Goal: Task Accomplishment & Management: Complete application form

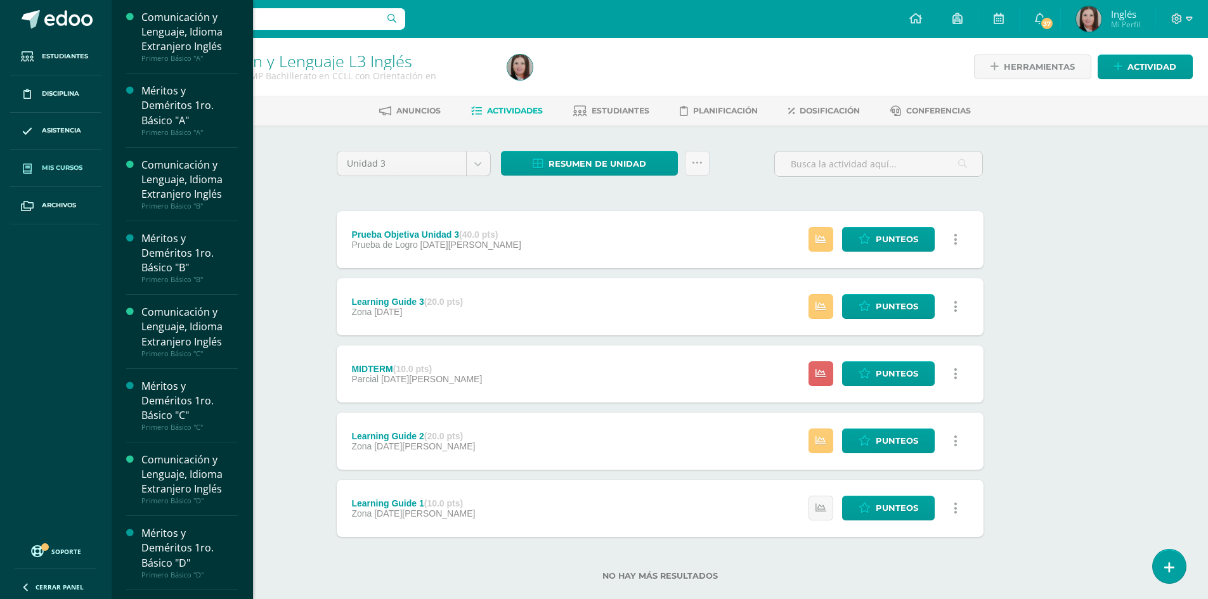
click at [64, 162] on link "Mis cursos" at bounding box center [55, 168] width 91 height 37
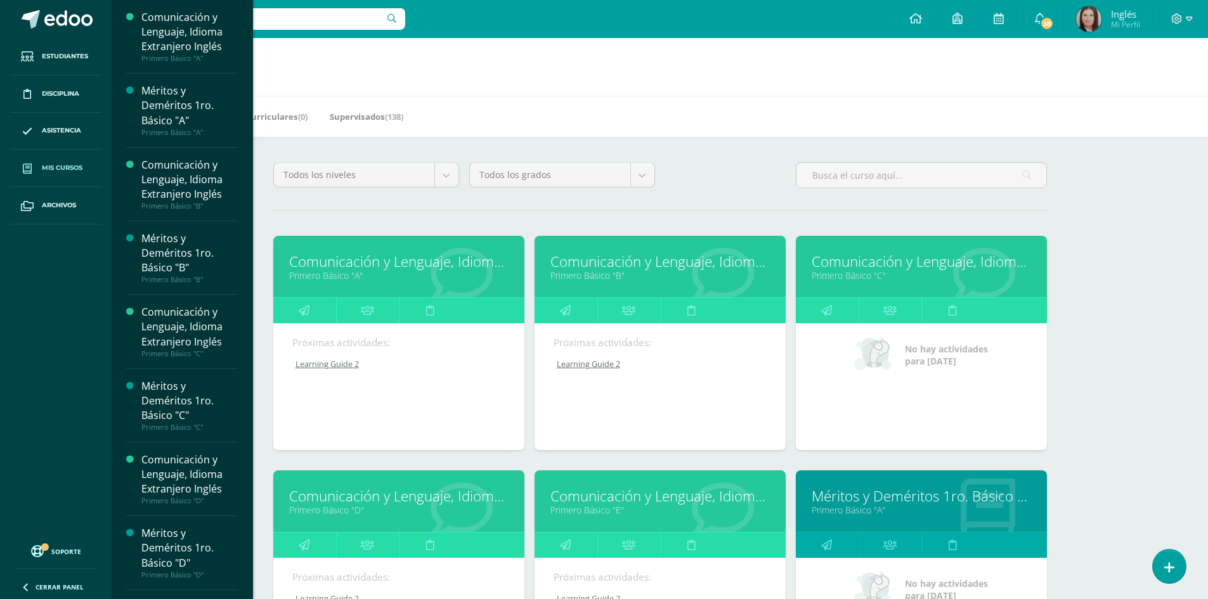
click at [324, 264] on link "Comunicación y Lenguaje, Idioma Extranjero Inglés" at bounding box center [398, 262] width 219 height 20
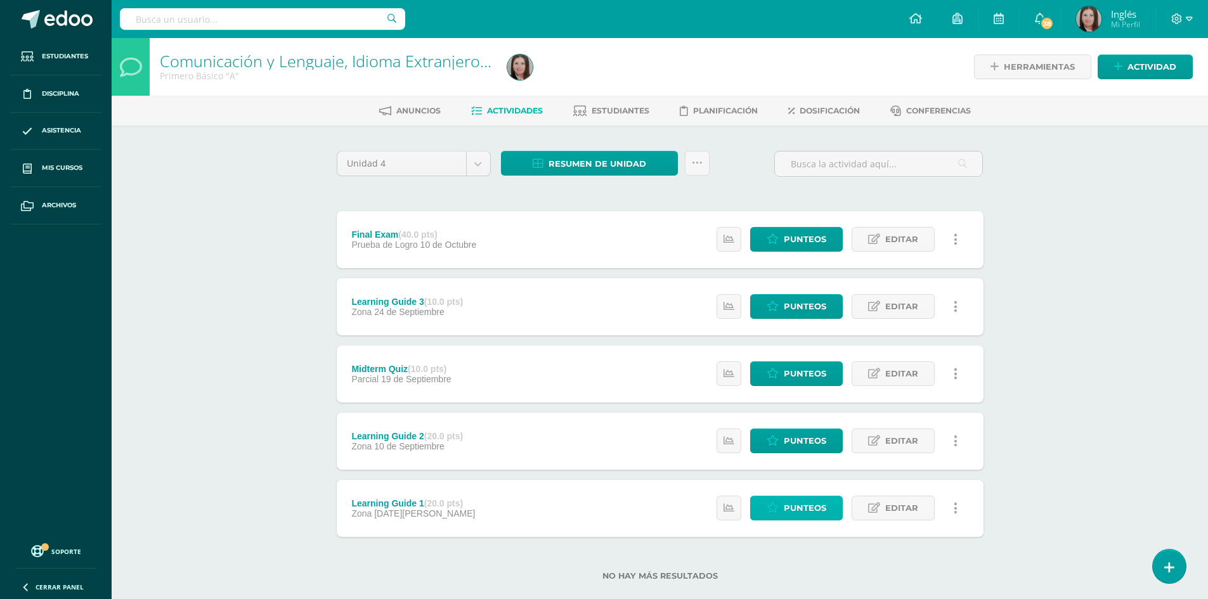
click at [794, 507] on span "Punteos" at bounding box center [805, 508] width 42 height 23
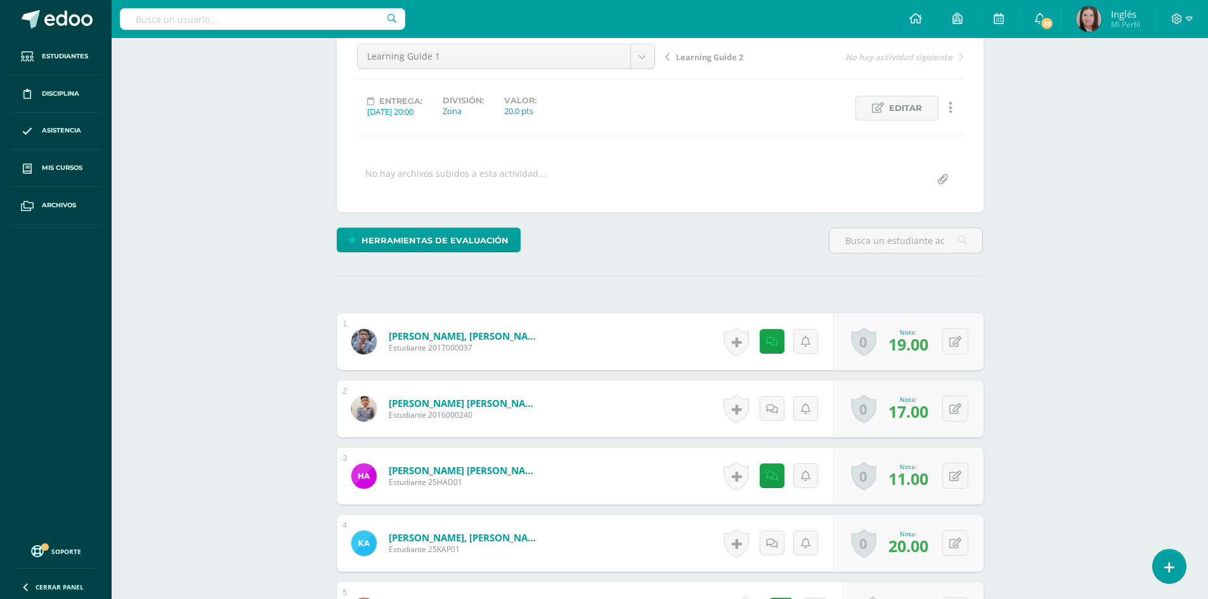
scroll to position [254, 0]
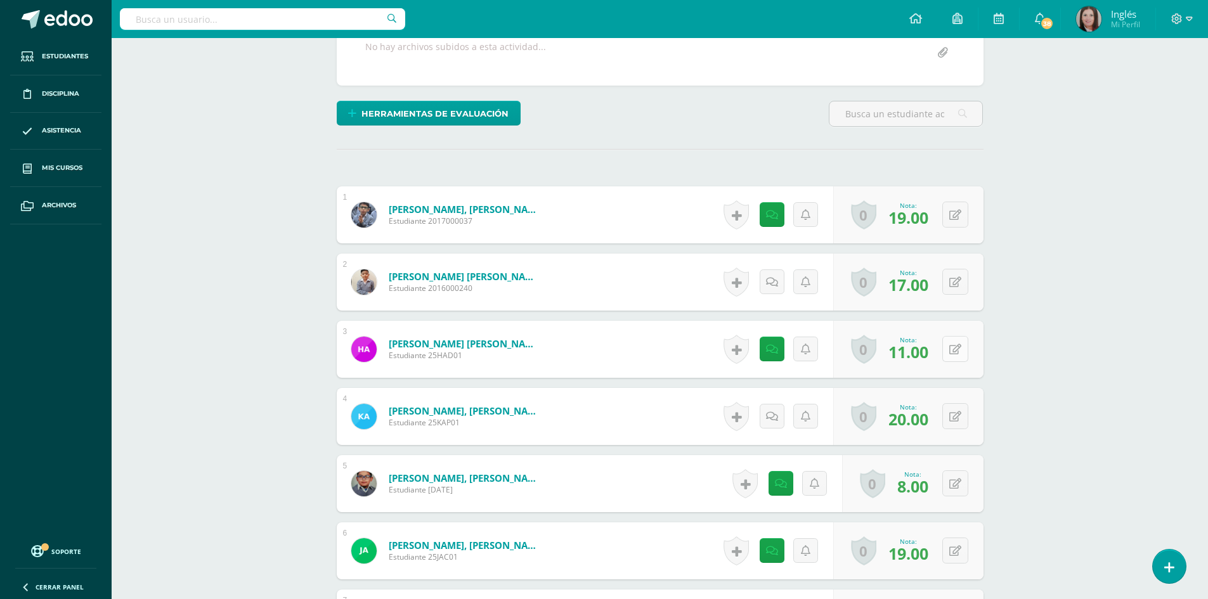
click at [951, 349] on button at bounding box center [955, 349] width 26 height 26
type input "16"
click at [928, 351] on icon at bounding box center [930, 353] width 11 height 11
click at [763, 351] on link at bounding box center [772, 349] width 25 height 25
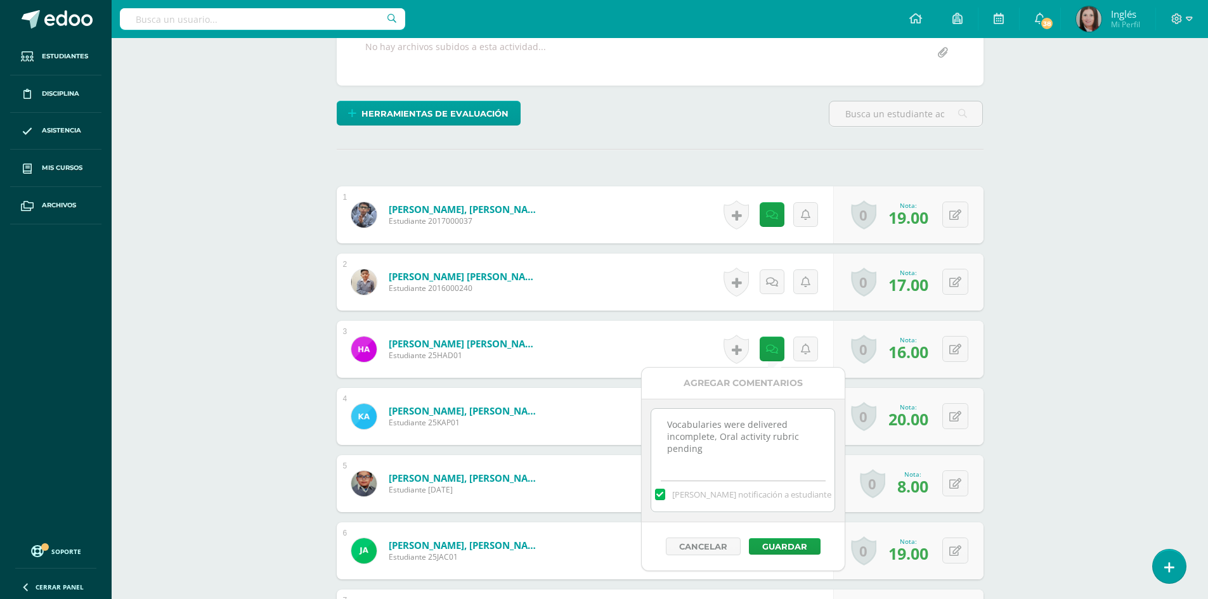
drag, startPoint x: 718, startPoint y: 441, endPoint x: 731, endPoint y: 450, distance: 16.0
click at [731, 450] on textarea "Vocabularies were delivered incomplete, Oral activity rubric pending" at bounding box center [742, 440] width 183 height 63
type textarea "Vocabularies were delivered incomplete,"
click at [772, 536] on div "Cancelar Guardar" at bounding box center [743, 547] width 203 height 48
click at [767, 544] on button "Guardar" at bounding box center [785, 546] width 72 height 16
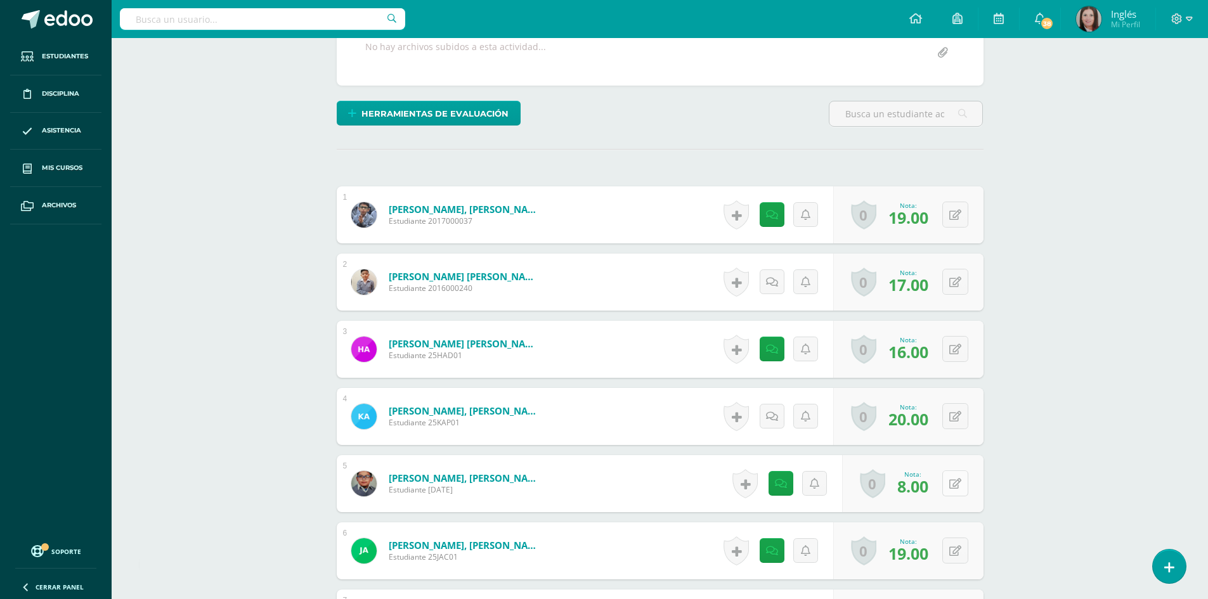
click at [954, 486] on button at bounding box center [955, 484] width 26 height 26
type input "13"
click at [772, 486] on icon at bounding box center [771, 483] width 13 height 11
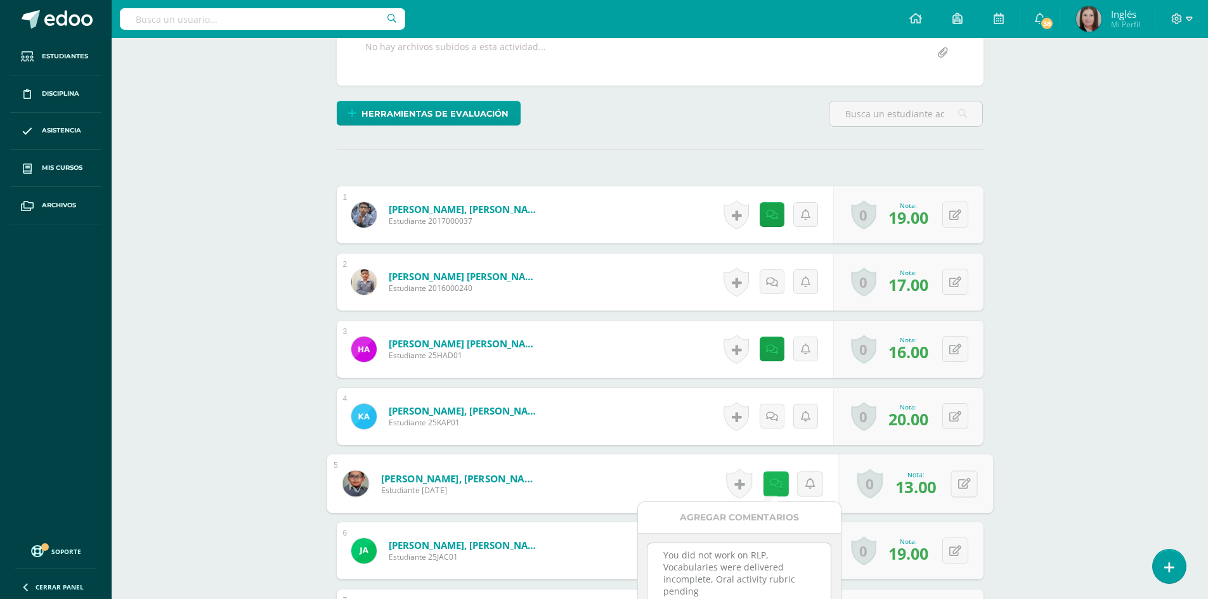
scroll to position [318, 0]
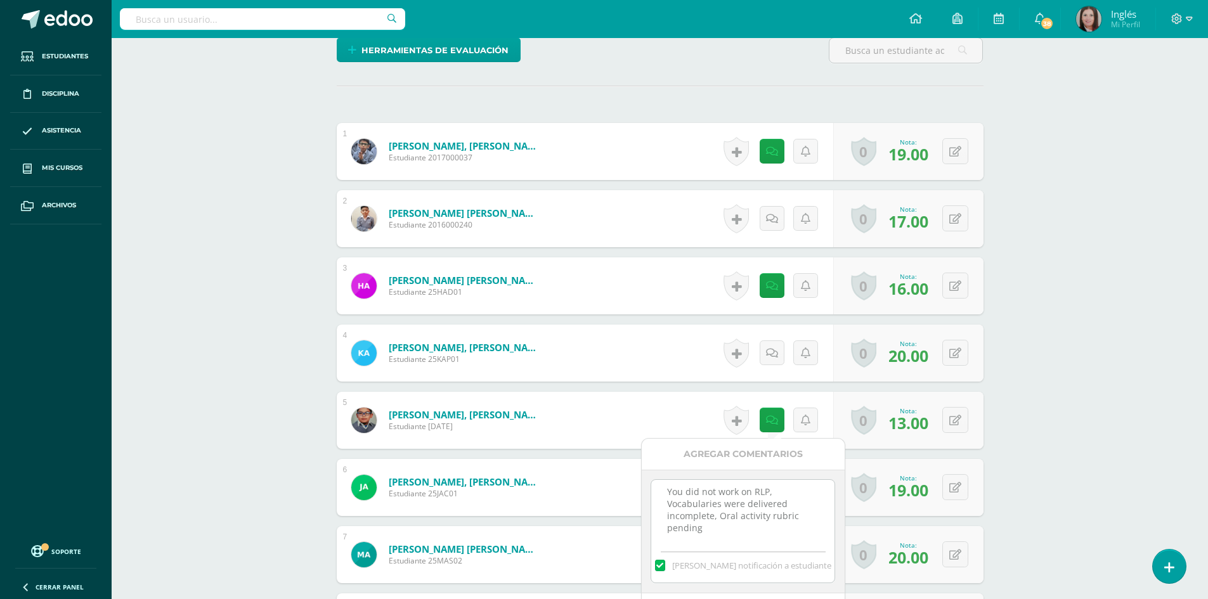
drag, startPoint x: 719, startPoint y: 533, endPoint x: 675, endPoint y: 511, distance: 48.8
click at [675, 511] on textarea "You did not work on RLP, Vocabularies were delivered incomplete, Oral activity …" at bounding box center [742, 511] width 183 height 63
click at [715, 526] on textarea "You did not work on RLP, Vocabularies were delivered incomplete, Oral activity …" at bounding box center [742, 511] width 183 height 63
drag, startPoint x: 721, startPoint y: 517, endPoint x: 724, endPoint y: 531, distance: 13.6
click at [724, 531] on textarea "You did not work on RLP, Vocabularies were delivered incomplete, Oral activity …" at bounding box center [742, 511] width 183 height 63
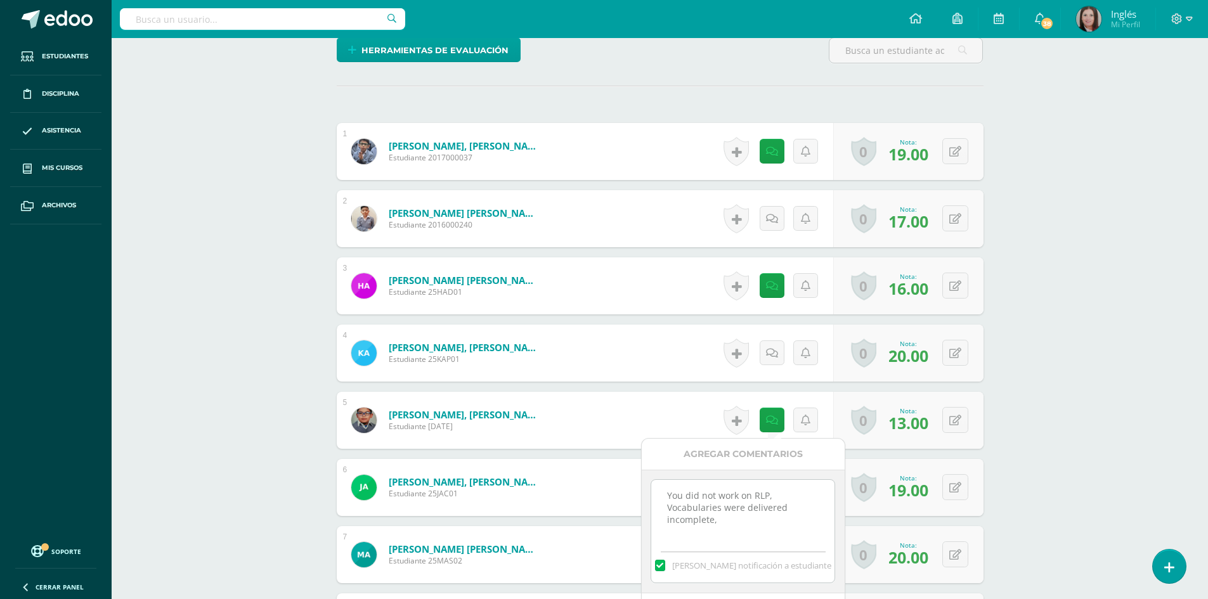
scroll to position [445, 0]
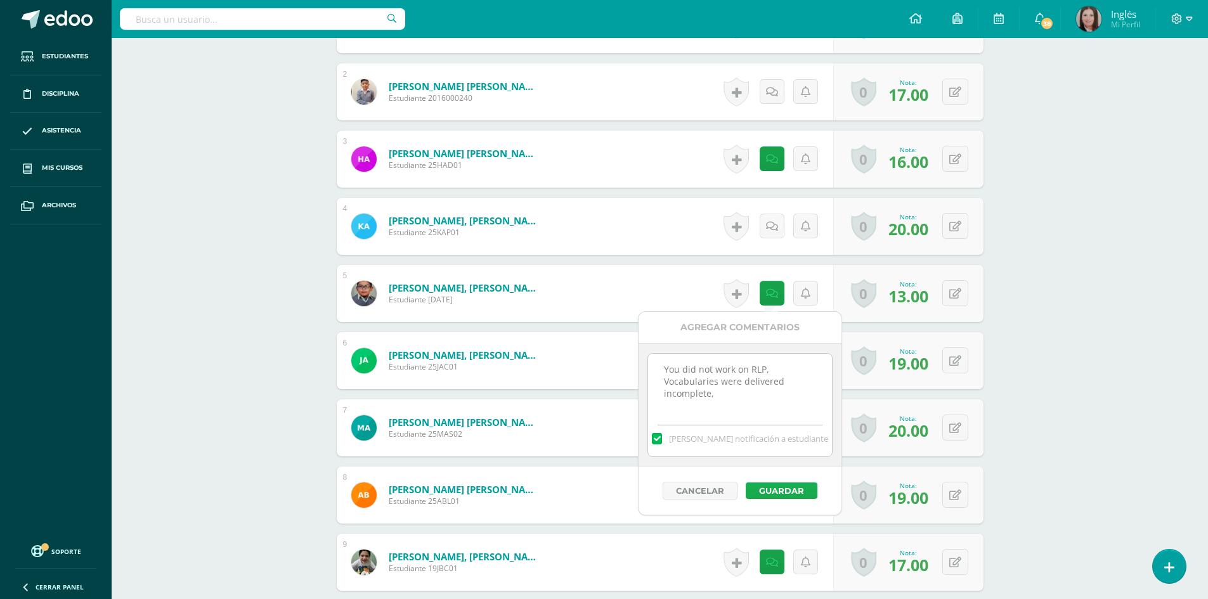
type textarea "You did not work on RLP, Vocabularies were delivered incomplete,"
click at [769, 489] on button "Guardar" at bounding box center [782, 491] width 72 height 16
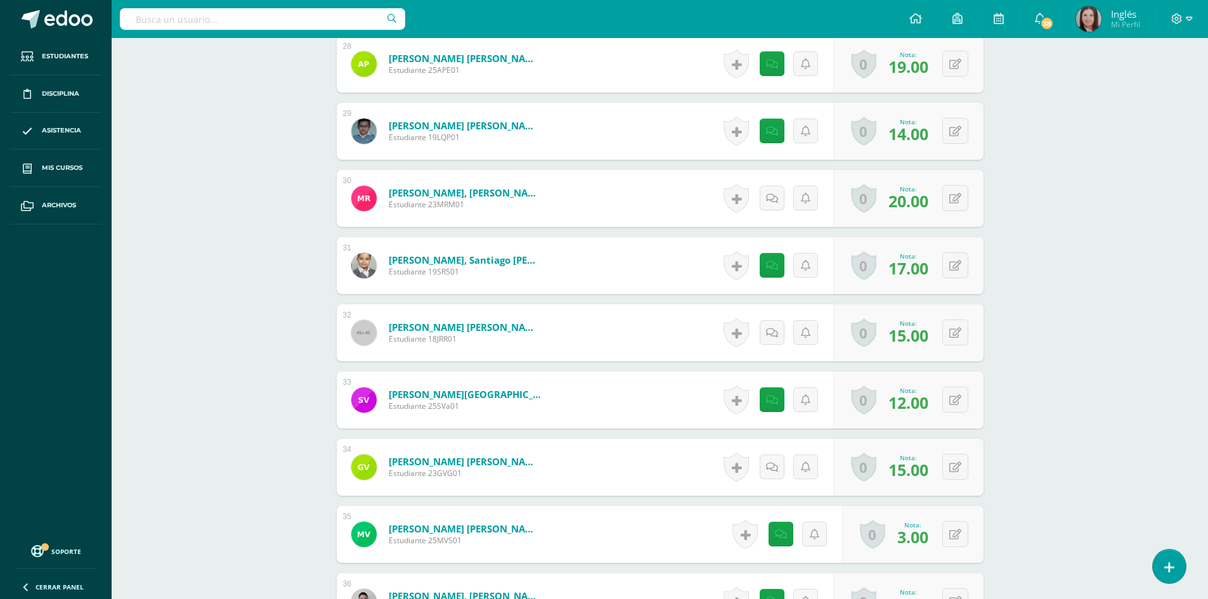
scroll to position [2397, 0]
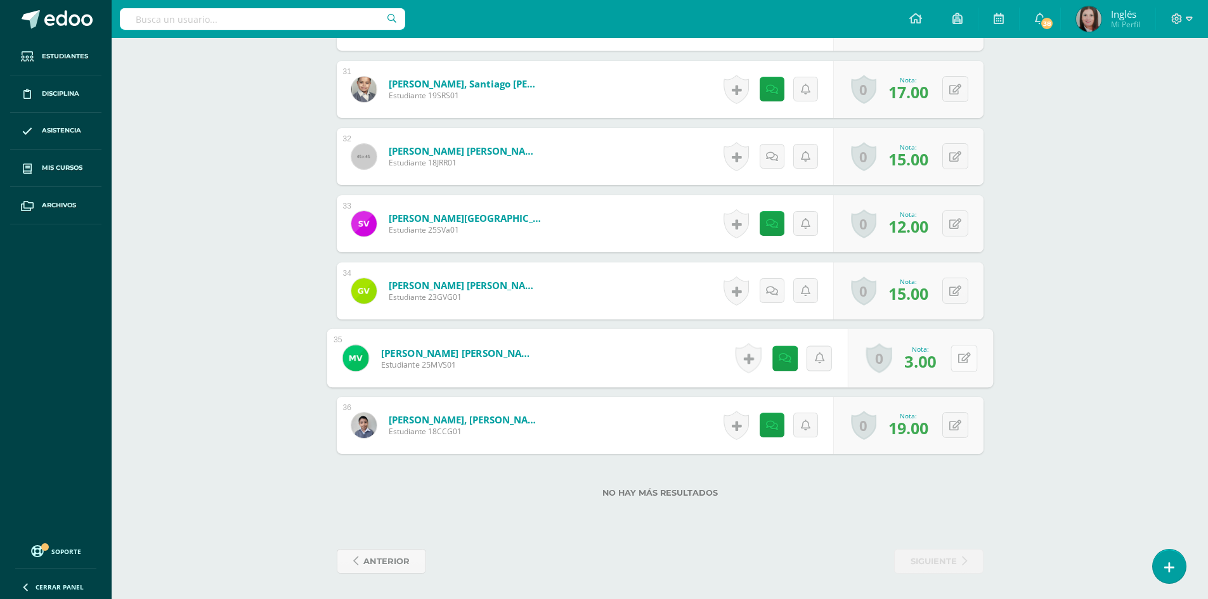
click at [951, 356] on button at bounding box center [964, 358] width 27 height 27
type input "13"
click at [939, 360] on link at bounding box center [930, 362] width 25 height 25
click at [774, 360] on icon at bounding box center [772, 358] width 12 height 11
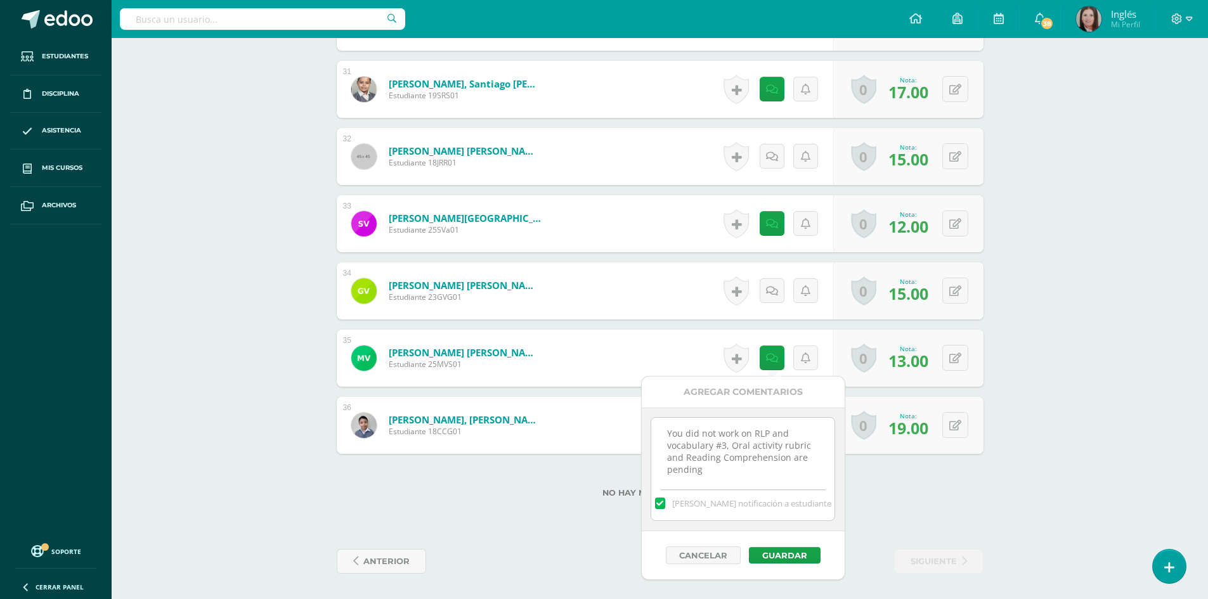
scroll to position [4, 0]
drag, startPoint x: 665, startPoint y: 447, endPoint x: 814, endPoint y: 500, distance: 157.7
click at [814, 500] on div "You did not work on RLP and vocabulary #3, Oral activity rubric and Reading Com…" at bounding box center [743, 469] width 185 height 104
type textarea "You did not work on RLP"
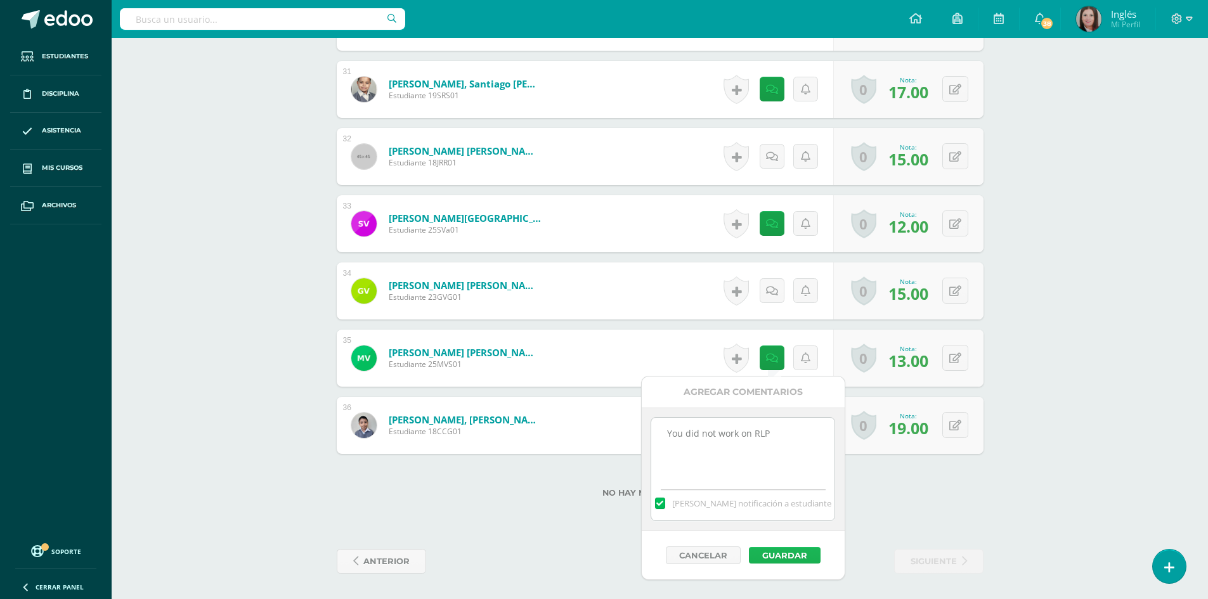
click at [805, 554] on button "Guardar" at bounding box center [785, 555] width 72 height 16
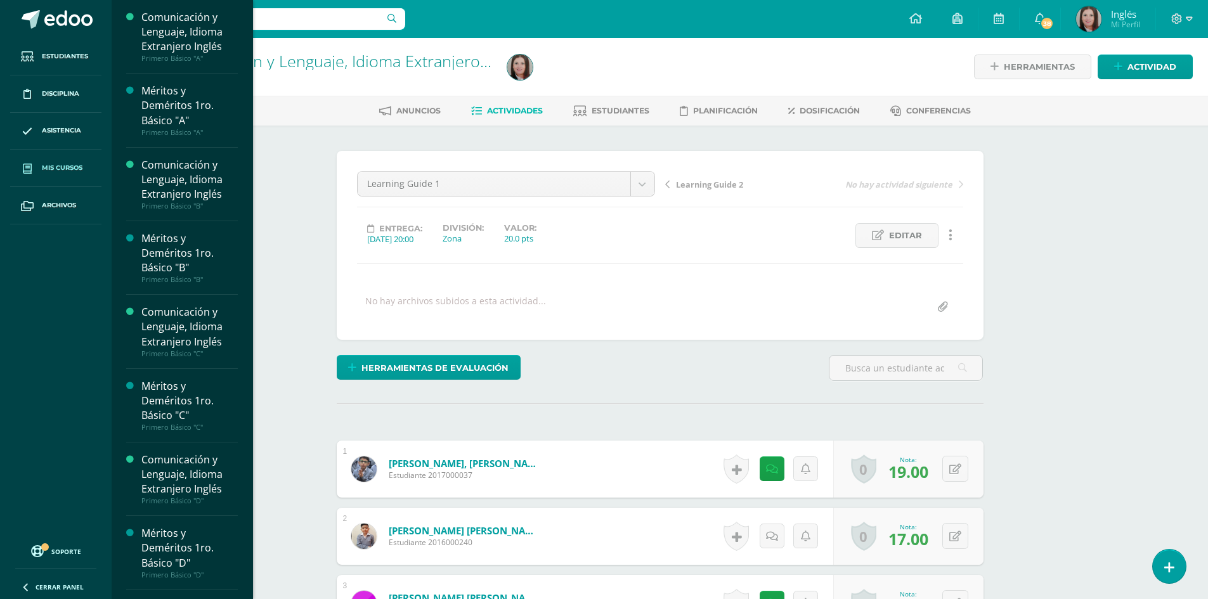
click at [30, 164] on icon at bounding box center [27, 169] width 9 height 10
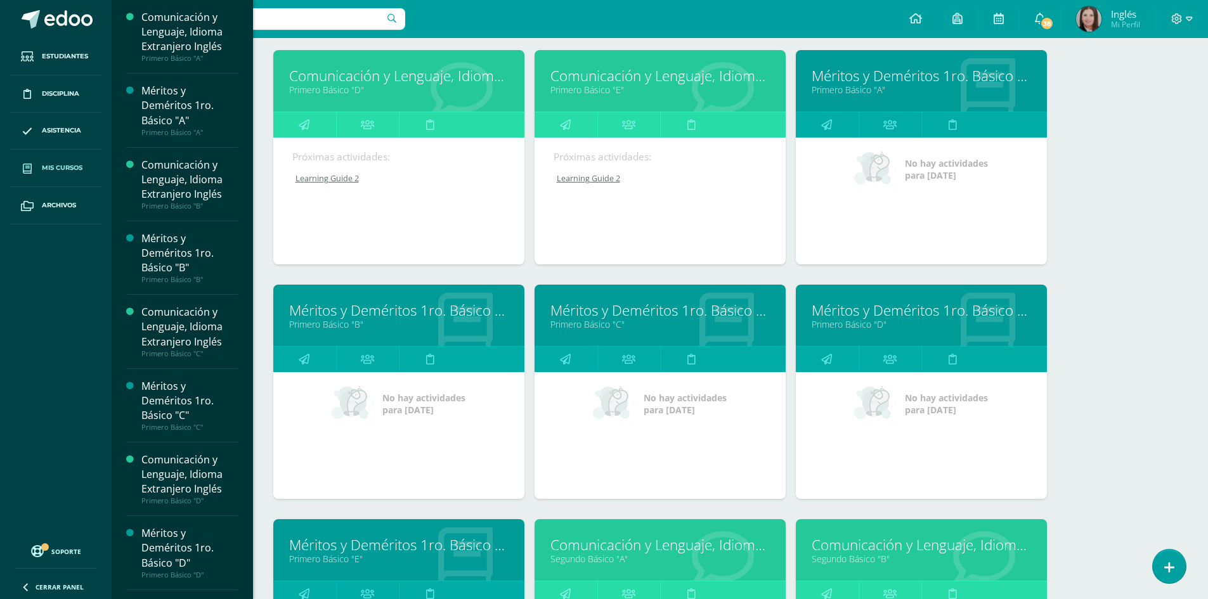
scroll to position [611, 0]
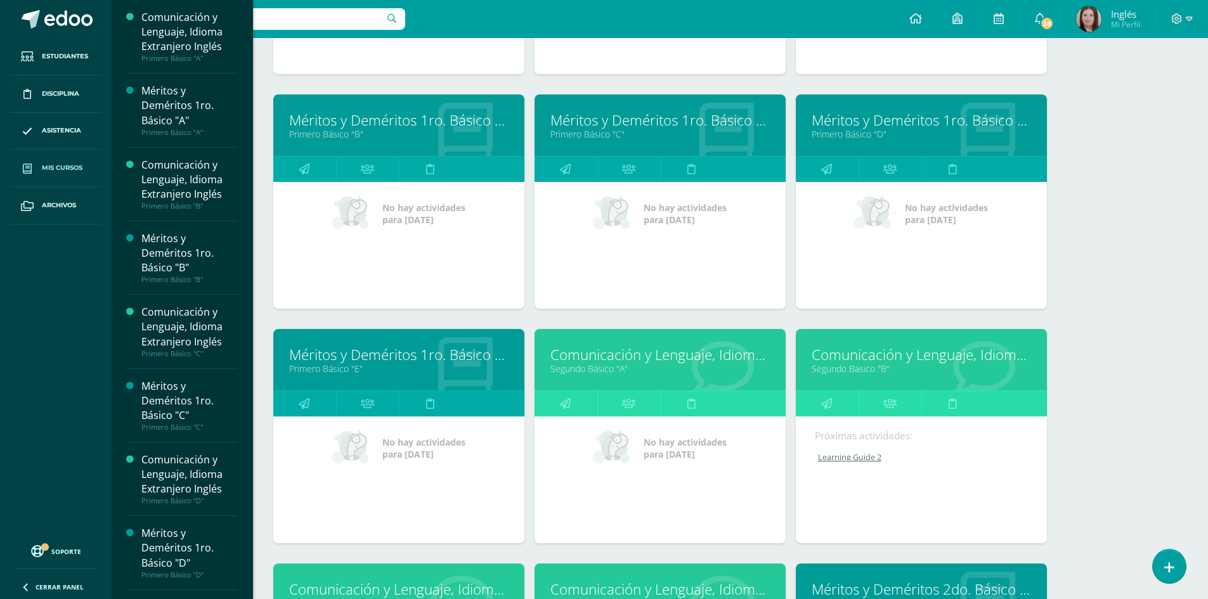
click at [616, 357] on link "Comunicación y Lenguaje, Idioma Extranjero Inglés" at bounding box center [659, 355] width 219 height 20
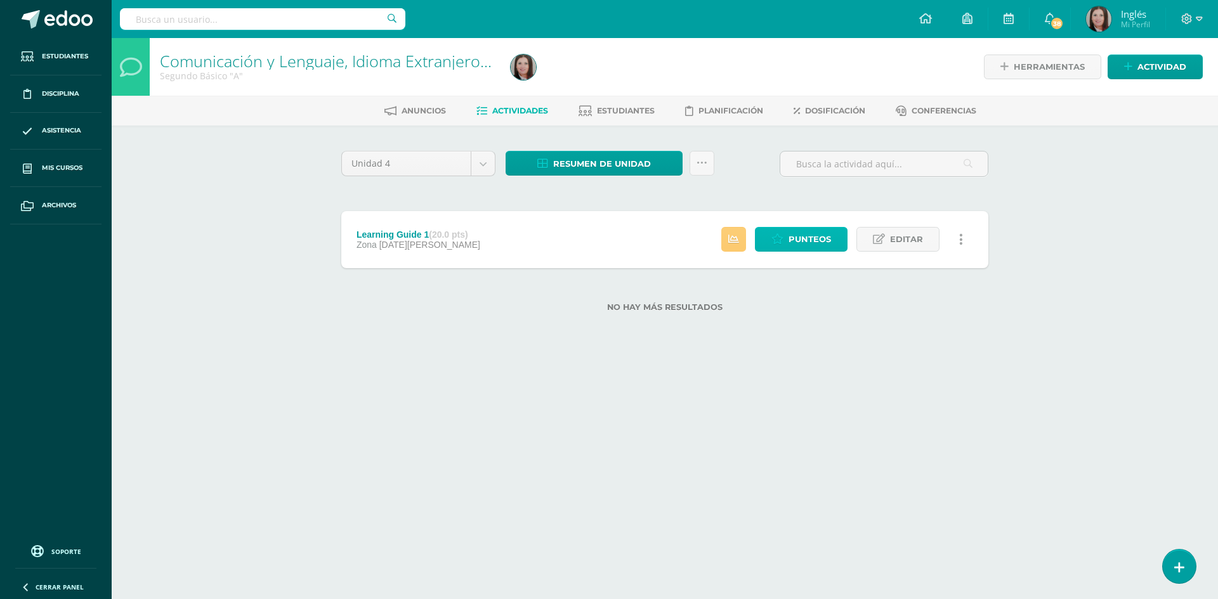
click at [797, 233] on span "Punteos" at bounding box center [809, 239] width 42 height 23
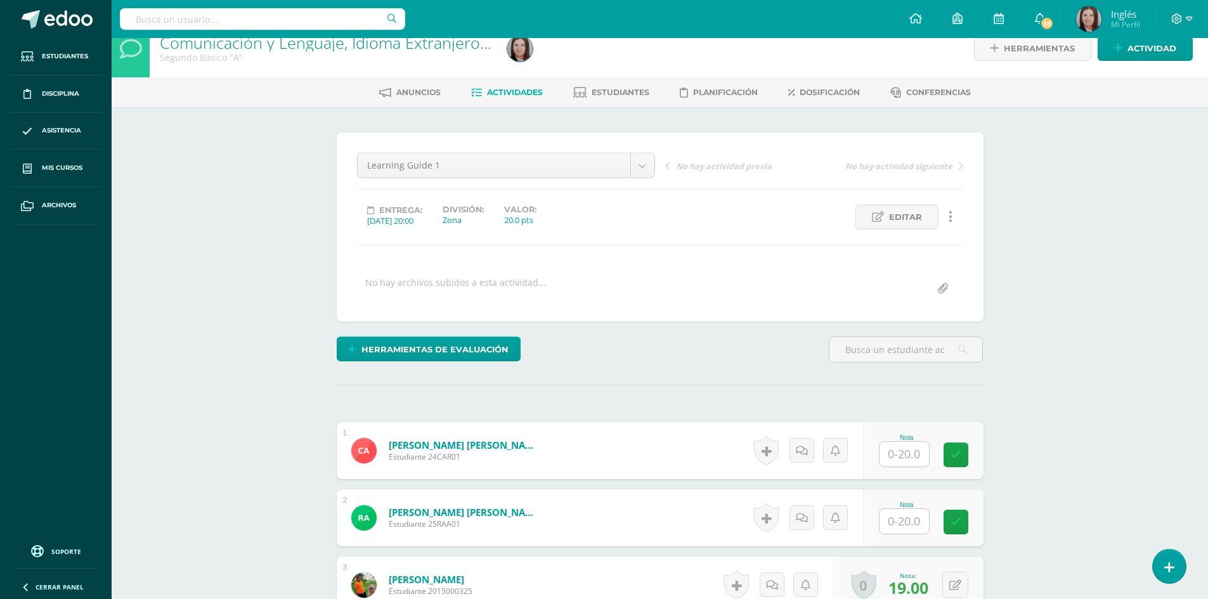
scroll to position [209, 0]
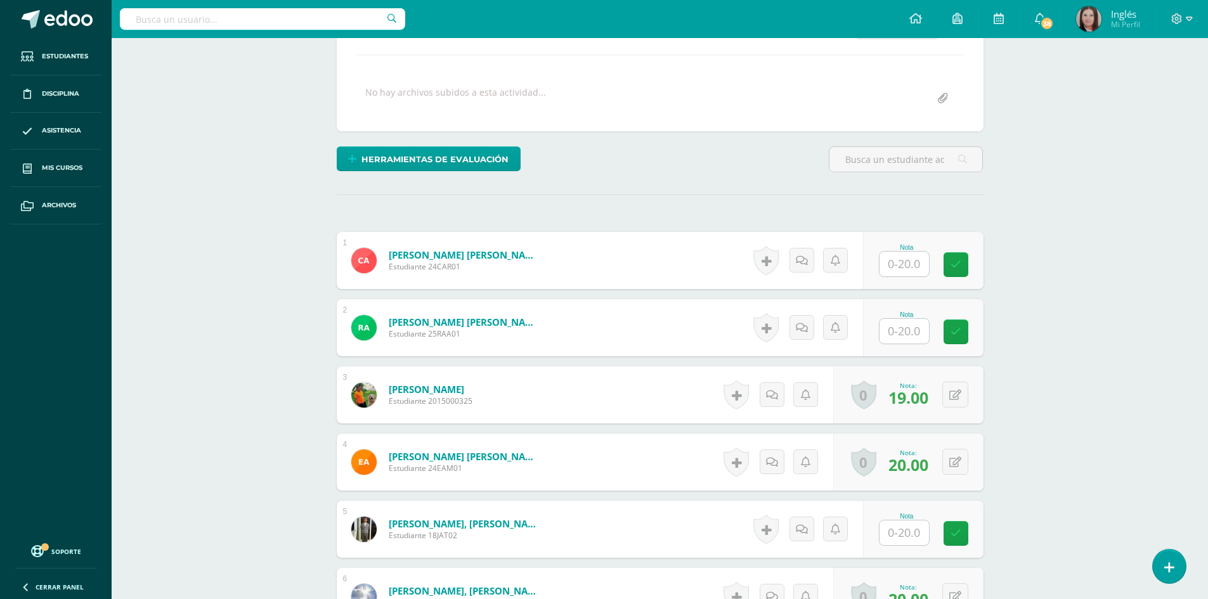
click at [911, 268] on input "text" at bounding box center [904, 264] width 49 height 25
type input "19"
type input "20"
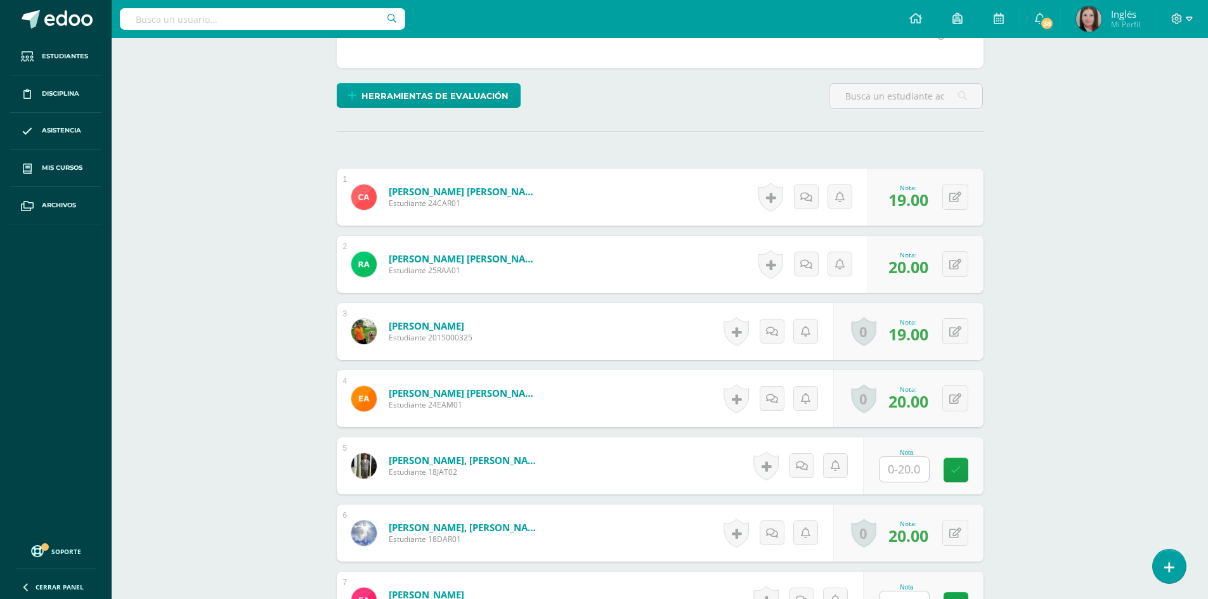
scroll to position [335, 0]
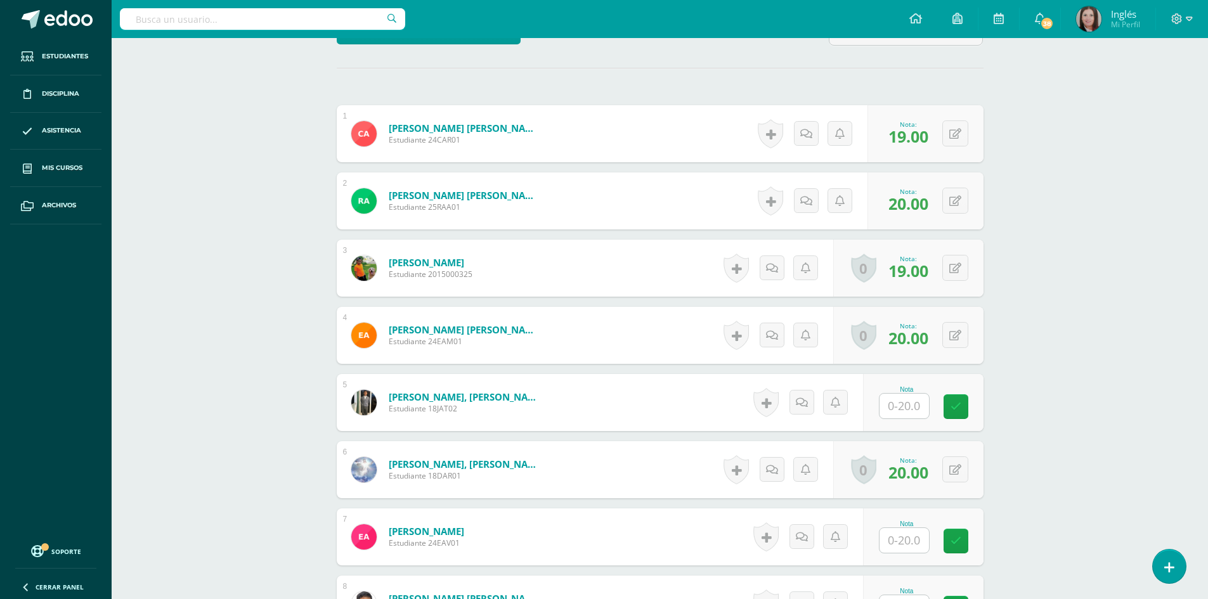
click at [902, 409] on input "text" at bounding box center [904, 406] width 49 height 25
type input "17"
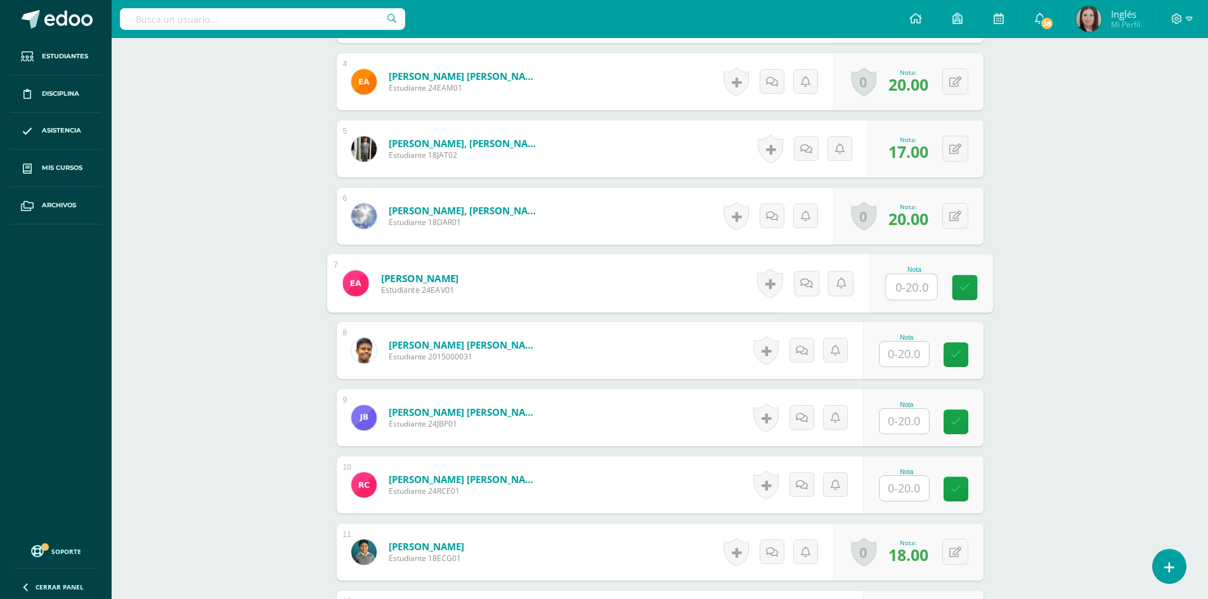
click at [900, 284] on input "text" at bounding box center [911, 287] width 51 height 25
type input "15"
type input "16"
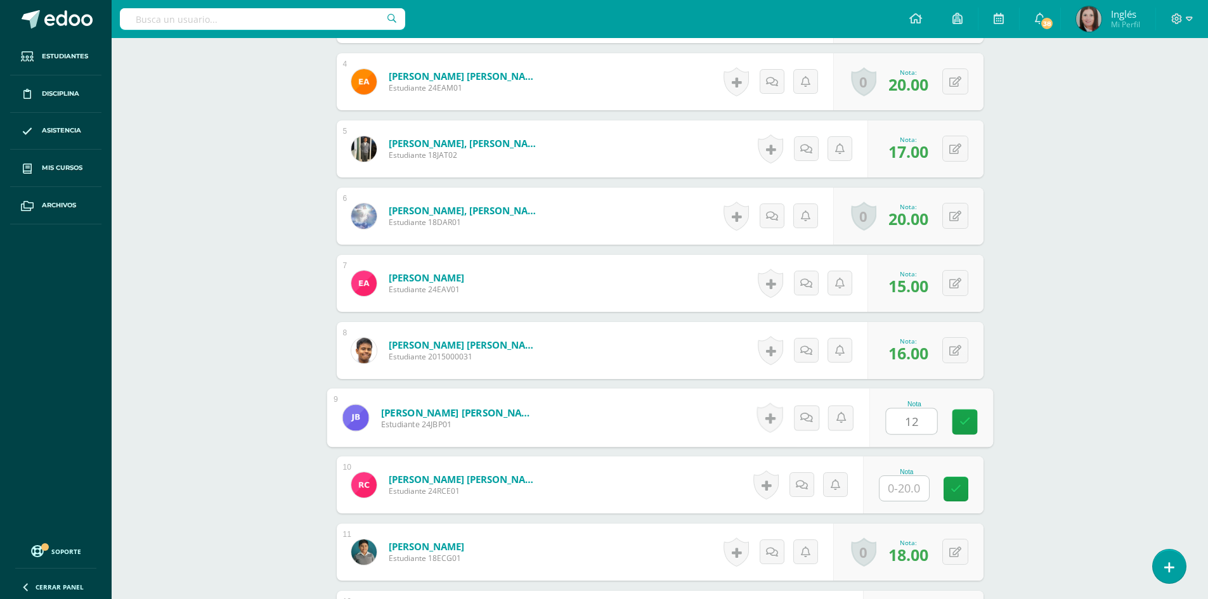
type input "12"
type input "11"
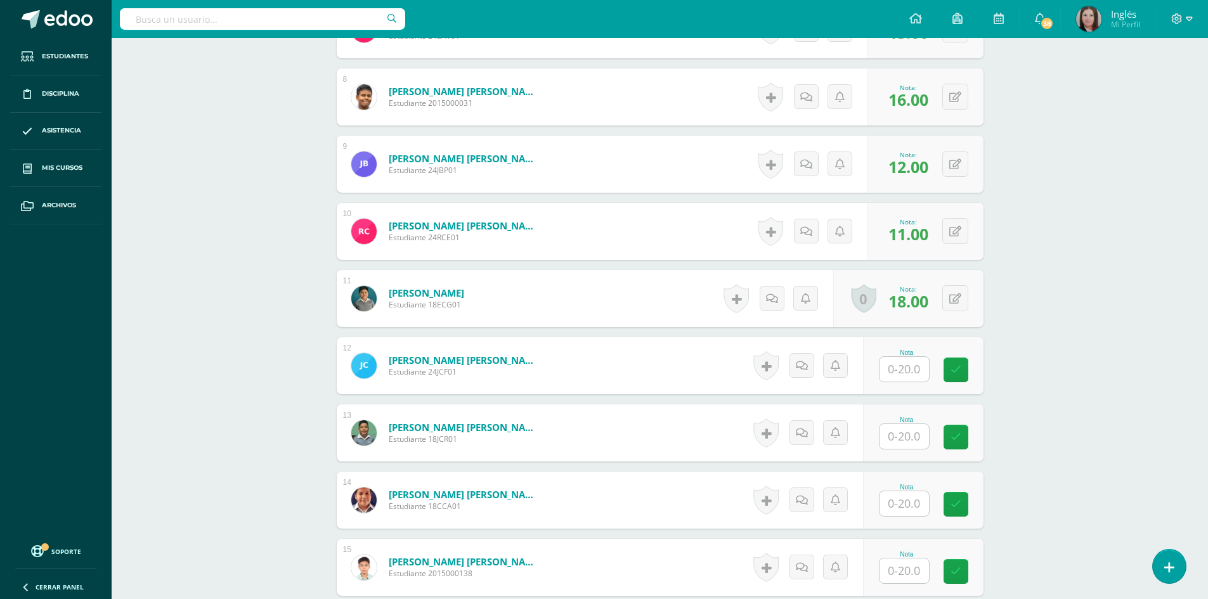
scroll to position [906, 0]
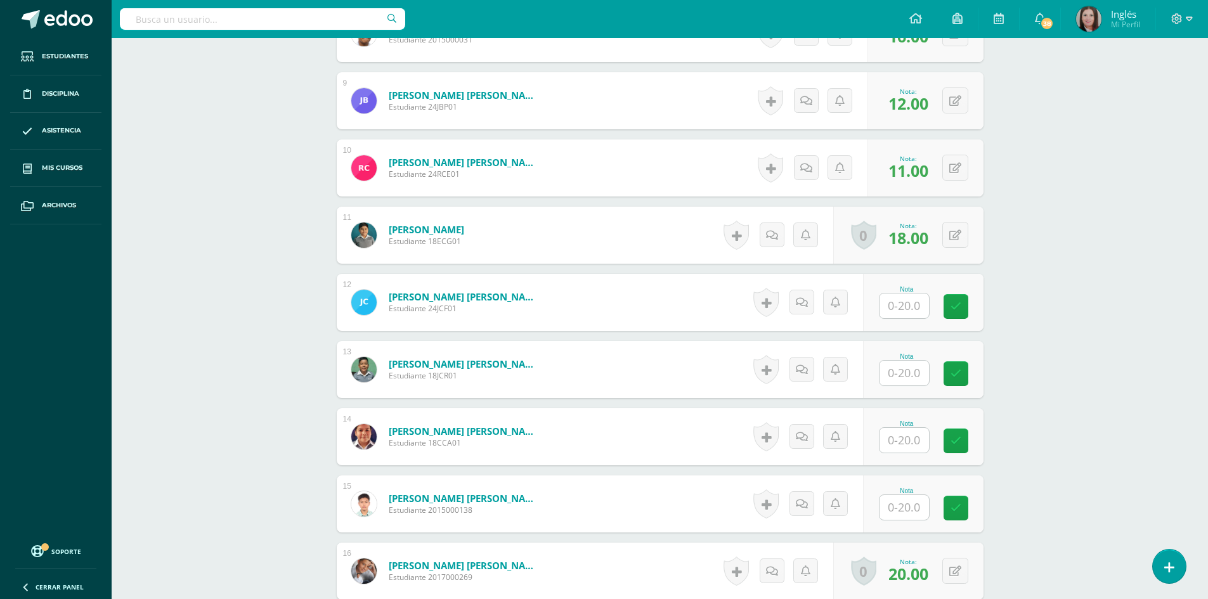
click at [893, 303] on input "text" at bounding box center [904, 306] width 49 height 25
type input "11"
type input "15"
type input "20"
type input "15"
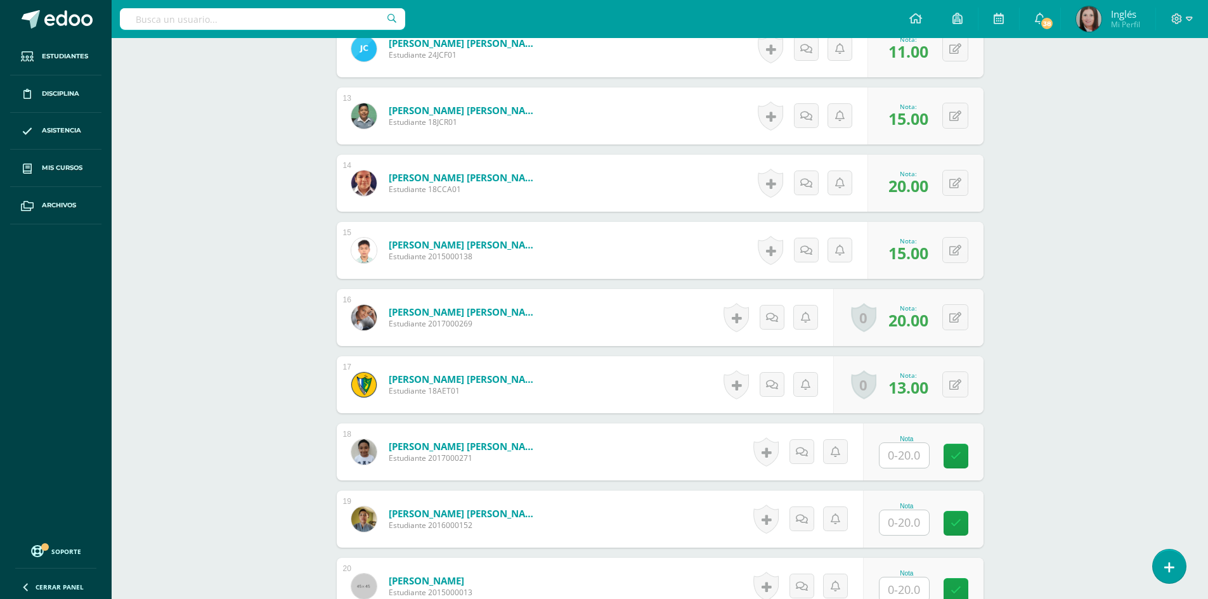
scroll to position [1287, 0]
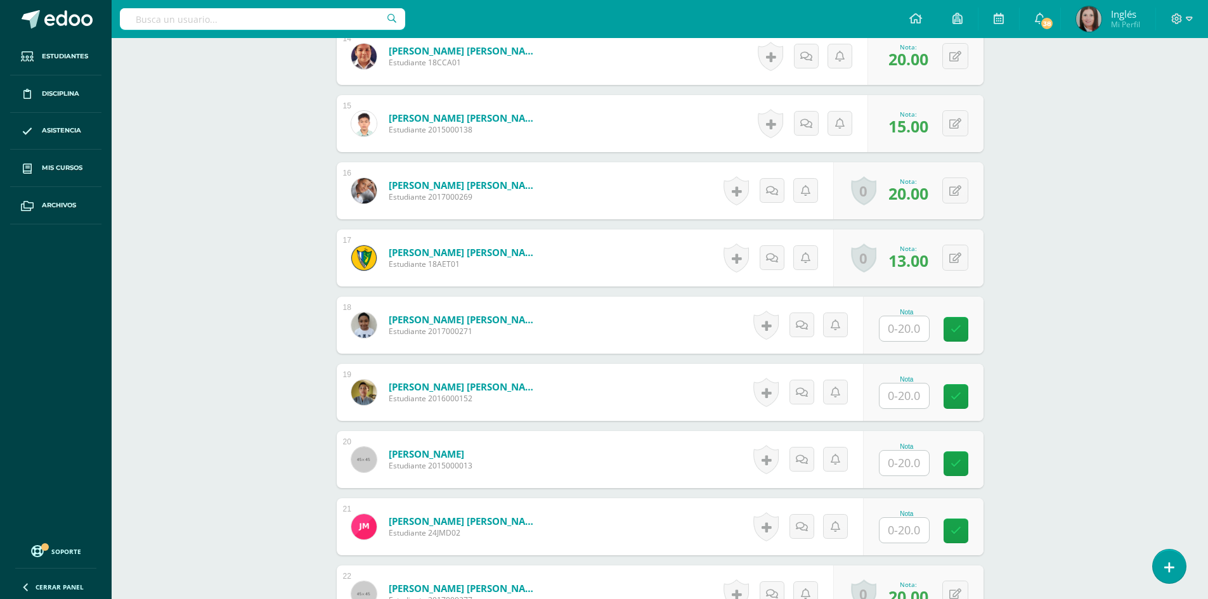
click at [893, 335] on input "text" at bounding box center [904, 328] width 49 height 25
click at [897, 401] on input "text" at bounding box center [904, 396] width 49 height 25
type input "14"
type input "11"
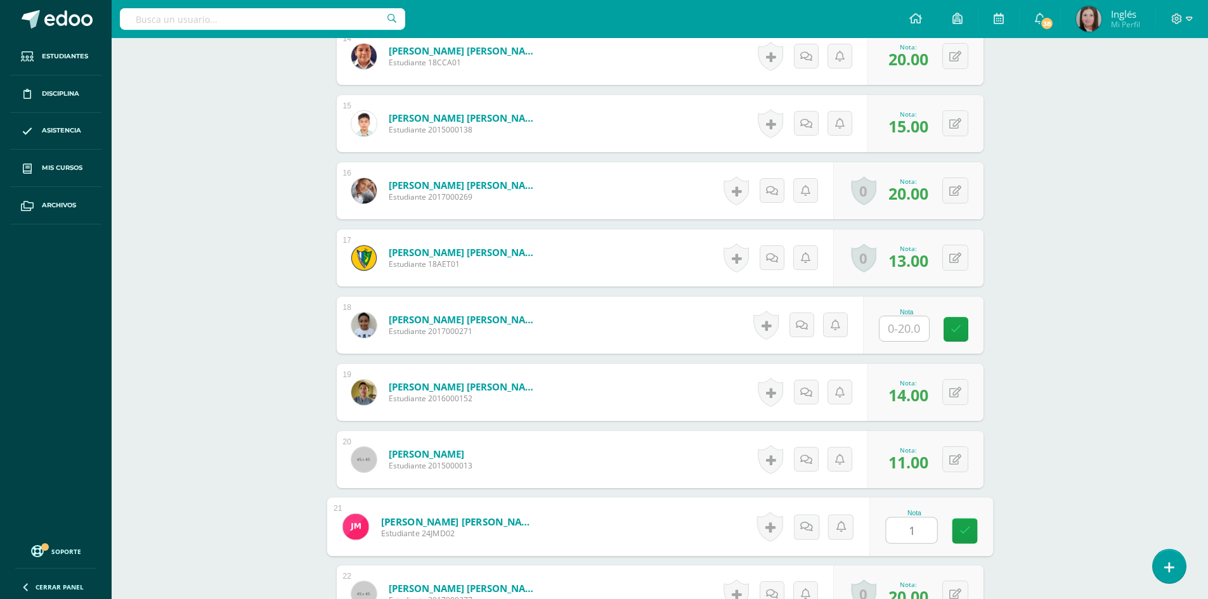
type input "15"
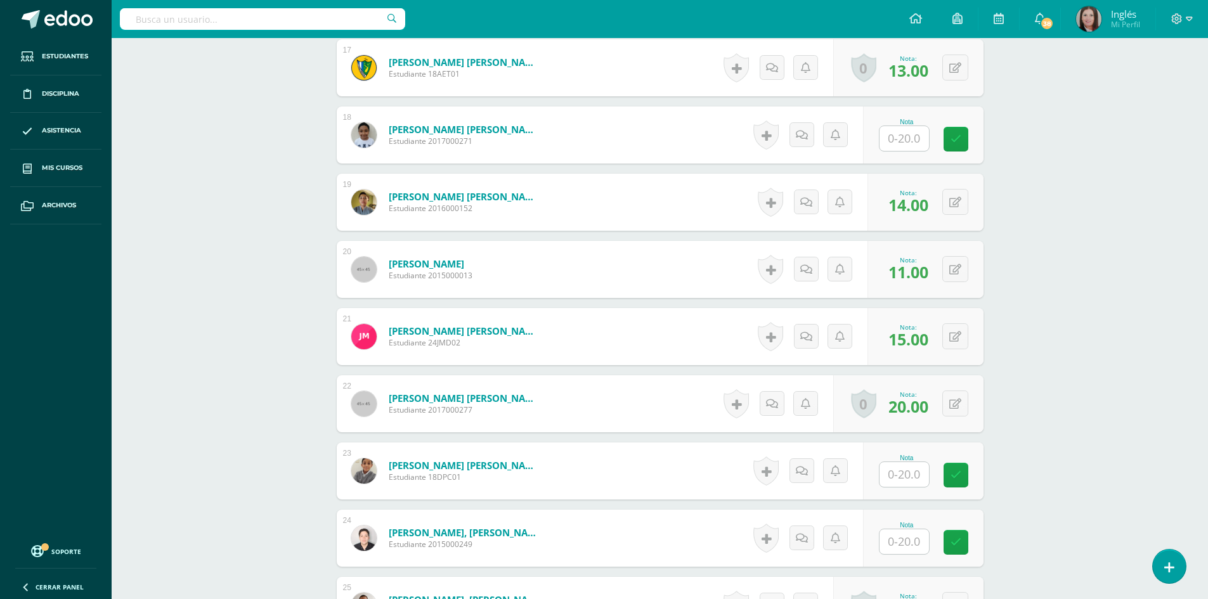
scroll to position [1540, 0]
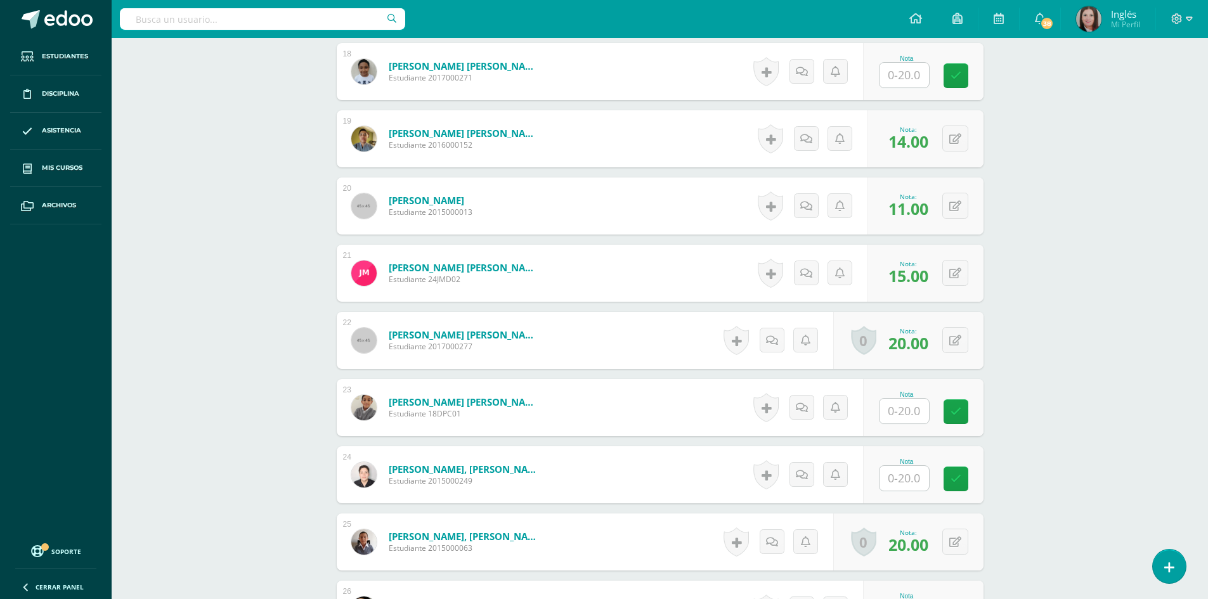
click at [910, 419] on input "text" at bounding box center [904, 411] width 49 height 25
type input "17"
type input "14"
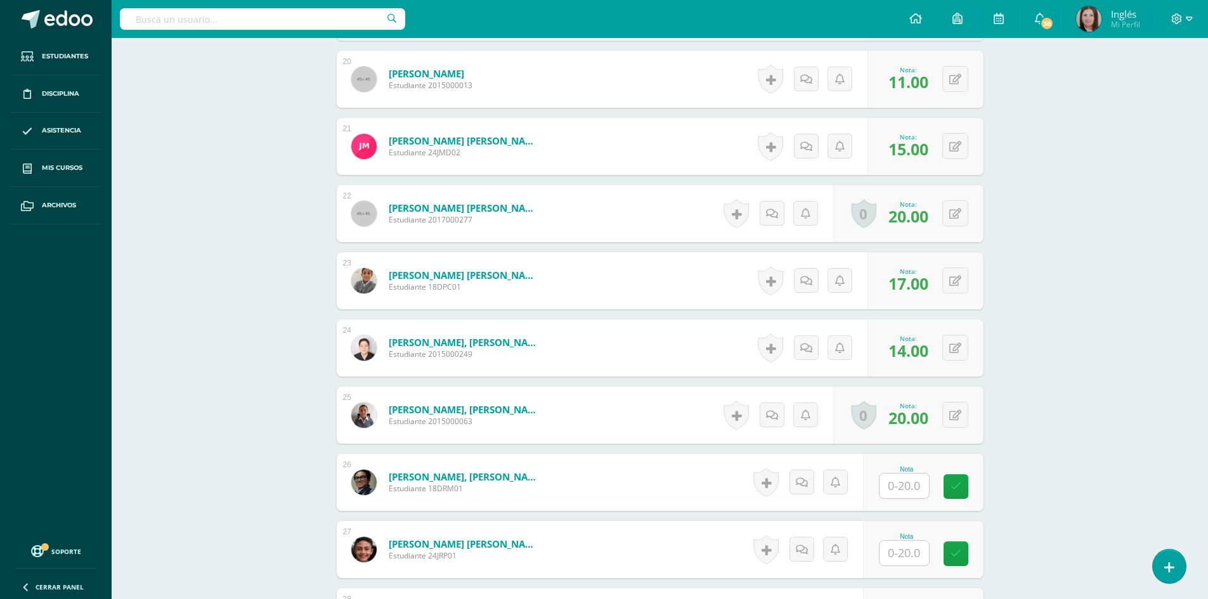
scroll to position [1731, 0]
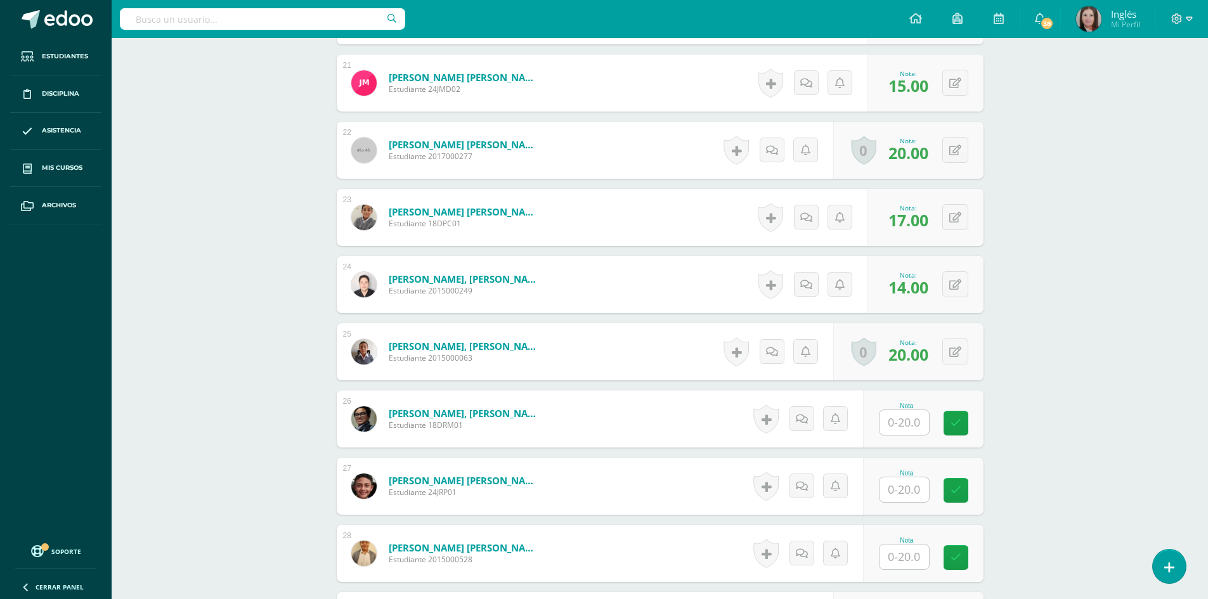
click at [903, 424] on input "text" at bounding box center [904, 422] width 49 height 25
type input "17"
type input "13"
type input "14"
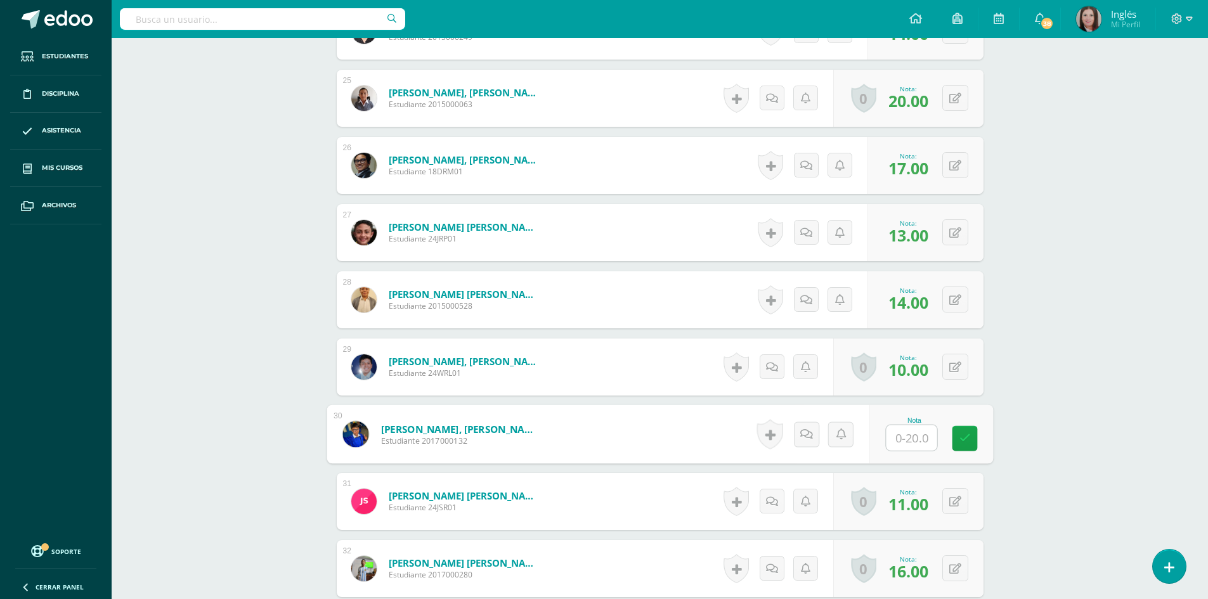
click at [890, 431] on input "text" at bounding box center [911, 438] width 51 height 25
type input "11"
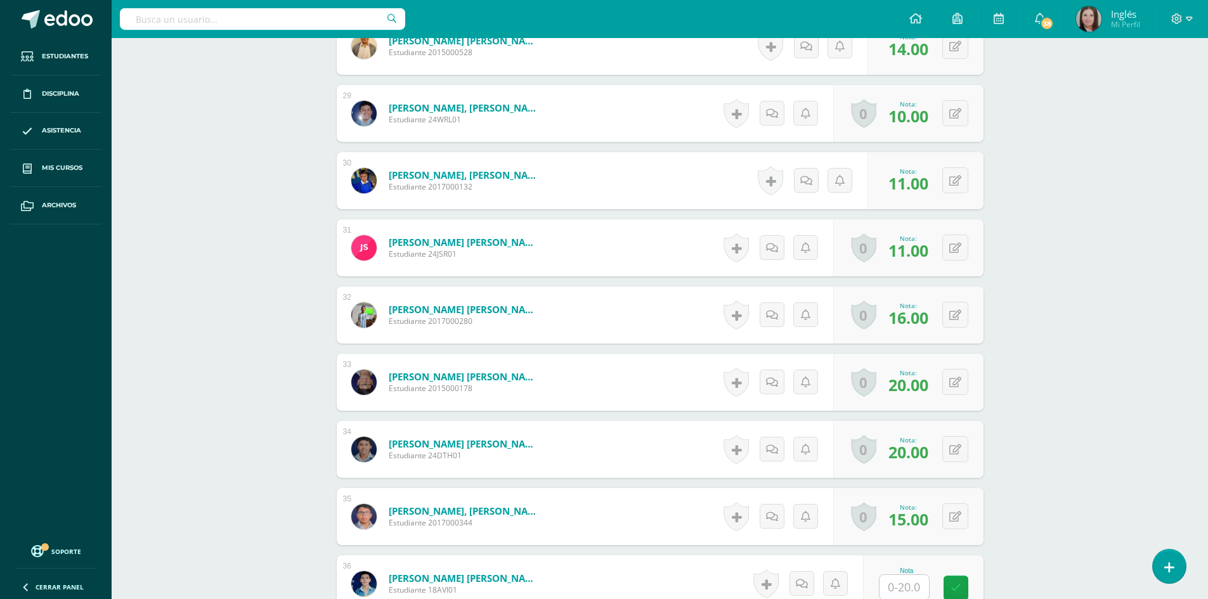
scroll to position [2397, 0]
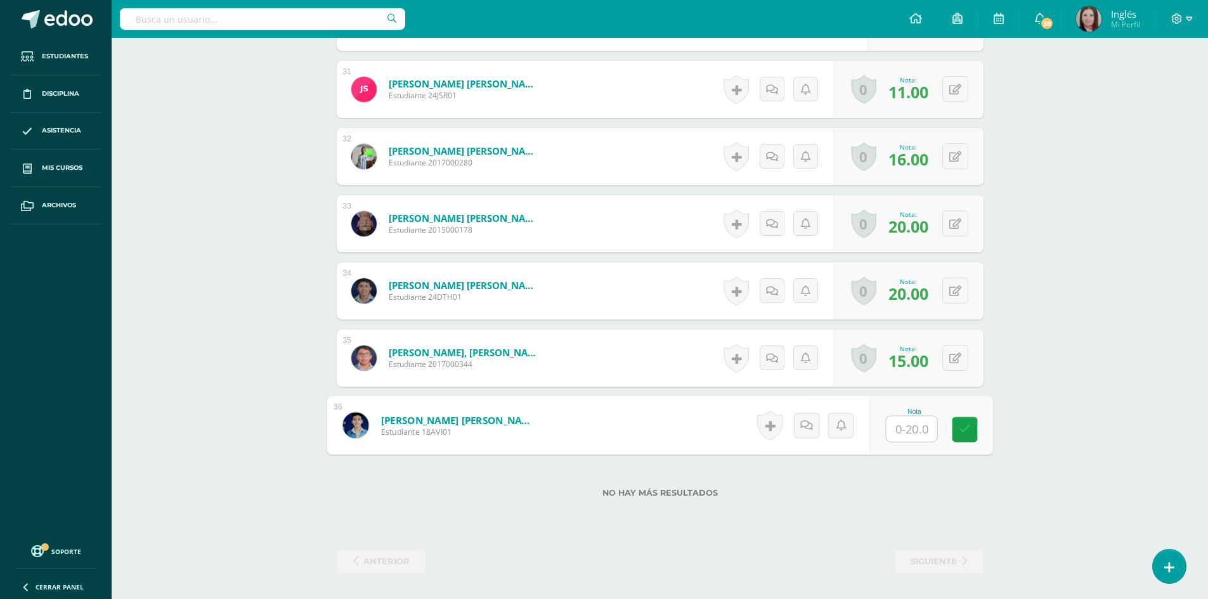
click at [902, 436] on input "text" at bounding box center [911, 429] width 51 height 25
type input "20"
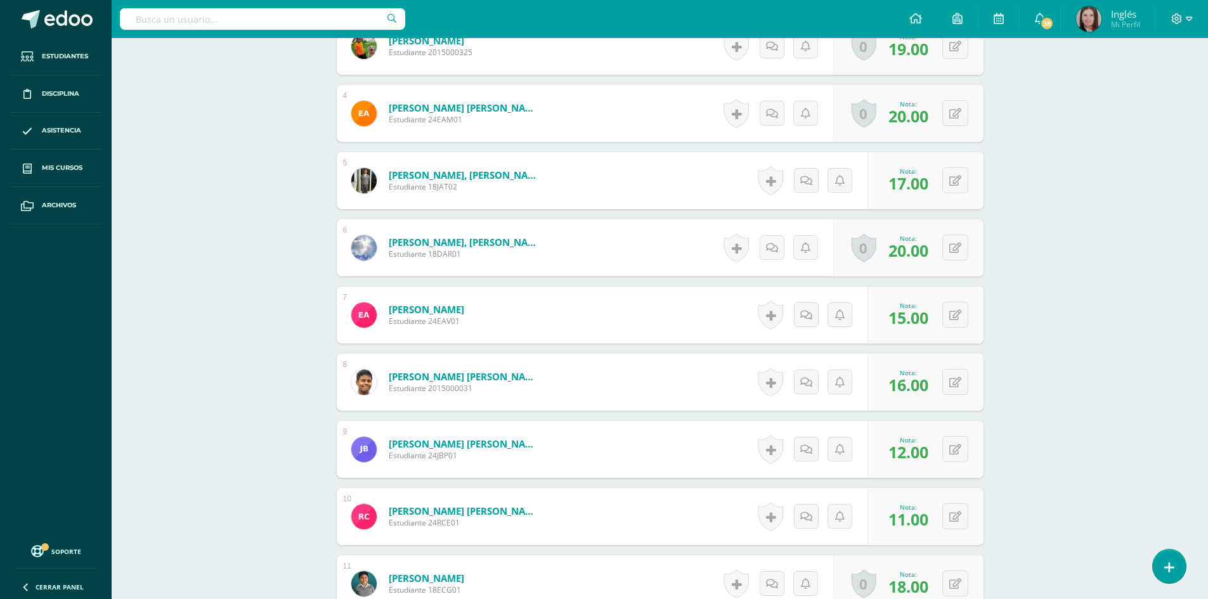
scroll to position [367, 0]
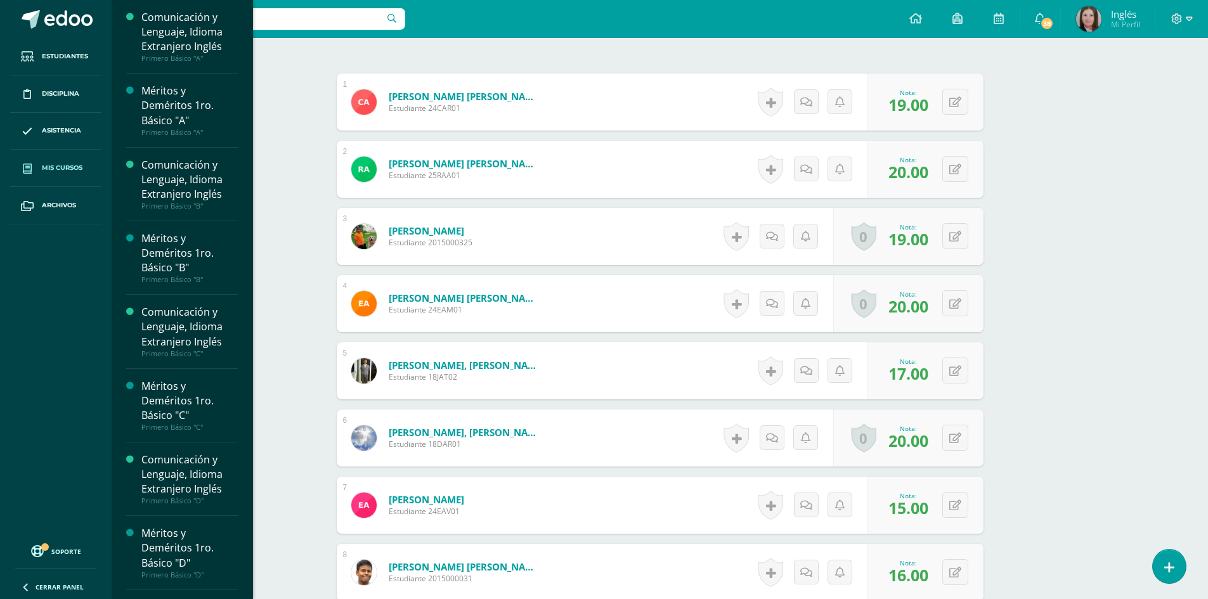
click at [52, 167] on span "Mis cursos" at bounding box center [62, 168] width 41 height 10
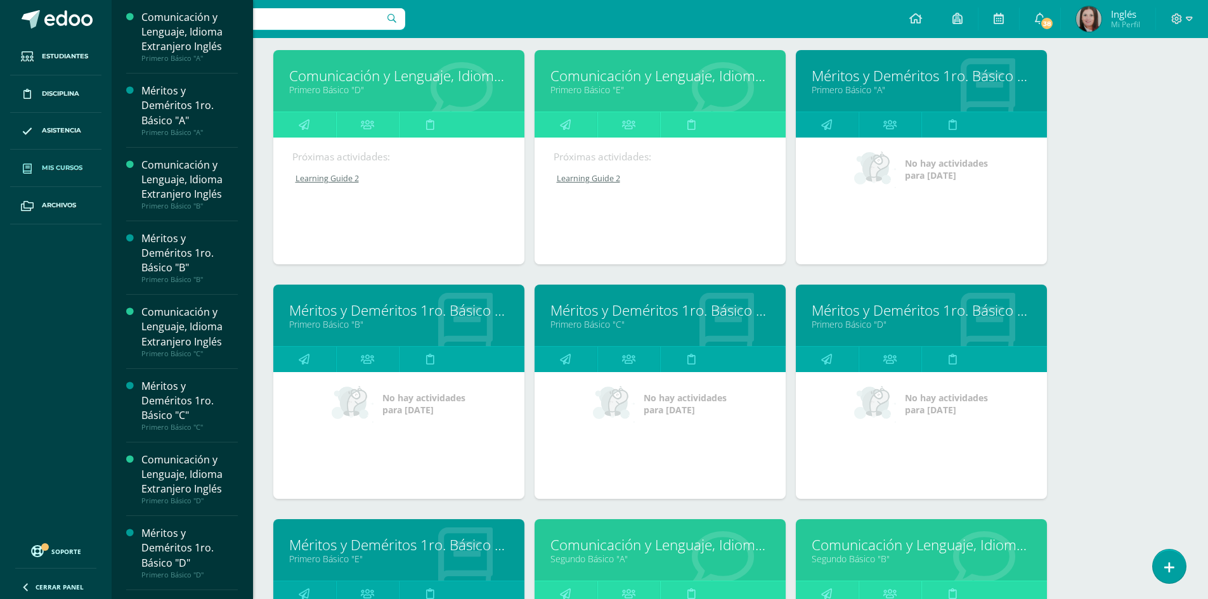
scroll to position [674, 0]
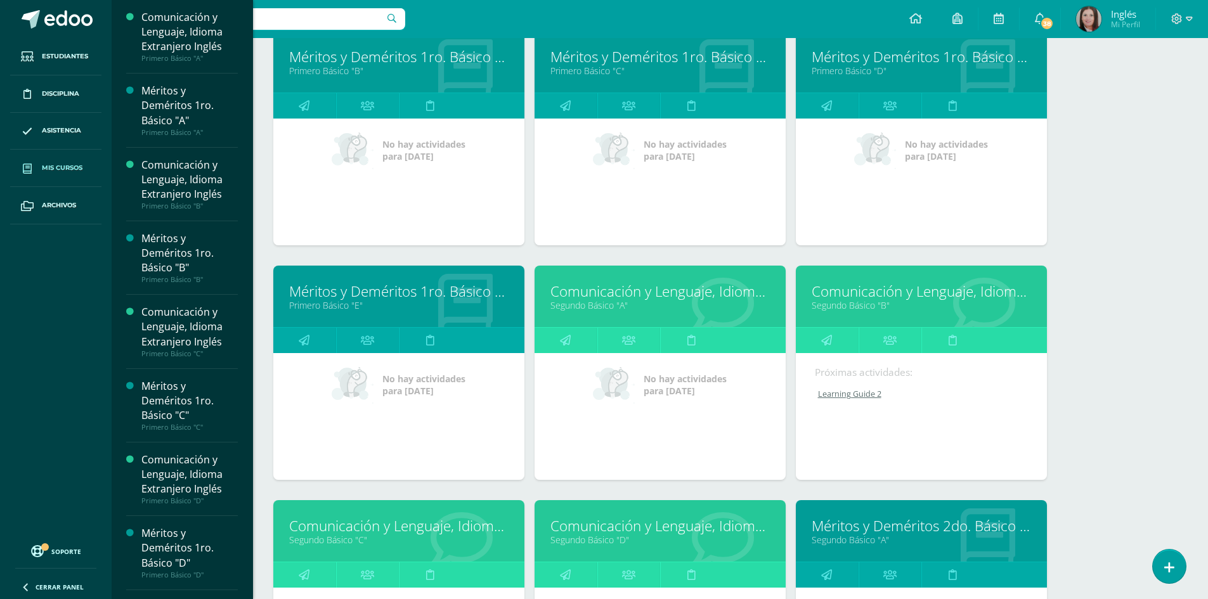
click at [601, 302] on link "Segundo Básico "A"" at bounding box center [659, 305] width 219 height 12
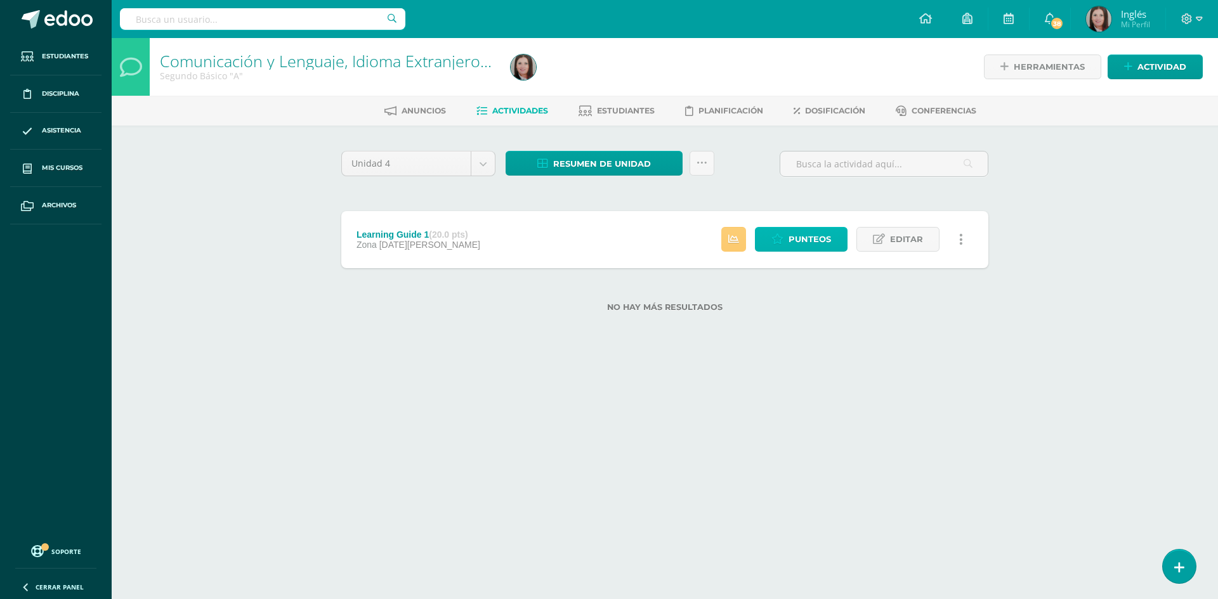
click at [784, 242] on link "Punteos" at bounding box center [801, 239] width 93 height 25
click at [799, 243] on span "Punteos" at bounding box center [809, 239] width 42 height 23
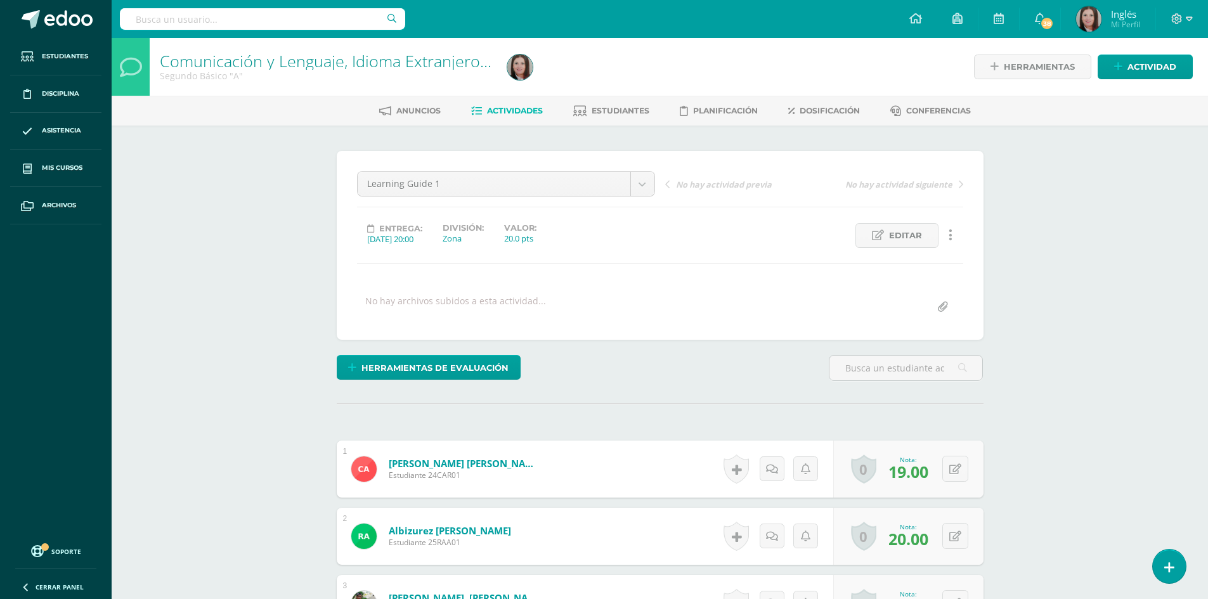
scroll to position [190, 0]
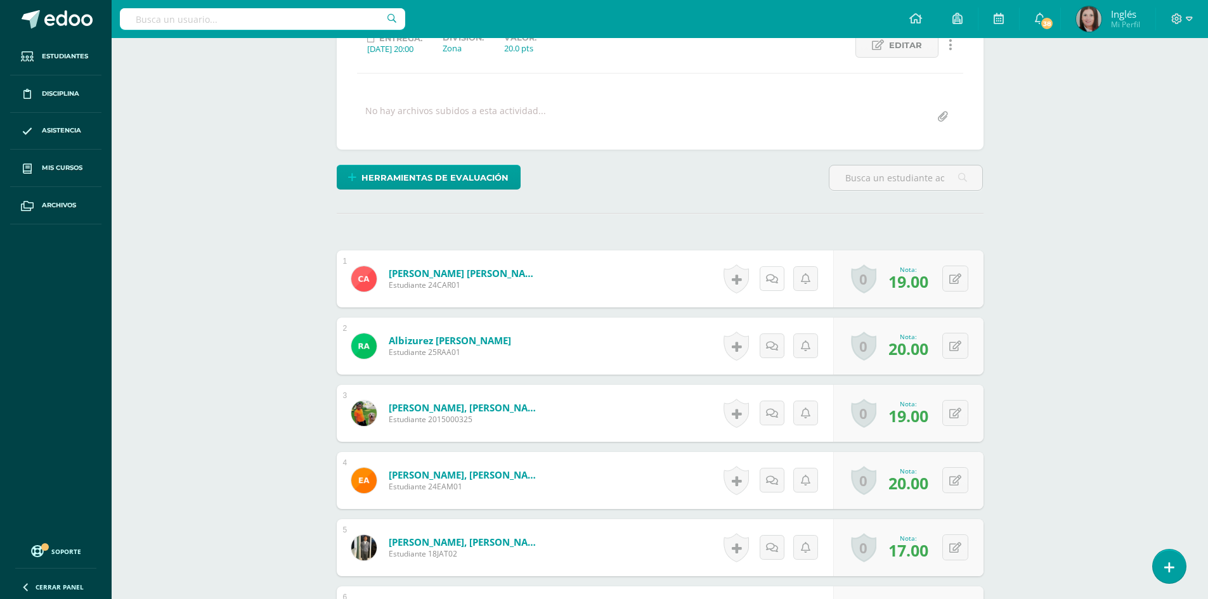
click at [773, 283] on icon at bounding box center [772, 279] width 12 height 11
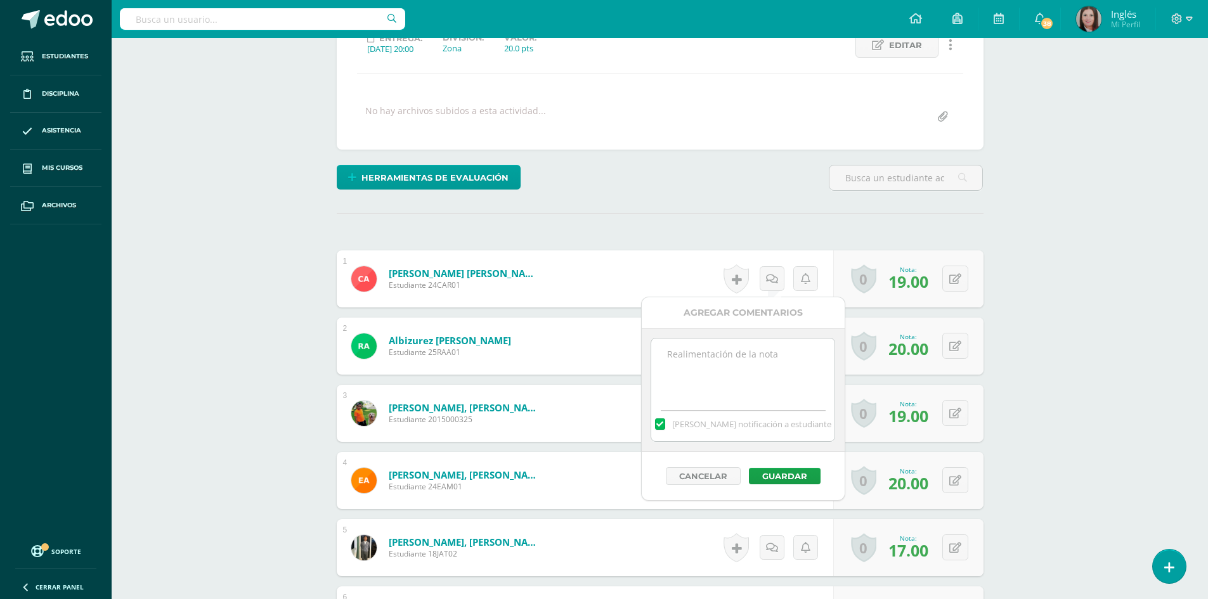
click at [712, 368] on textarea at bounding box center [742, 370] width 183 height 63
paste textarea "Thank you for delivering your guide on time. Congratulations!"
type textarea "Thank you for delivering your guide on time. Congratulations!"
click at [767, 472] on button "Guardar" at bounding box center [785, 476] width 72 height 16
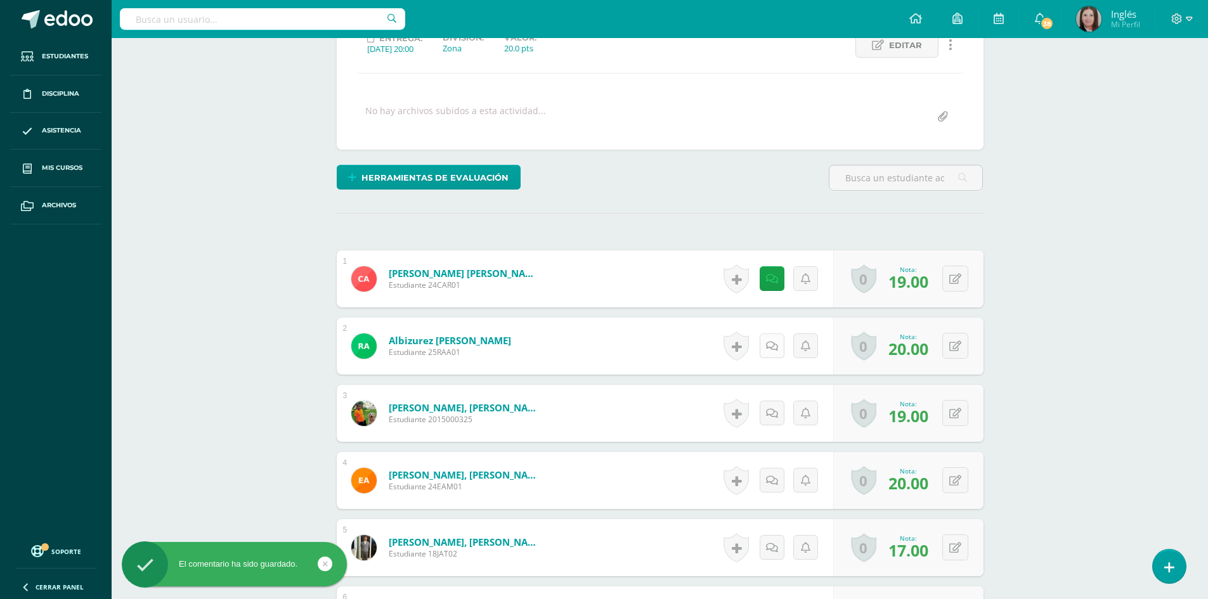
click at [776, 345] on icon at bounding box center [772, 346] width 12 height 11
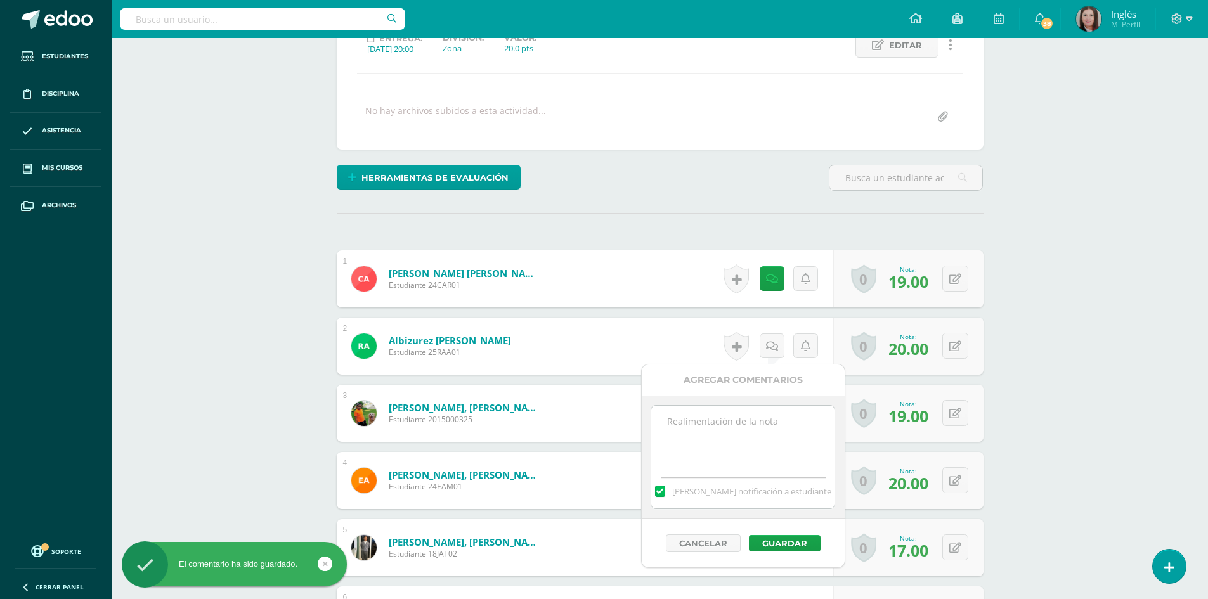
click at [757, 422] on textarea at bounding box center [742, 437] width 183 height 63
paste textarea "Thank you for delivering your guide on time. Congratulations!"
type textarea "Thank you for delivering your guide on time. Congratulations!"
click at [783, 541] on button "Guardar" at bounding box center [785, 543] width 72 height 16
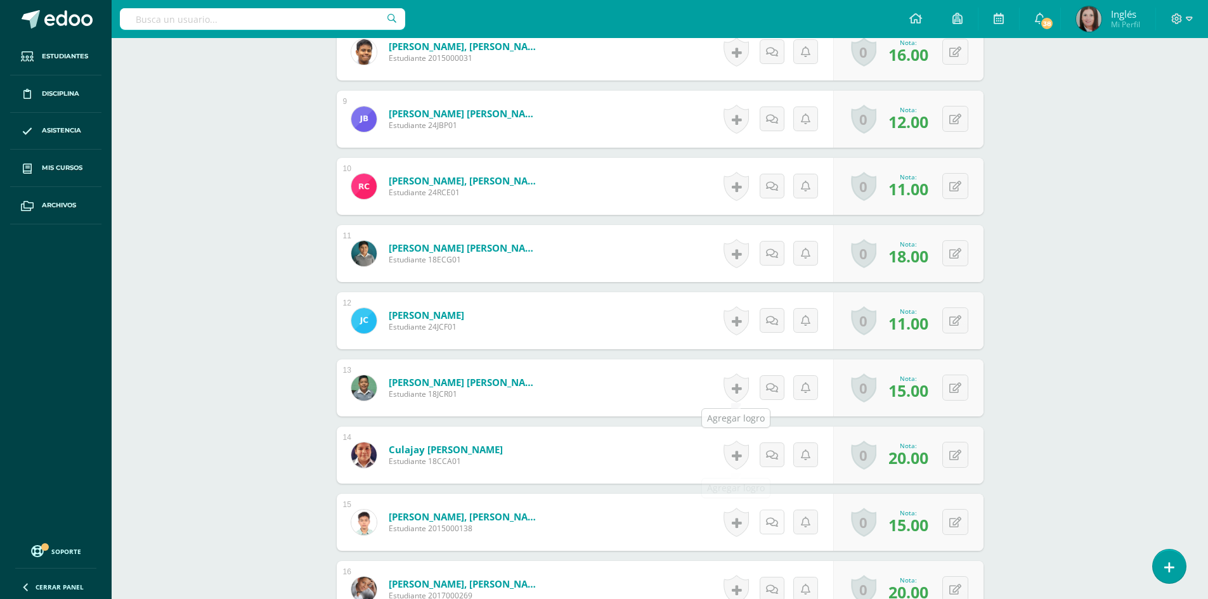
scroll to position [951, 0]
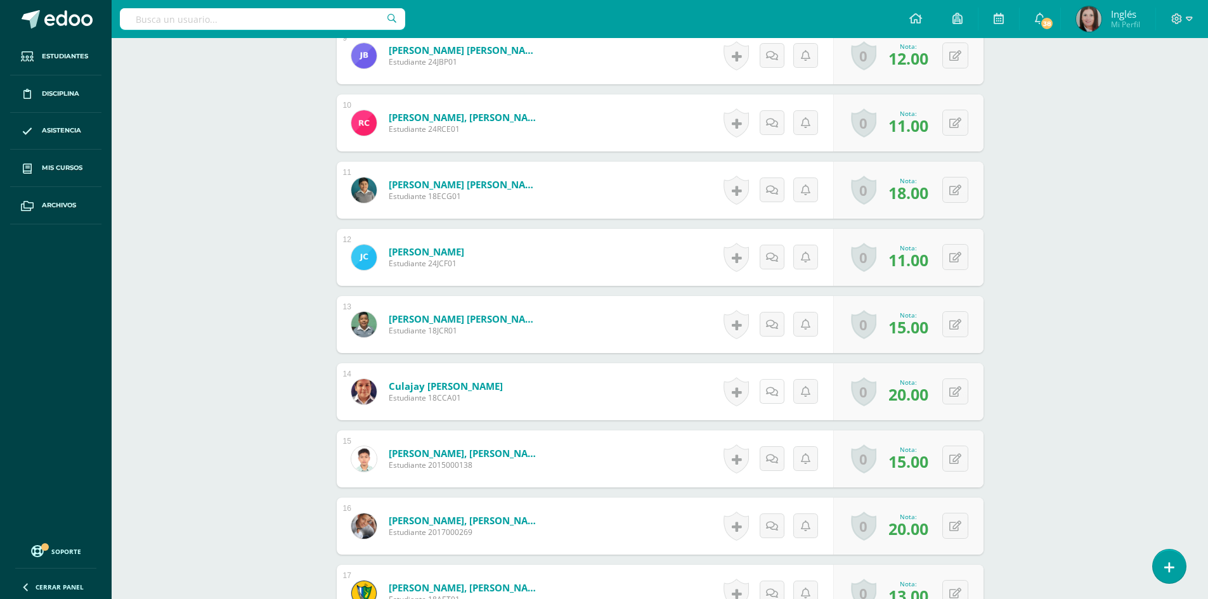
click at [767, 398] on link at bounding box center [772, 391] width 25 height 25
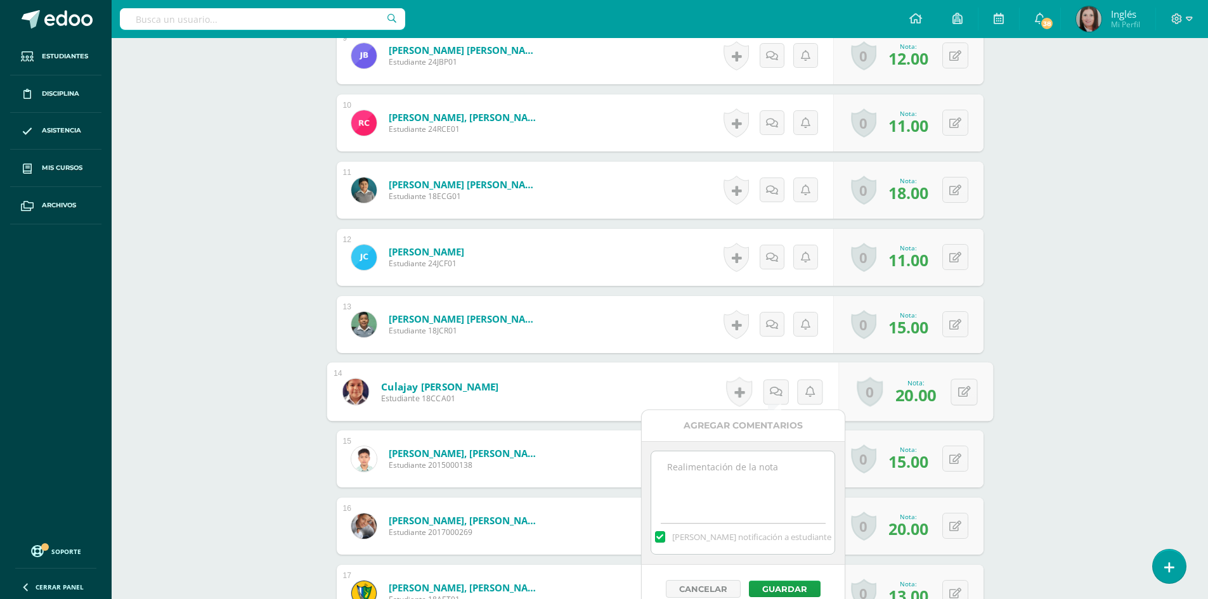
click at [687, 516] on div "[PERSON_NAME] notificación a estudiante" at bounding box center [742, 534] width 183 height 39
click at [686, 485] on textarea at bounding box center [742, 483] width 183 height 63
paste textarea "Thank you for delivering your guide on time. Congratulations!"
type textarea "Thank you for delivering your guide on time. Congratulations!"
click at [769, 583] on button "Guardar" at bounding box center [785, 589] width 72 height 16
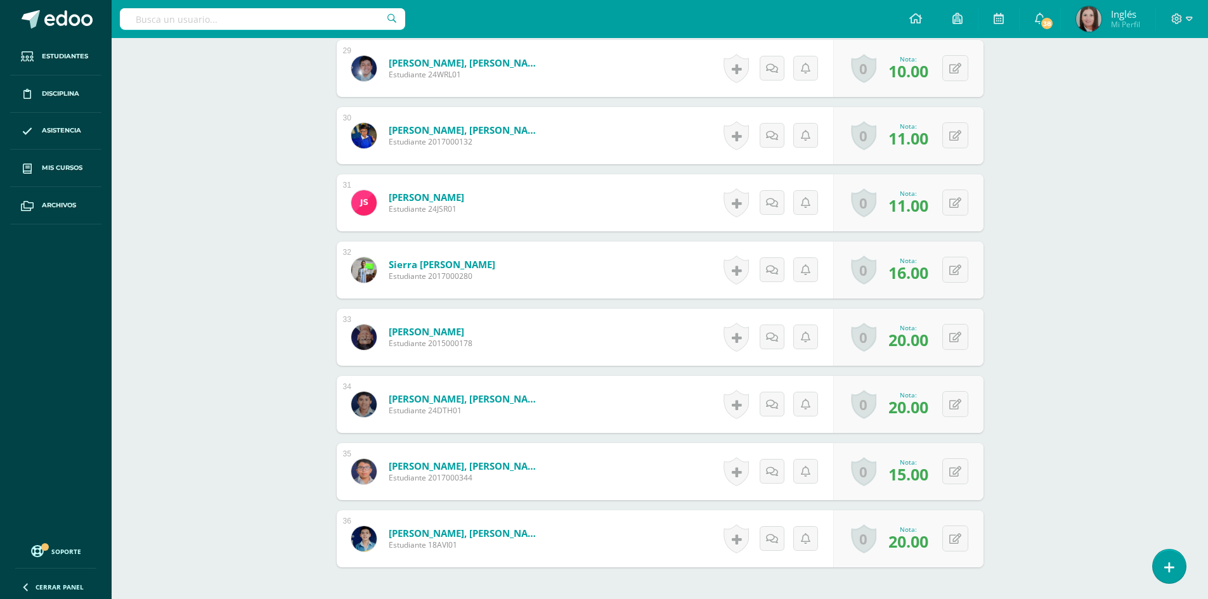
scroll to position [2346, 0]
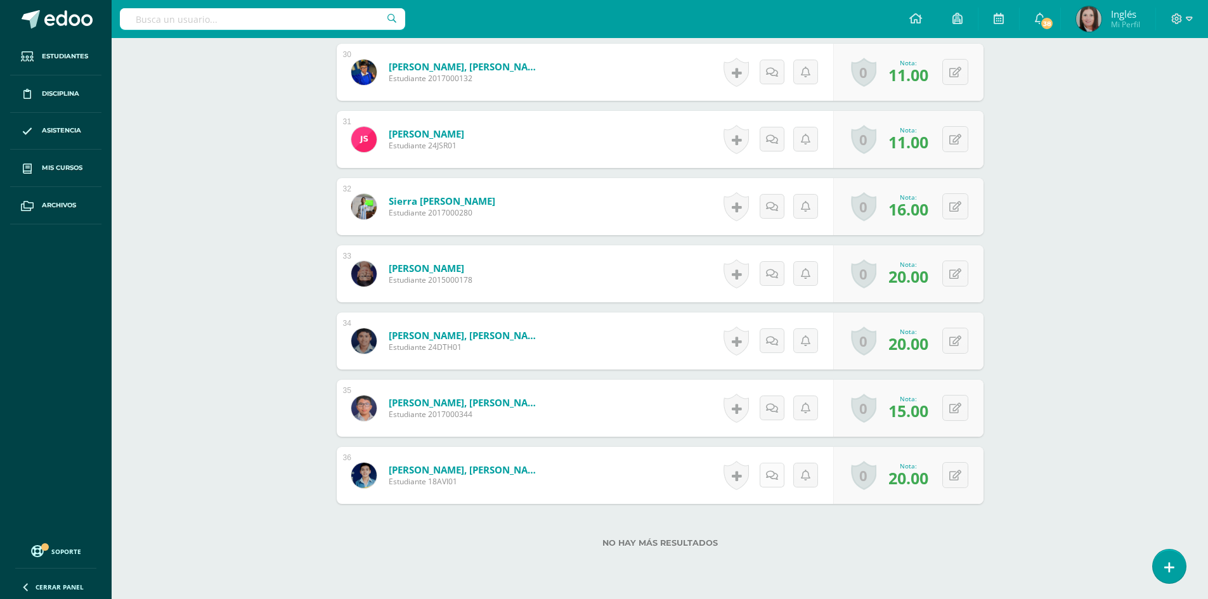
click at [776, 481] on icon at bounding box center [772, 476] width 12 height 11
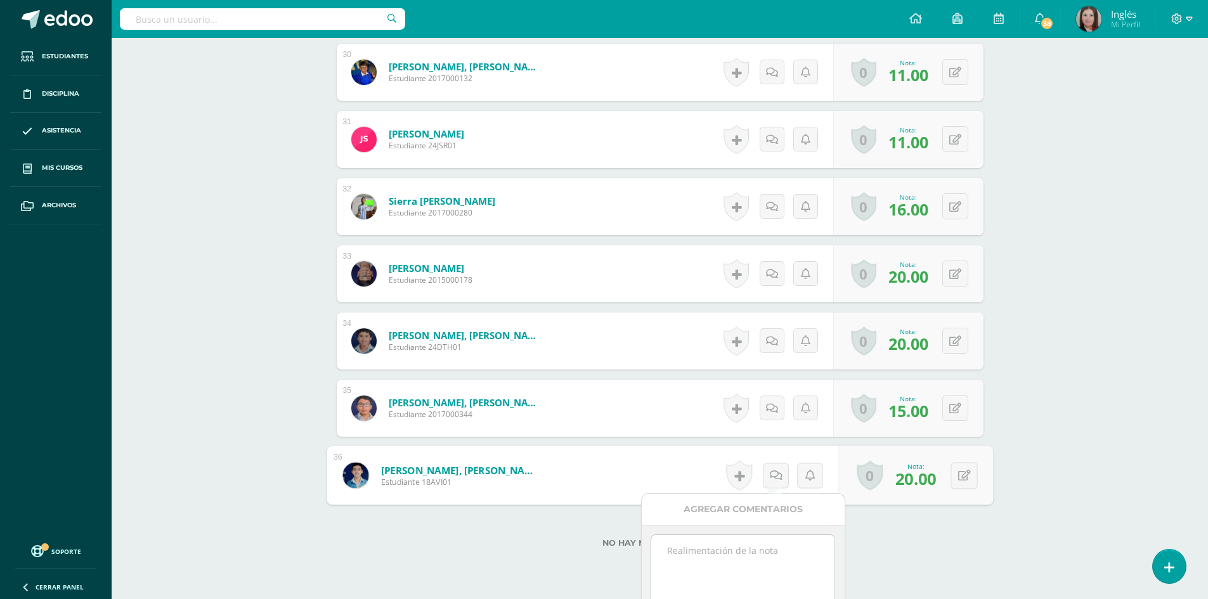
click at [708, 549] on textarea at bounding box center [742, 566] width 183 height 63
paste textarea "Thank you for delivering your guide on time. Congratulations!"
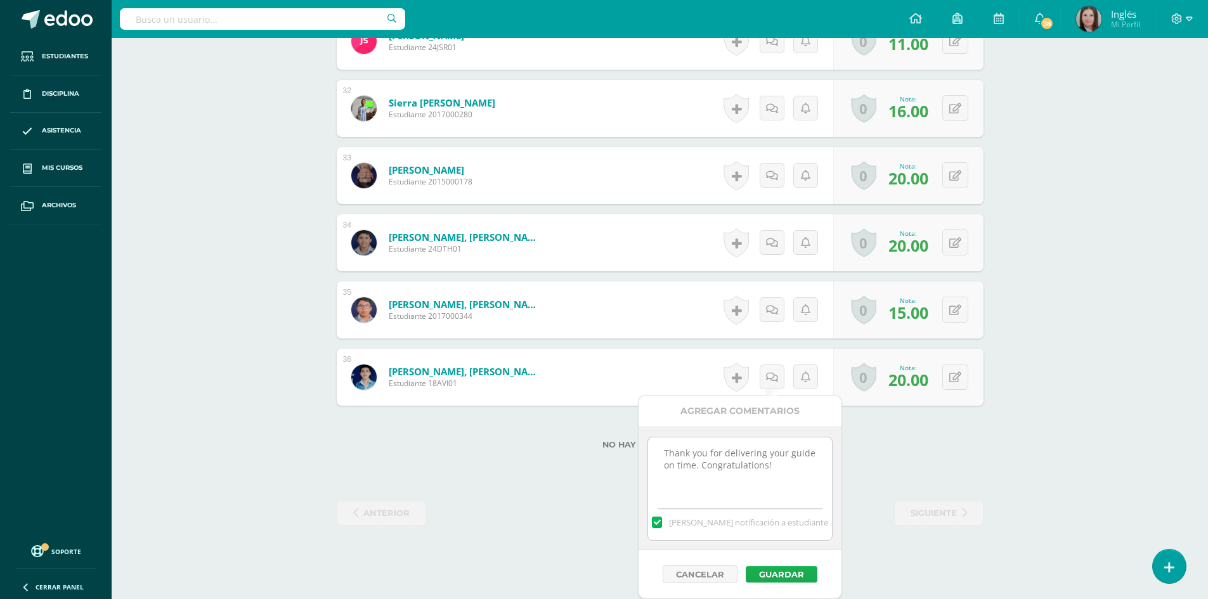
type textarea "Thank you for delivering your guide on time. Congratulations!"
click at [770, 575] on button "Guardar" at bounding box center [782, 574] width 72 height 16
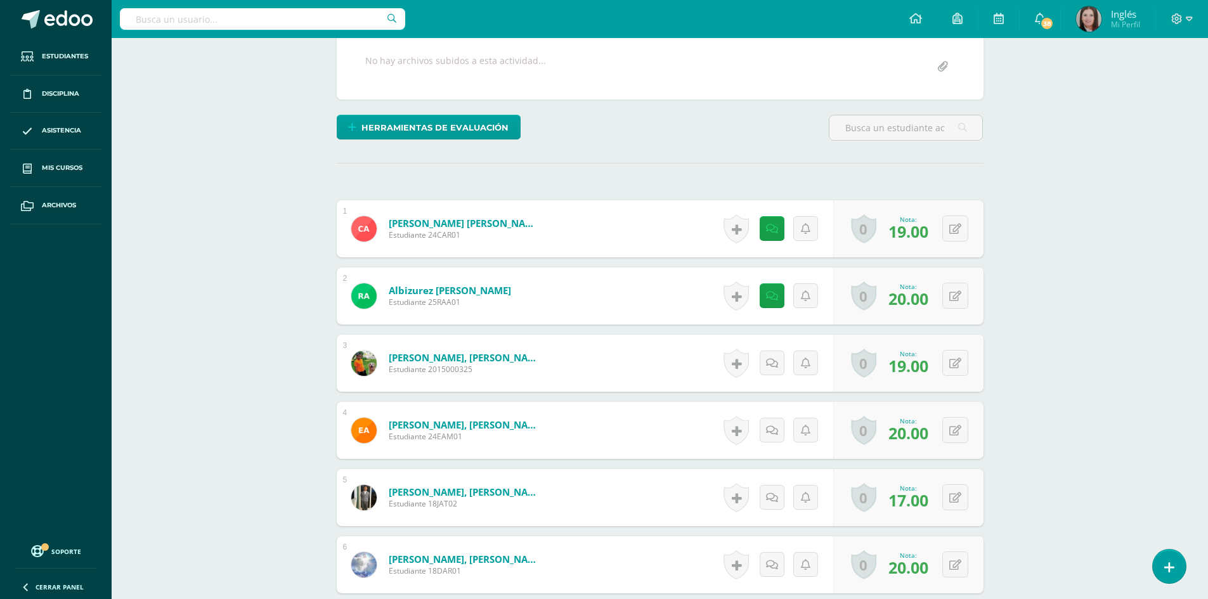
scroll to position [304, 0]
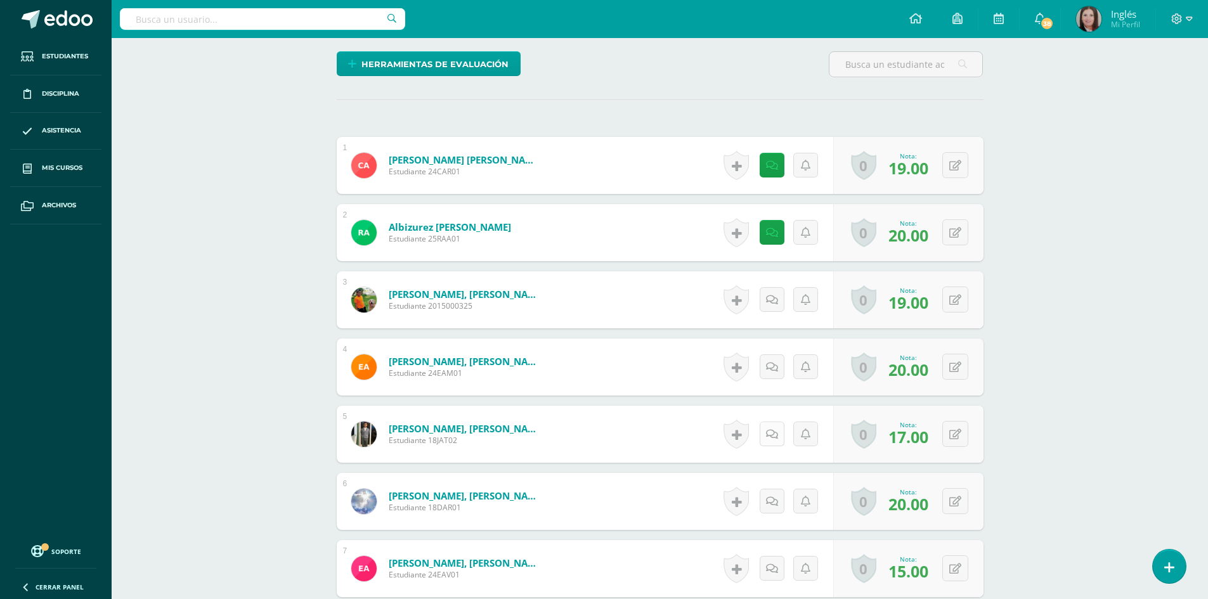
click at [774, 430] on icon at bounding box center [772, 434] width 12 height 11
click at [701, 501] on textarea at bounding box center [742, 525] width 183 height 63
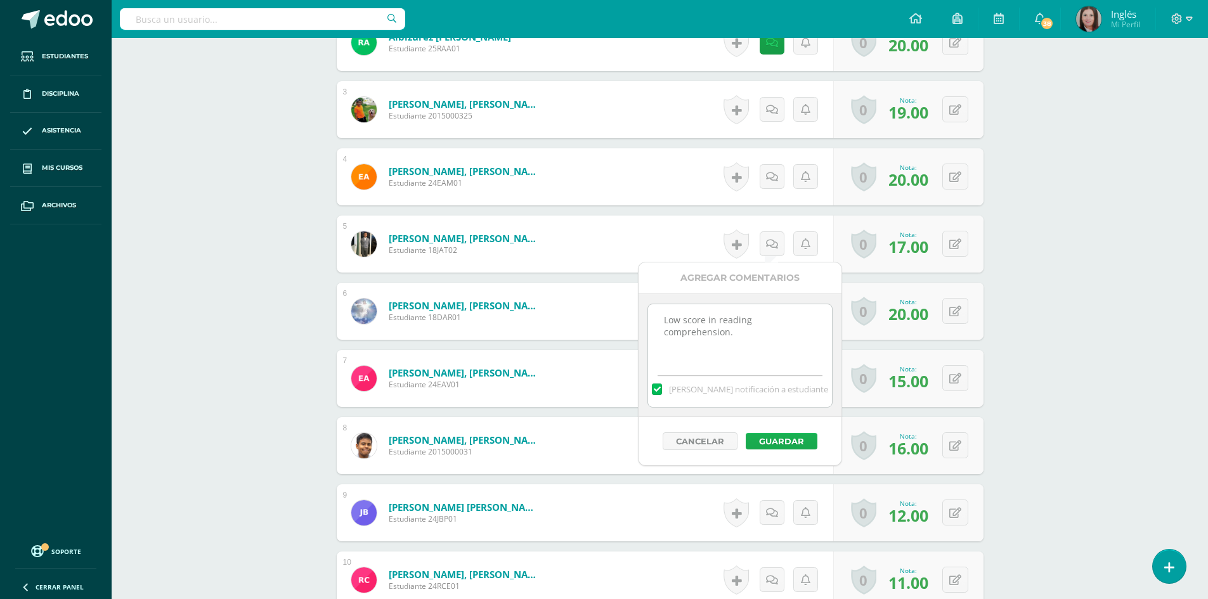
type textarea "Low score in reading comprehension."
click at [781, 444] on button "Guardar" at bounding box center [782, 441] width 72 height 16
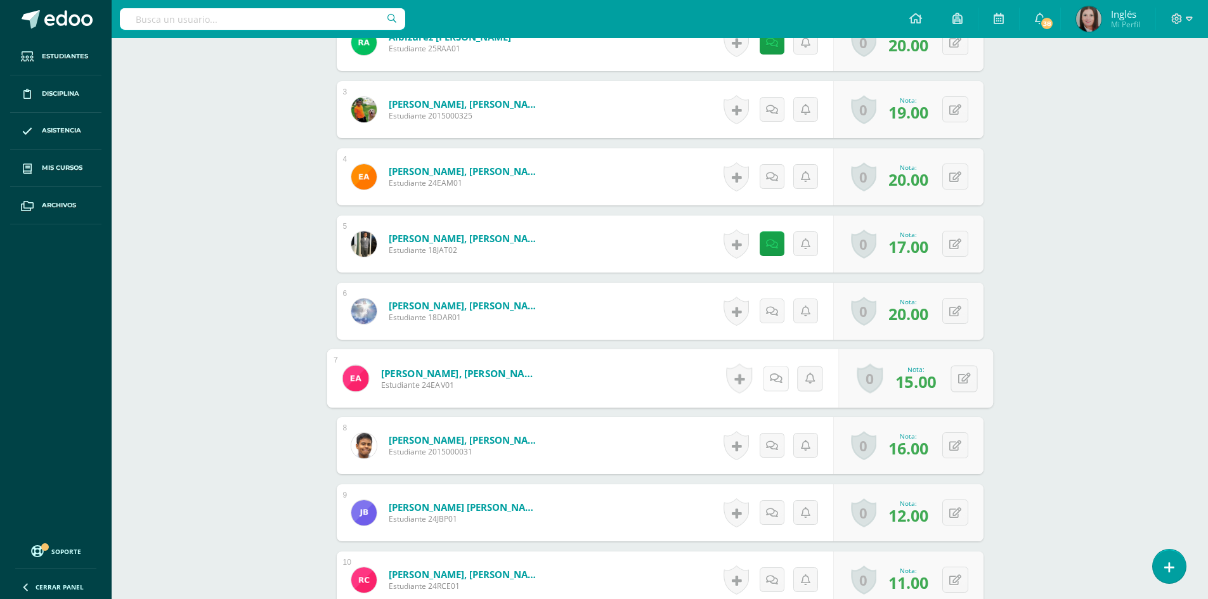
click at [766, 384] on link at bounding box center [775, 378] width 25 height 25
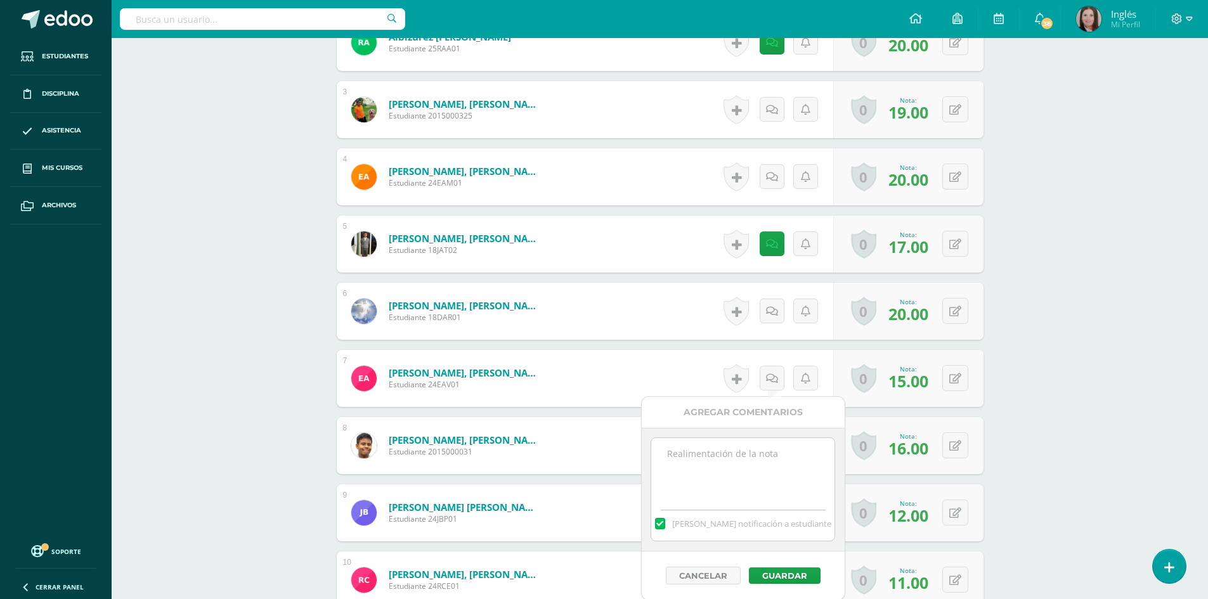
click at [708, 467] on textarea at bounding box center [742, 469] width 183 height 63
type textarea "Low score in reading comprehension and oral activity"
click at [772, 578] on button "Guardar" at bounding box center [785, 576] width 72 height 16
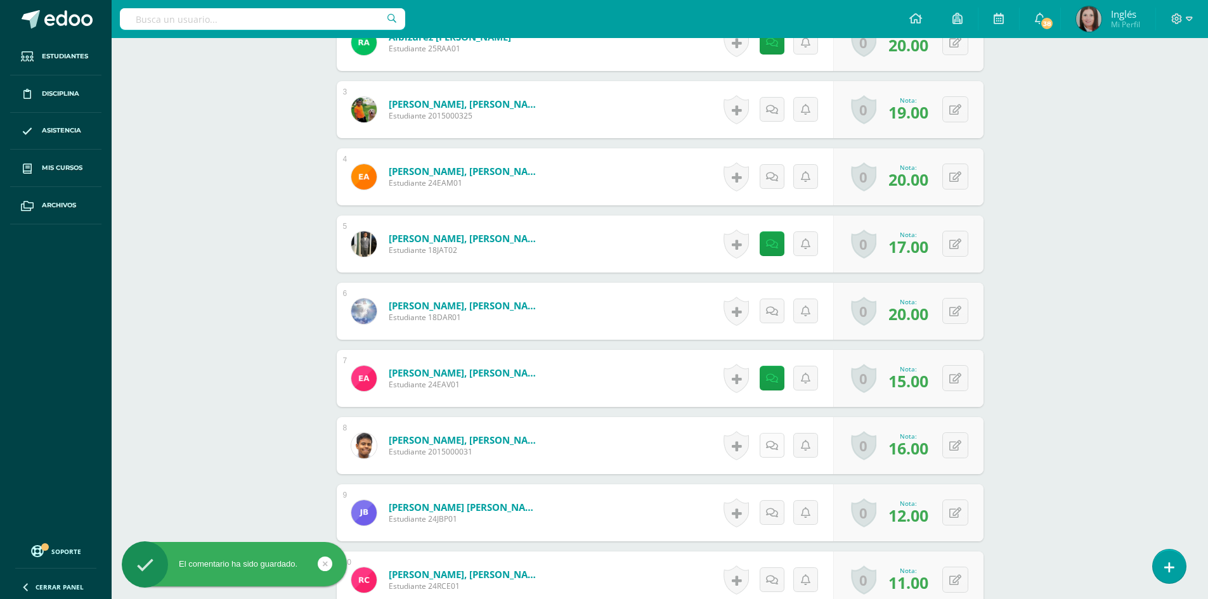
click at [771, 447] on icon at bounding box center [772, 446] width 12 height 11
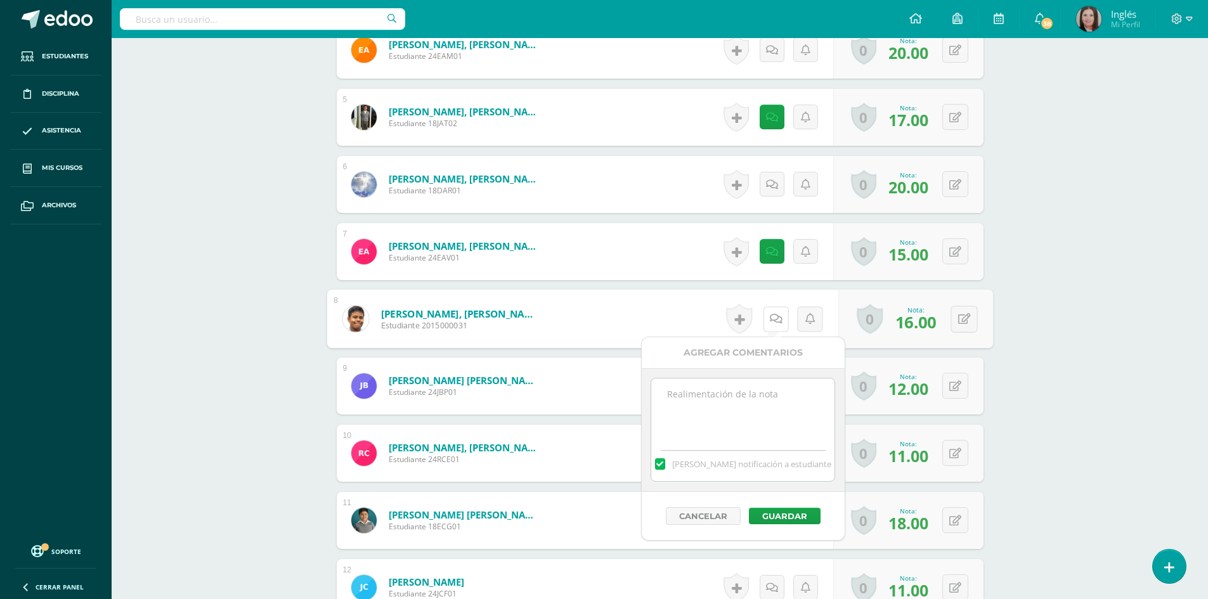
scroll to position [684, 0]
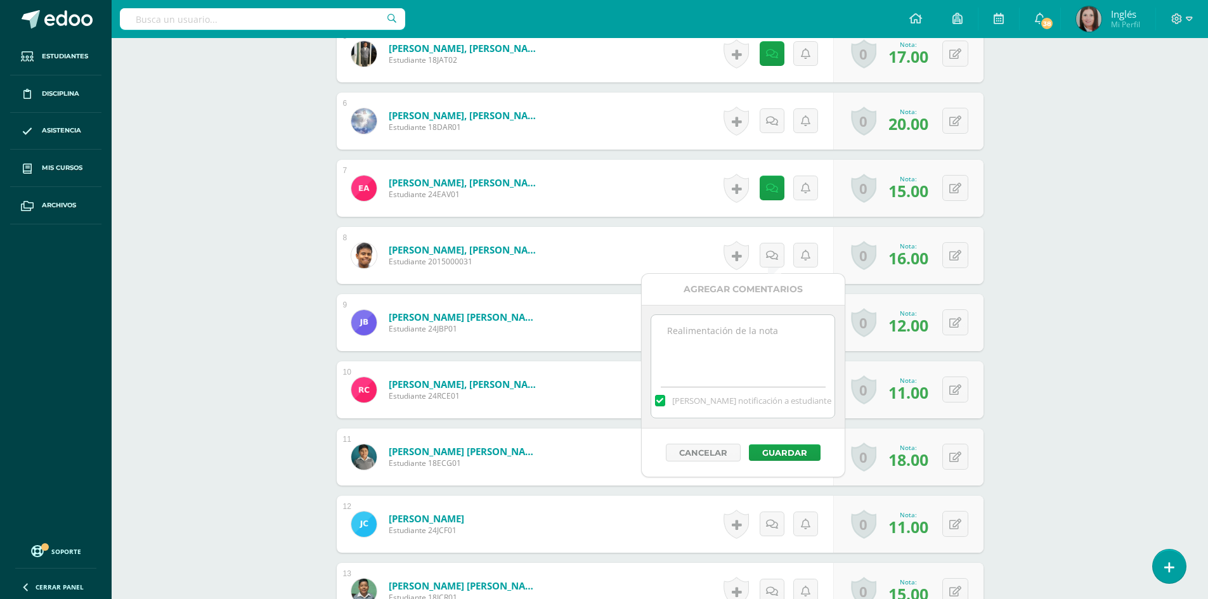
click at [787, 344] on textarea at bounding box center [742, 346] width 183 height 63
type textarea "Low score in reading comprehension."
click at [773, 453] on button "Guardar" at bounding box center [785, 453] width 72 height 16
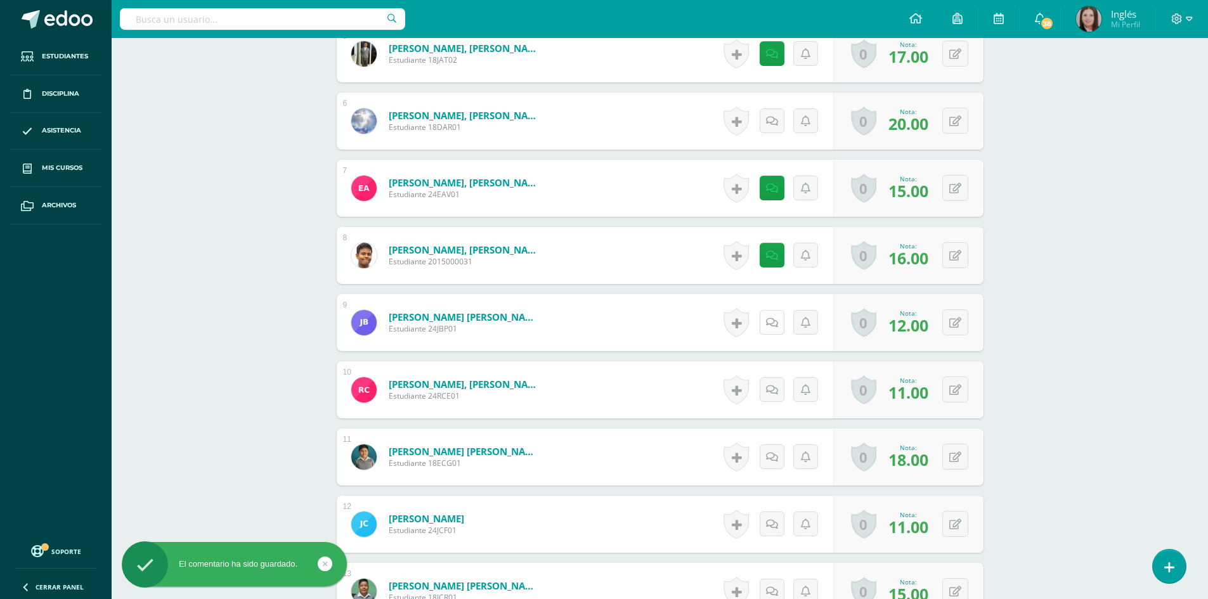
click at [767, 324] on link at bounding box center [772, 322] width 25 height 25
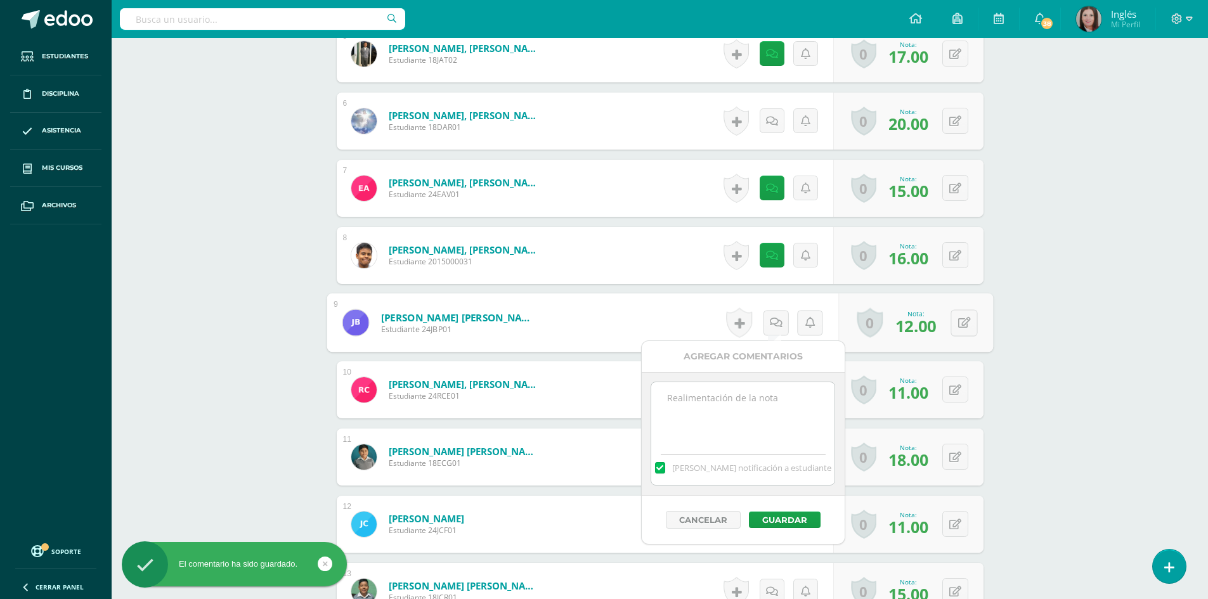
click at [724, 406] on textarea at bounding box center [742, 413] width 183 height 63
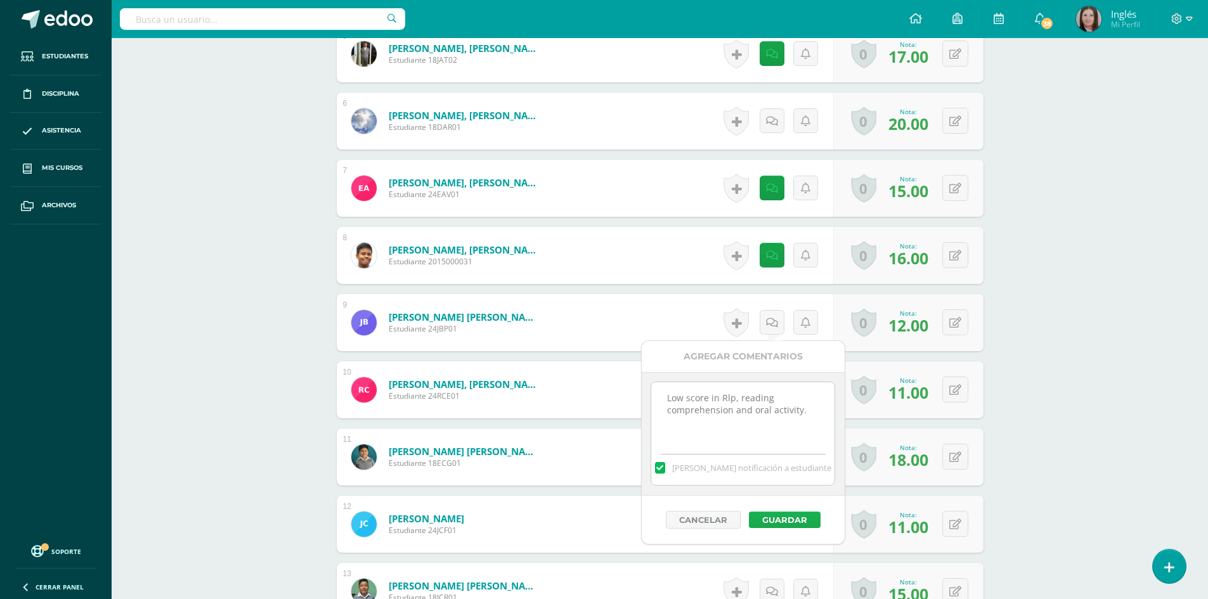
type textarea "Low score in Rlp, reading comprehension and oral activity."
click at [769, 514] on button "Guardar" at bounding box center [785, 520] width 72 height 16
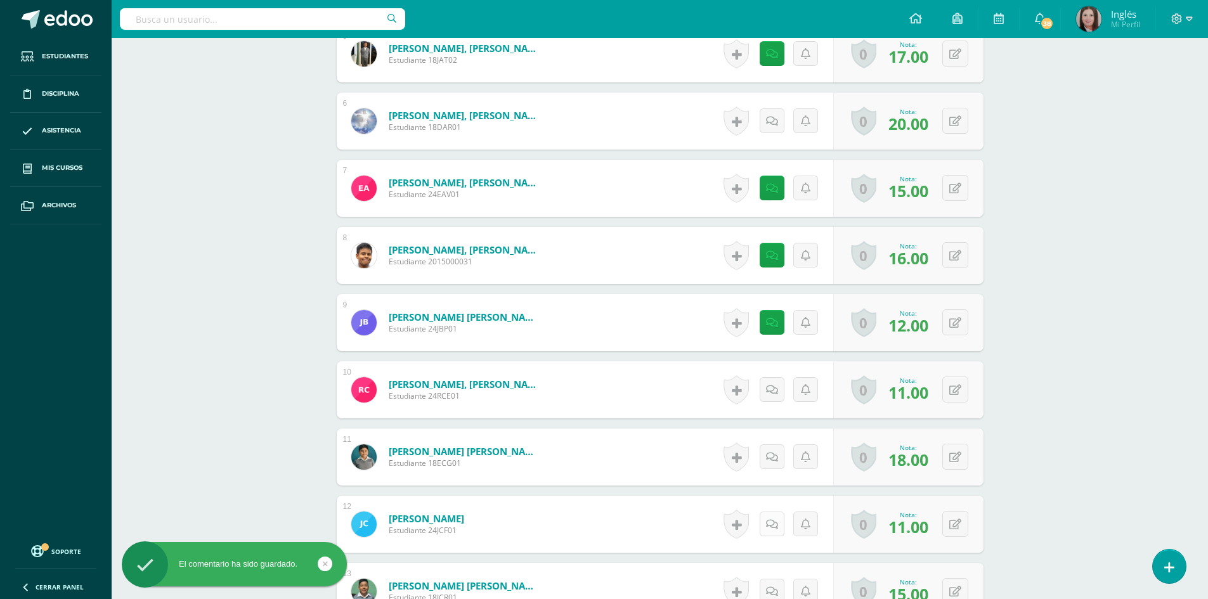
scroll to position [748, 0]
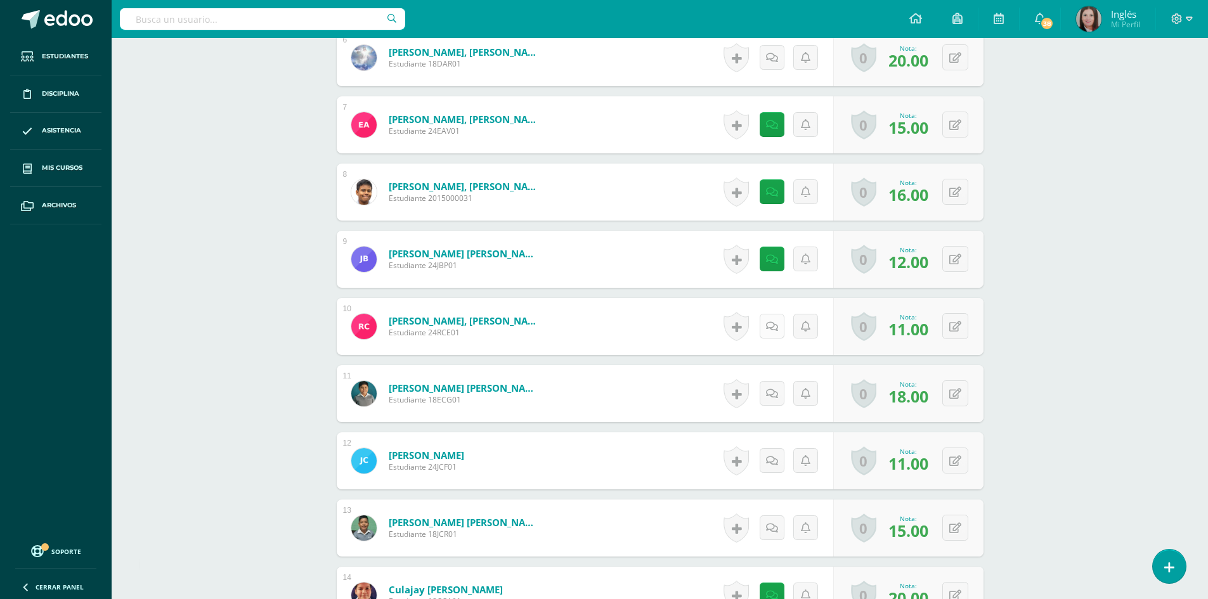
click at [766, 325] on link at bounding box center [772, 326] width 25 height 25
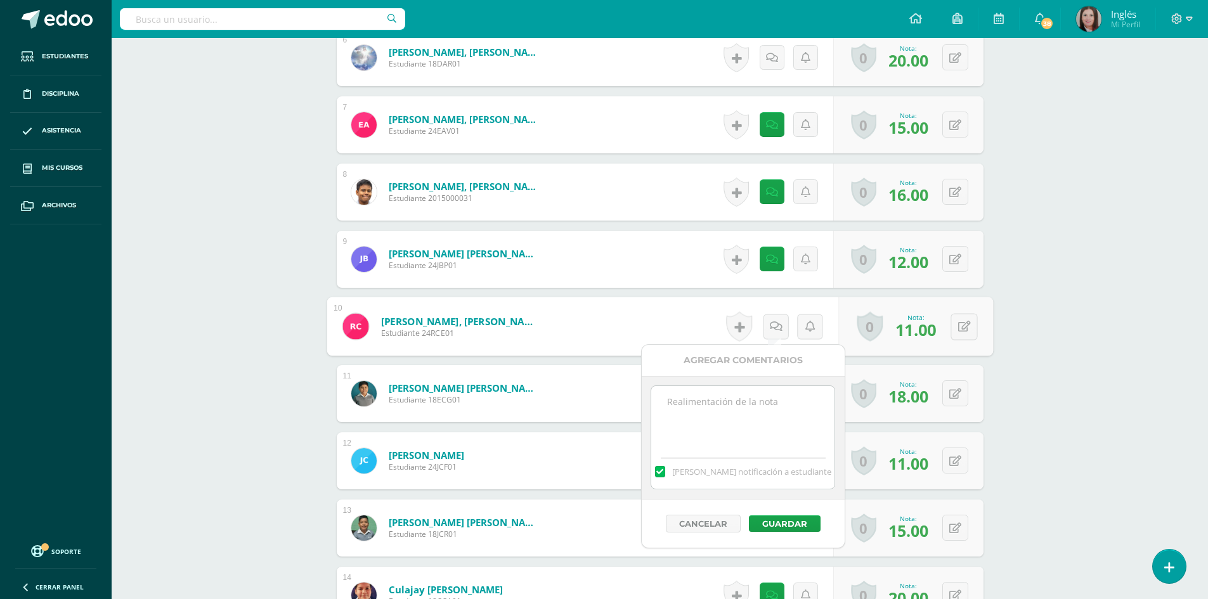
click at [740, 408] on textarea at bounding box center [742, 417] width 183 height 63
type textarea "Did not work on the reading comprehension."
click at [769, 526] on button "Guardar" at bounding box center [785, 524] width 72 height 16
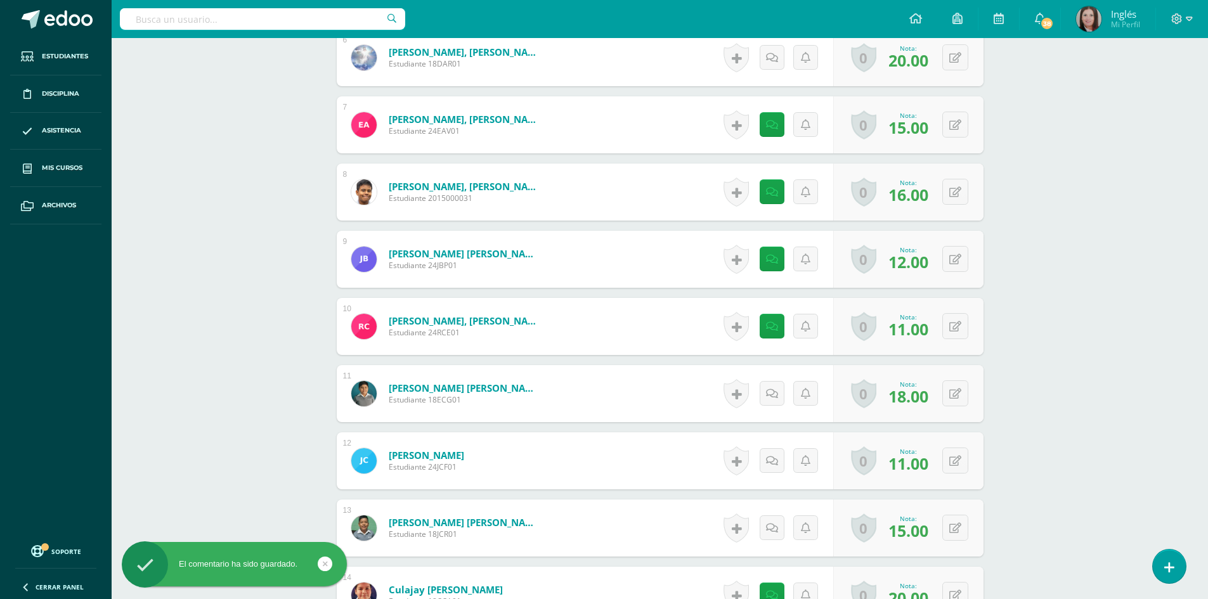
scroll to position [875, 0]
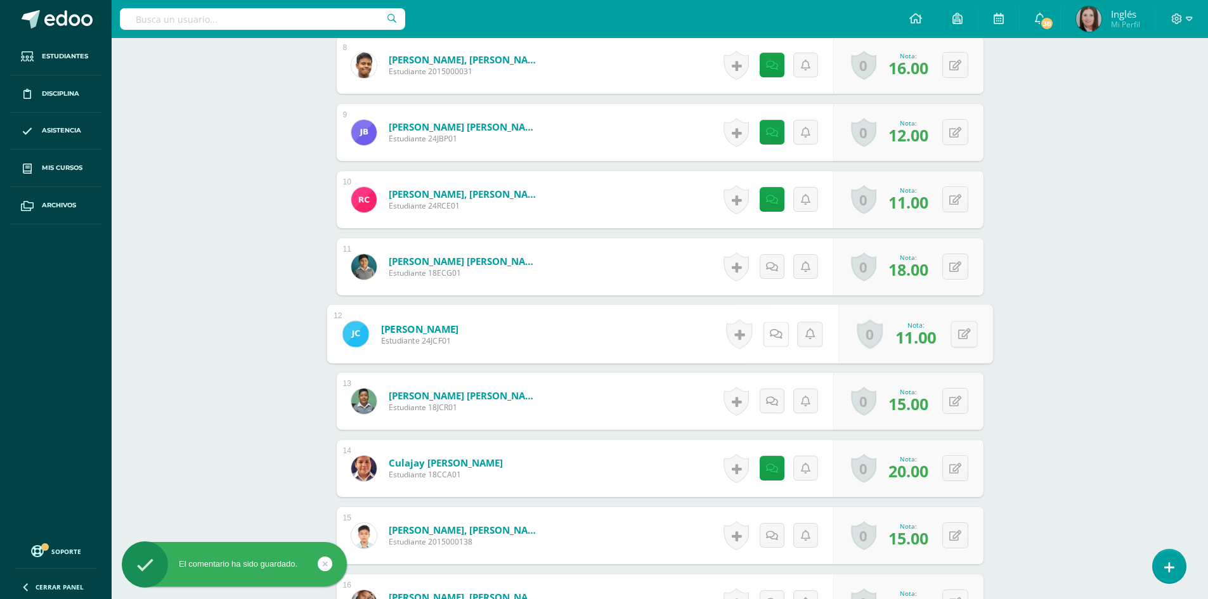
click at [781, 333] on link at bounding box center [775, 334] width 25 height 25
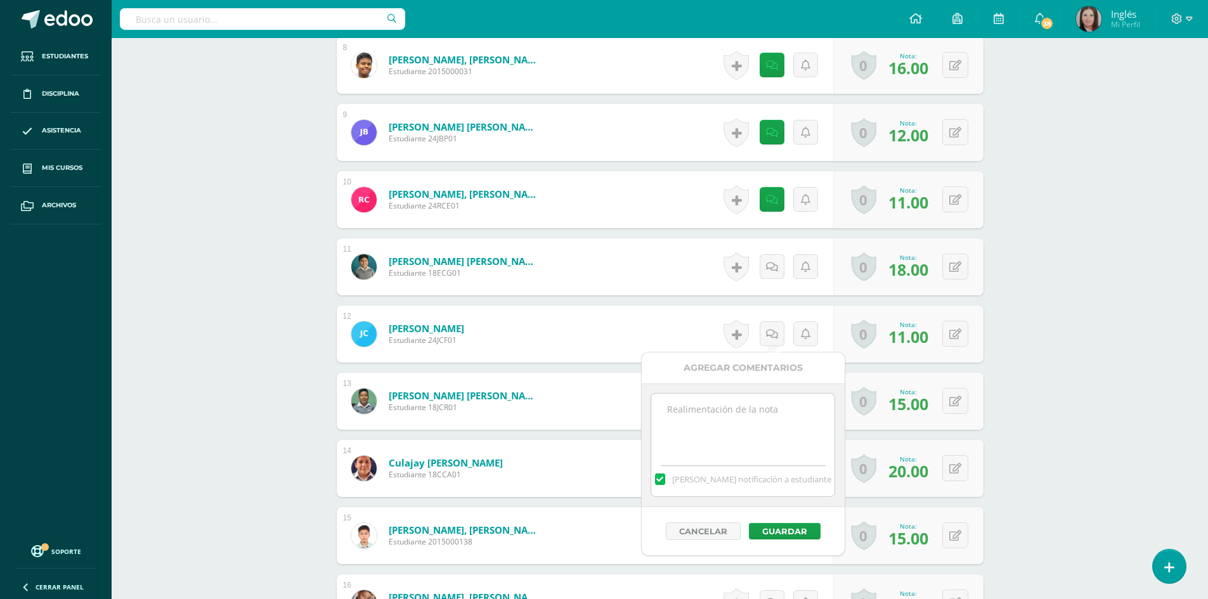
click at [712, 415] on textarea at bounding box center [742, 425] width 183 height 63
click at [717, 443] on textarea "Didn´t work on the RLP assignement" at bounding box center [742, 425] width 183 height 63
click at [698, 424] on textarea "Didn´t work on the RLP assignement" at bounding box center [742, 425] width 183 height 63
click at [762, 434] on textarea "Didn´t work on the RLP assignment" at bounding box center [742, 425] width 183 height 63
click at [816, 413] on textarea "Didn´t work on the RLP assignment" at bounding box center [742, 425] width 183 height 63
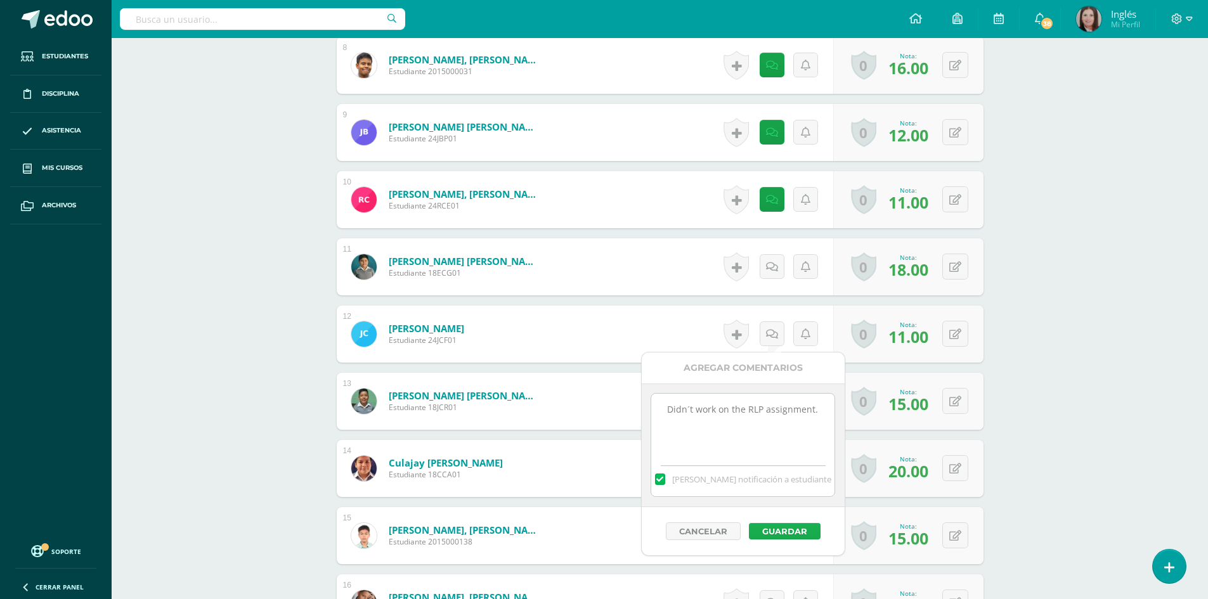
type textarea "Didn´t work on the RLP assignment."
click at [766, 533] on button "Guardar" at bounding box center [785, 531] width 72 height 16
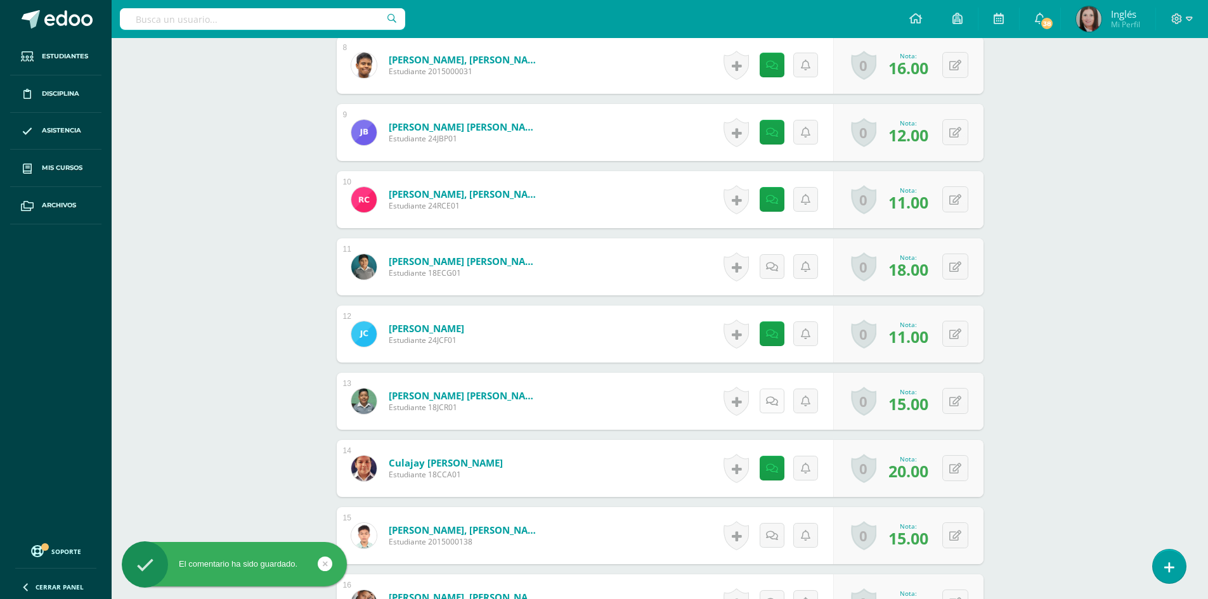
click at [771, 406] on icon at bounding box center [772, 401] width 12 height 11
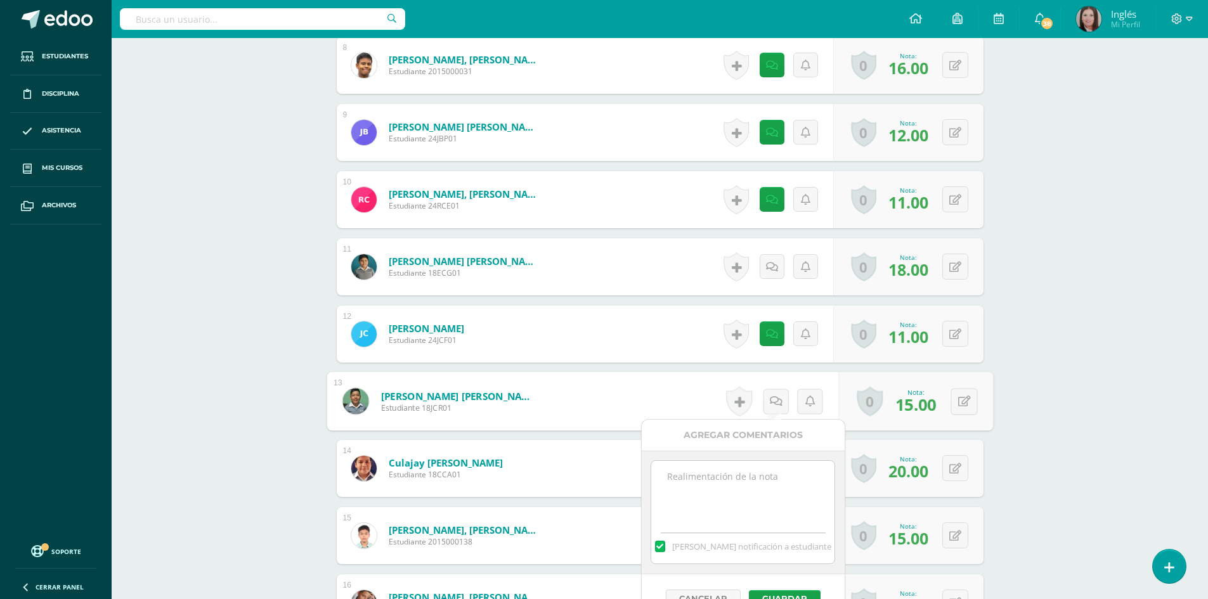
click at [724, 493] on textarea at bounding box center [742, 492] width 183 height 63
type textarea "d"
type textarea "Didn´t work vocabularies 3 and 4"
click at [773, 591] on button "Guardar" at bounding box center [785, 598] width 72 height 16
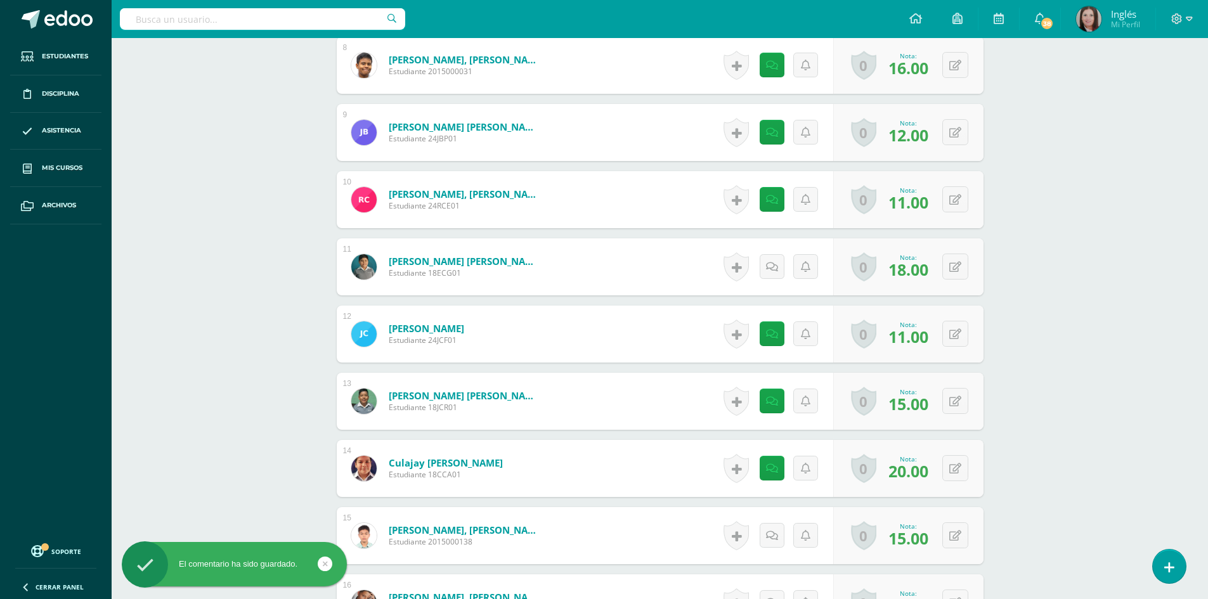
scroll to position [1128, 0]
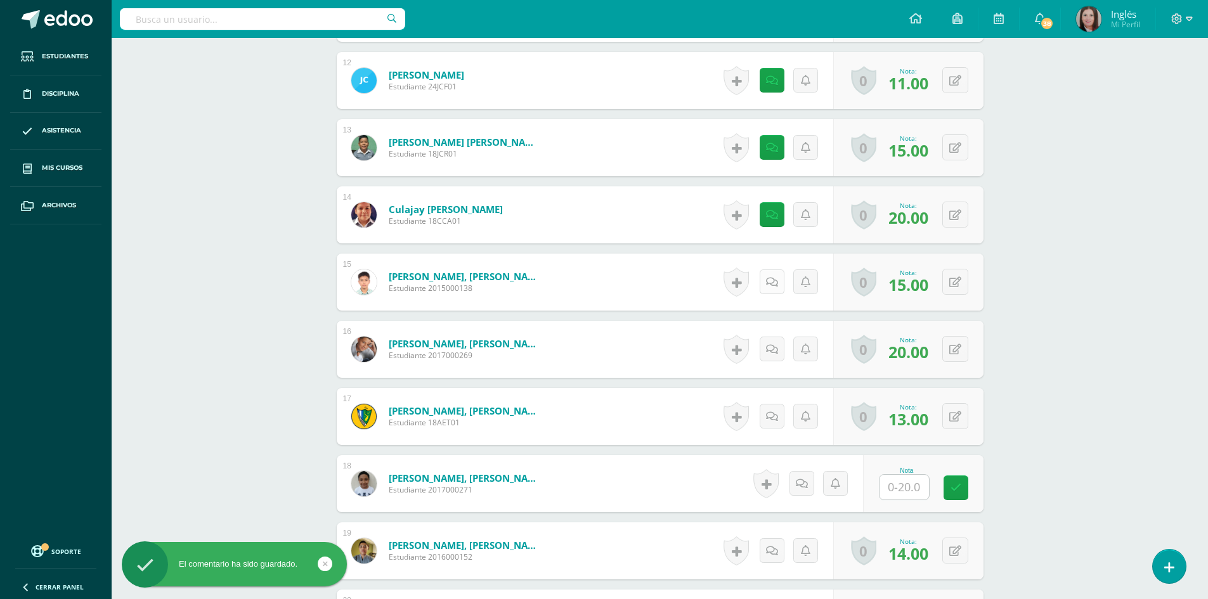
click at [773, 283] on icon at bounding box center [772, 282] width 12 height 11
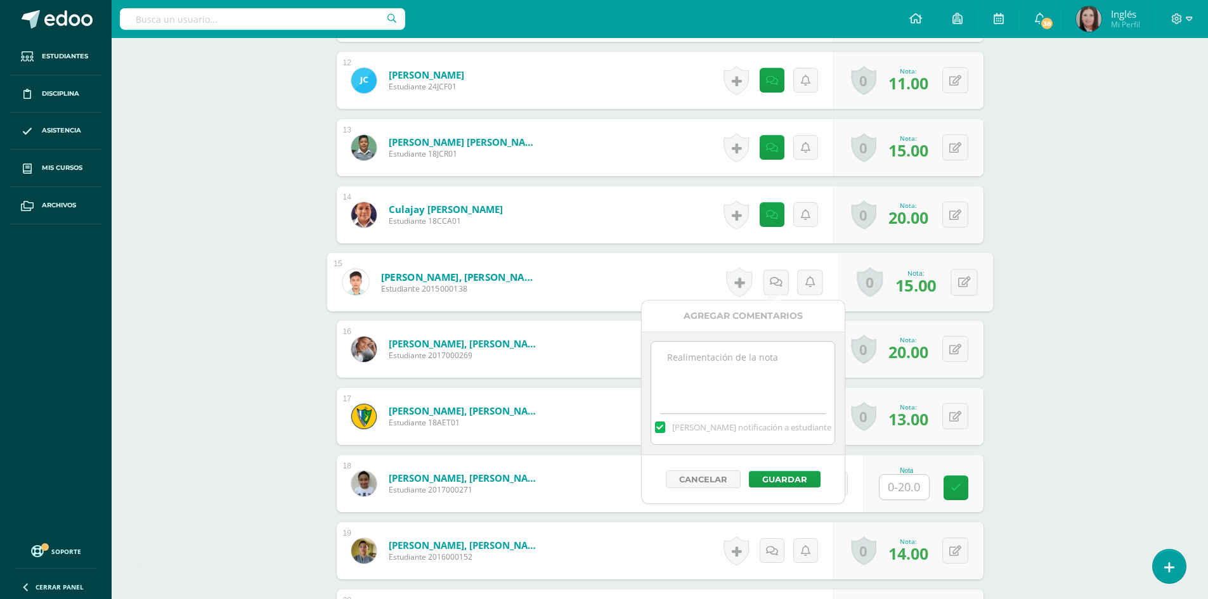
click at [755, 370] on textarea at bounding box center [742, 373] width 183 height 63
type textarea "Low score in Reading comprehension and Oral activity."
click at [769, 482] on button "Guardar" at bounding box center [785, 479] width 72 height 16
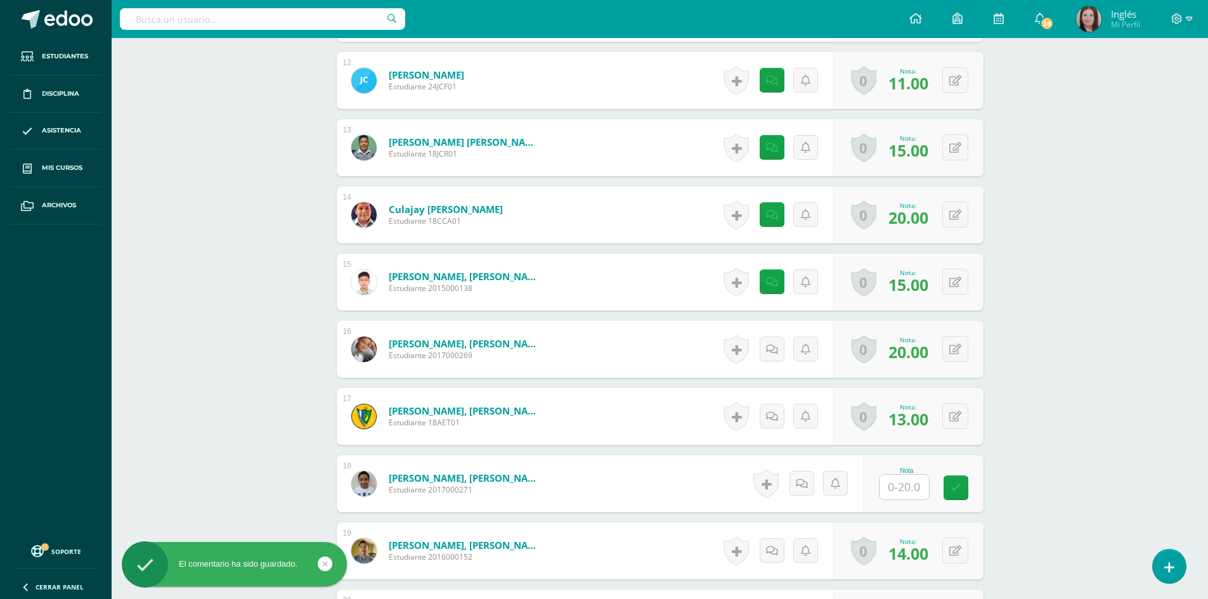
scroll to position [1318, 0]
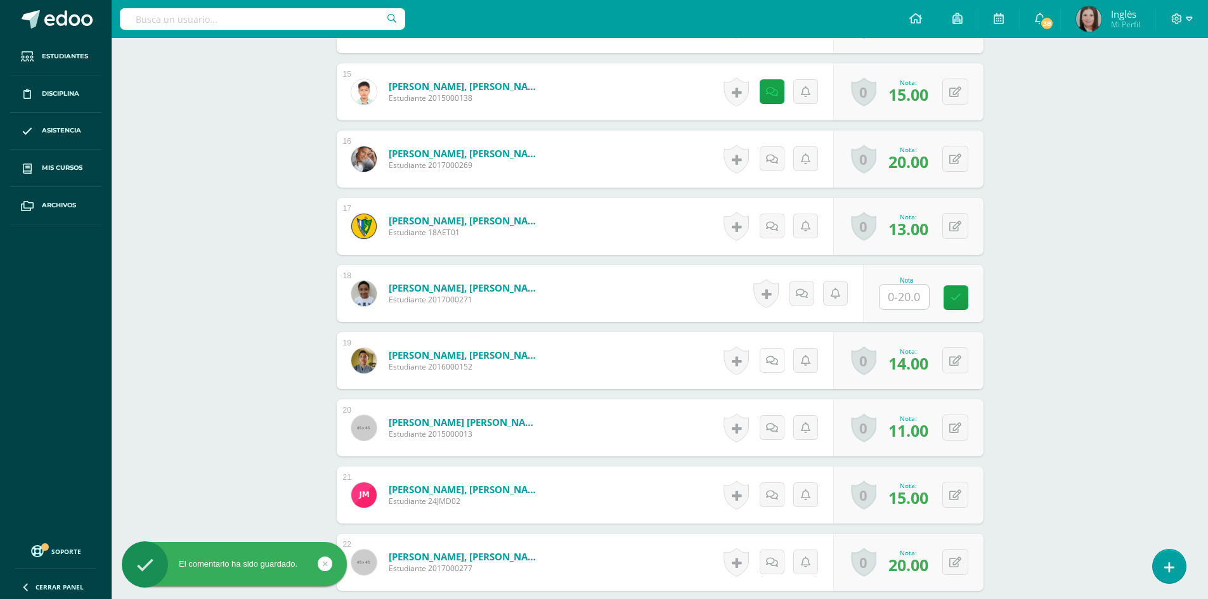
click at [774, 364] on icon at bounding box center [772, 361] width 12 height 11
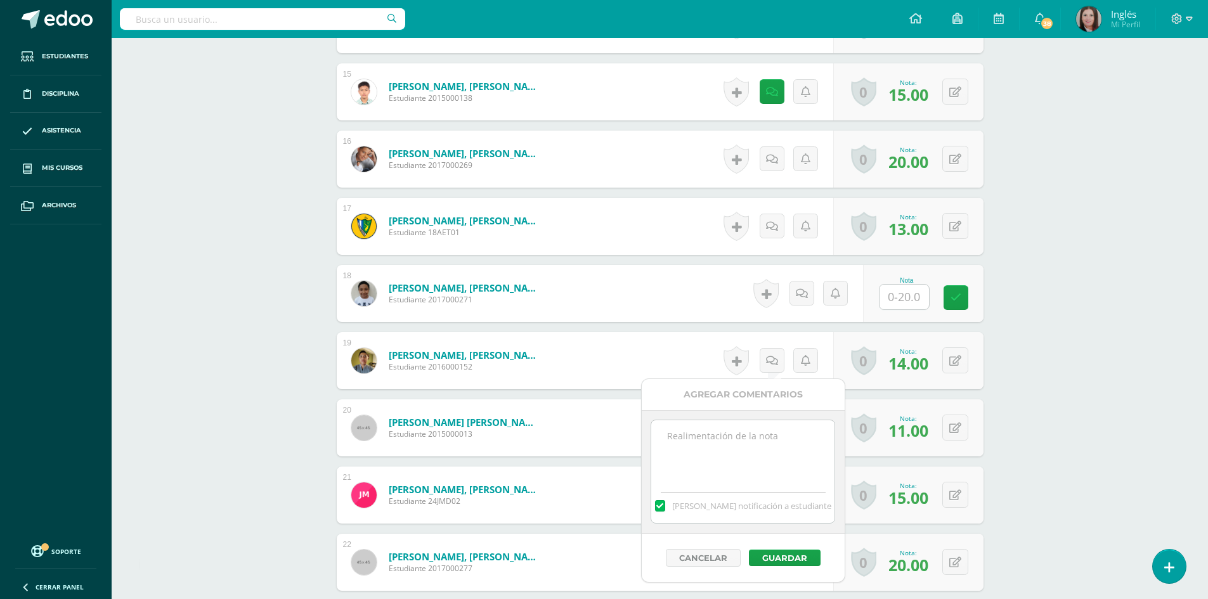
click at [710, 434] on textarea at bounding box center [742, 451] width 183 height 63
type textarea "Didn´t work on the Reading Comprehension"
click at [768, 554] on button "Guardar" at bounding box center [785, 558] width 72 height 16
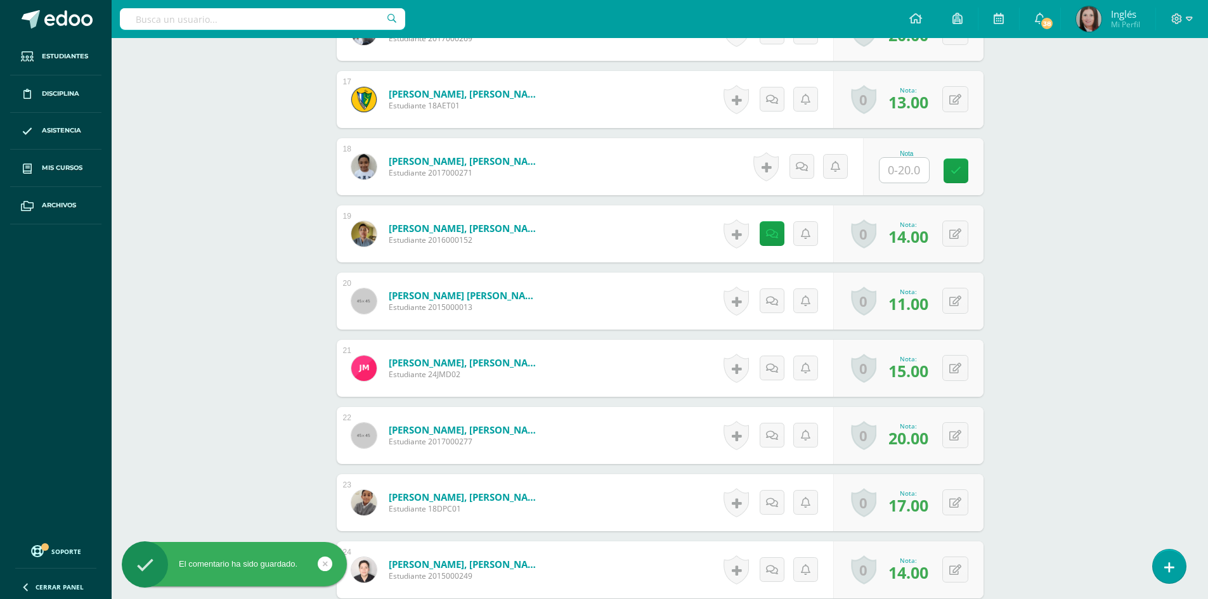
scroll to position [1572, 0]
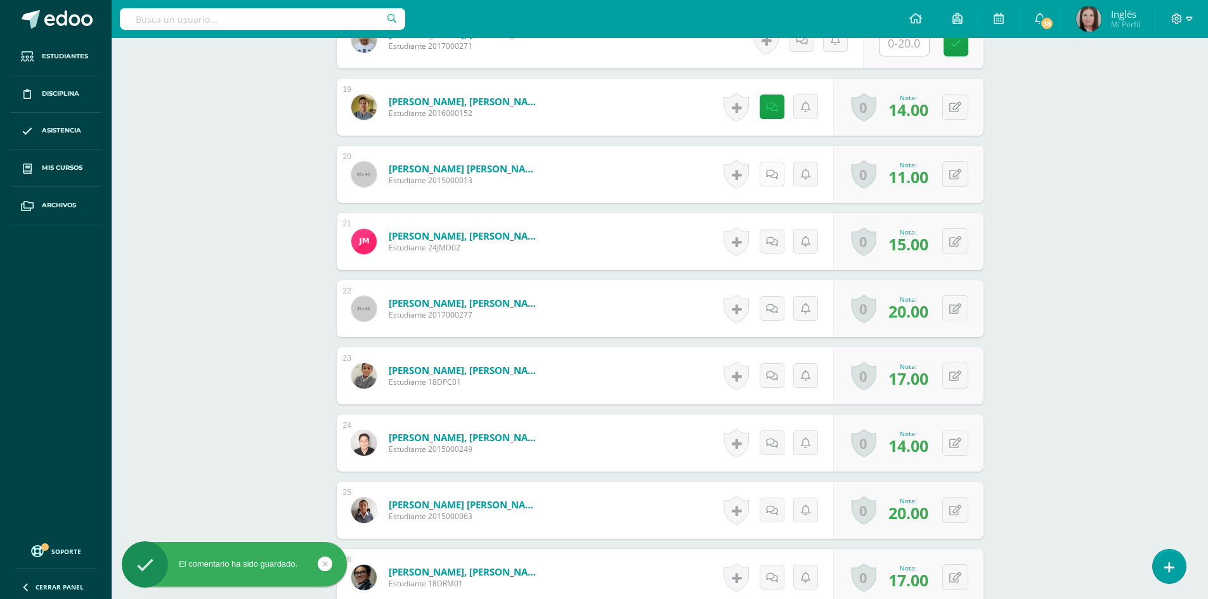
click at [767, 174] on link at bounding box center [772, 174] width 25 height 25
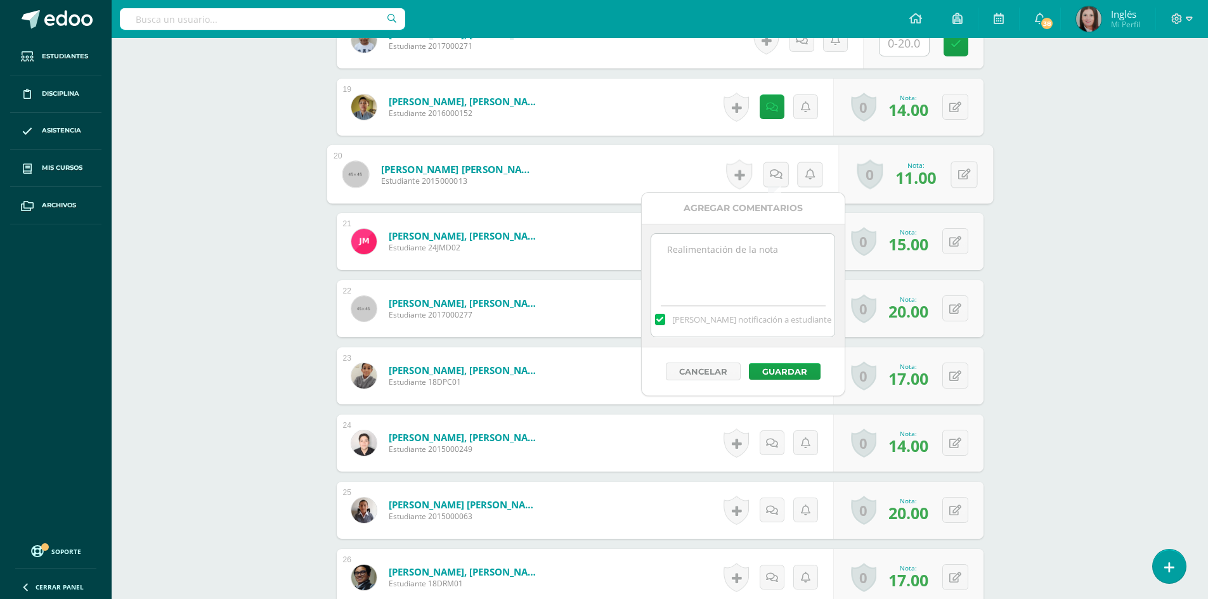
click at [732, 265] on textarea at bounding box center [742, 265] width 183 height 63
type textarea "Didn´t work on Rlp assignment."
click at [773, 372] on button "Guardar" at bounding box center [785, 371] width 72 height 16
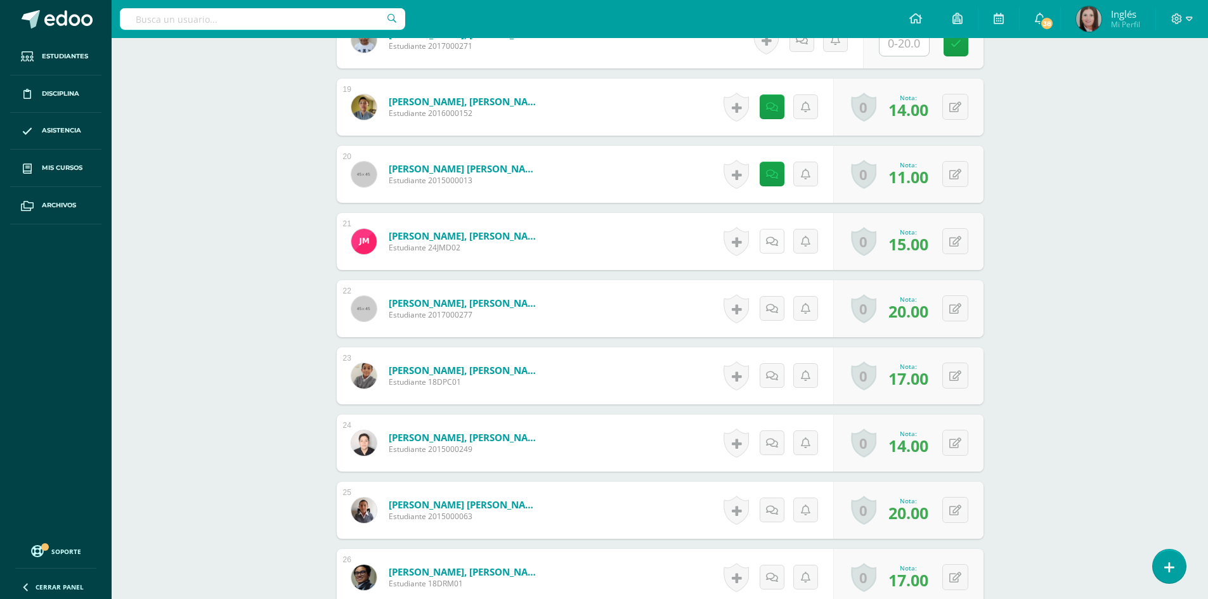
click at [773, 245] on icon at bounding box center [772, 242] width 12 height 11
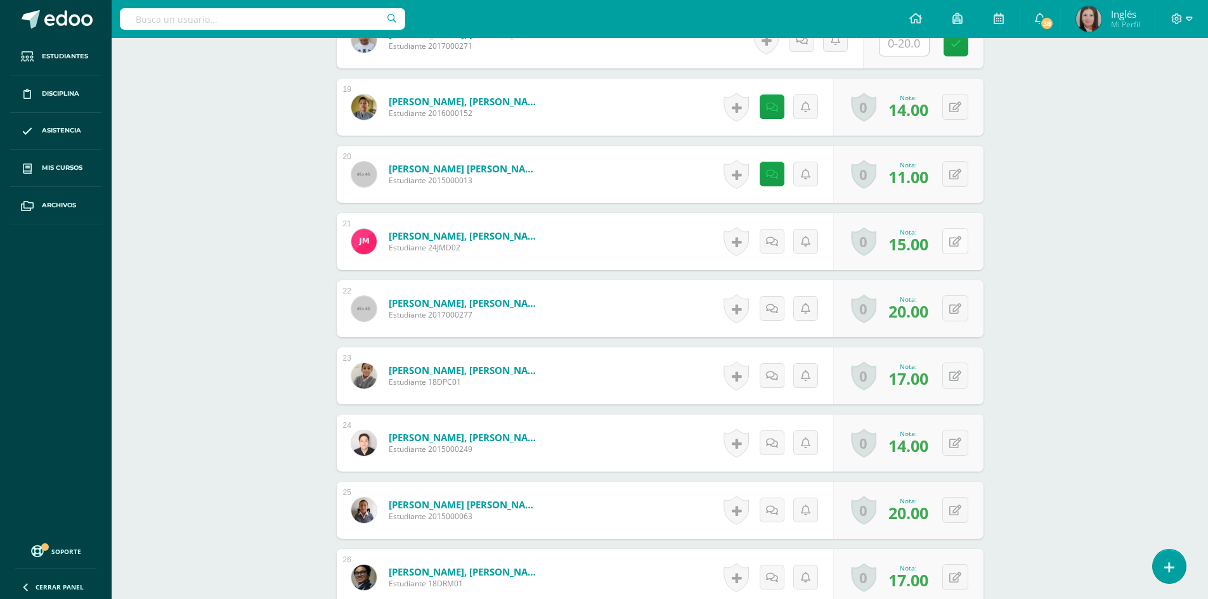
click at [955, 245] on button at bounding box center [955, 241] width 26 height 26
type input "17"
click at [930, 238] on link at bounding box center [930, 245] width 25 height 25
click at [774, 245] on icon at bounding box center [772, 242] width 12 height 11
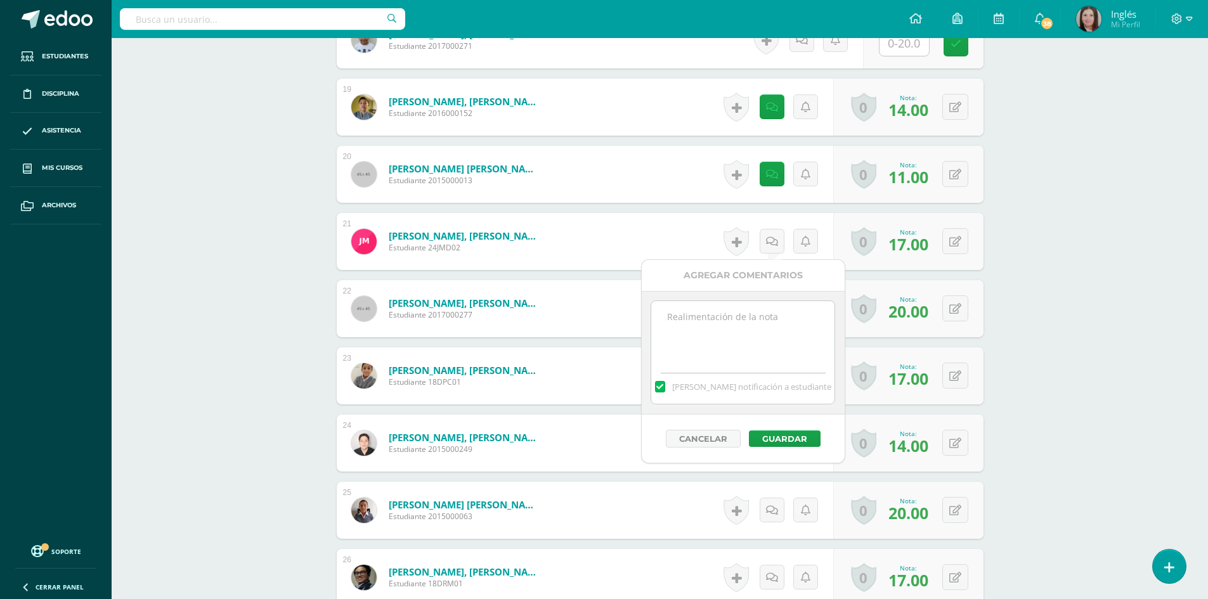
click at [731, 343] on textarea at bounding box center [742, 332] width 183 height 63
type textarea "Low score in Oral Activity."
click at [765, 444] on button "Guardar" at bounding box center [785, 439] width 72 height 16
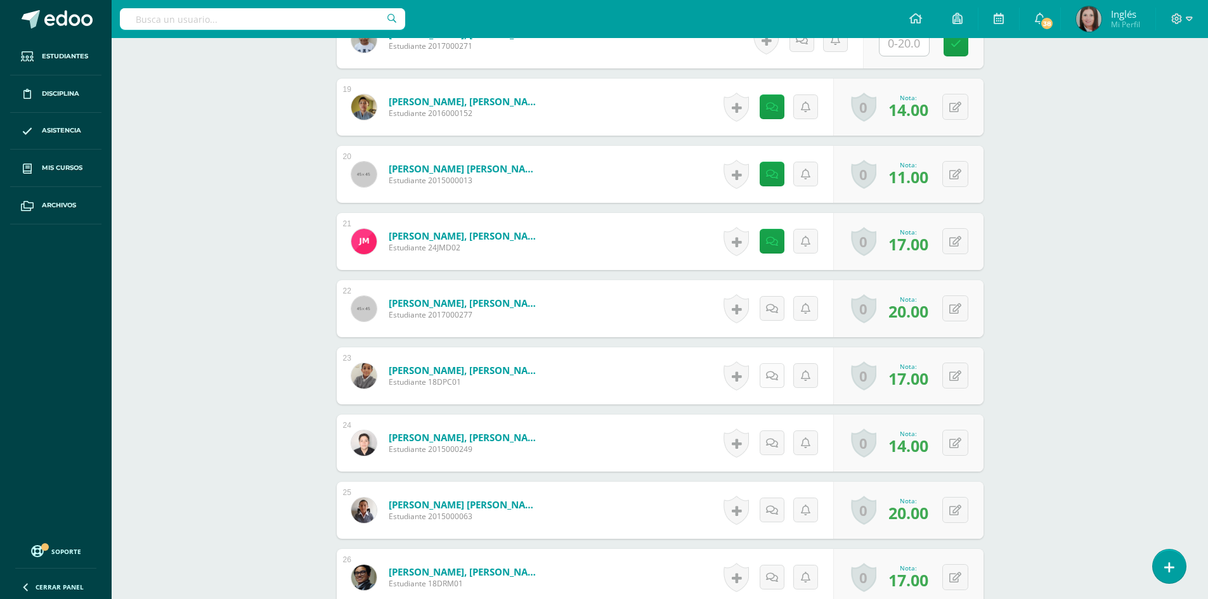
click at [767, 382] on link at bounding box center [772, 375] width 25 height 25
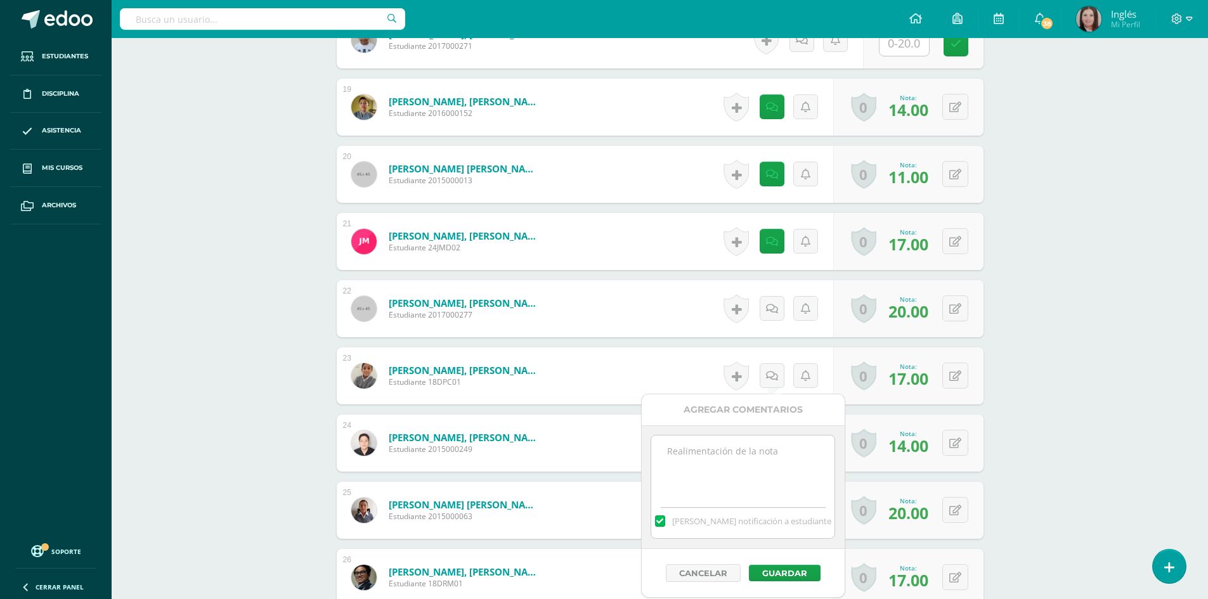
click at [709, 476] on textarea at bounding box center [742, 467] width 183 height 63
type textarea "Low score in Reading Comprehension"
click at [798, 571] on button "Guardar" at bounding box center [785, 573] width 72 height 16
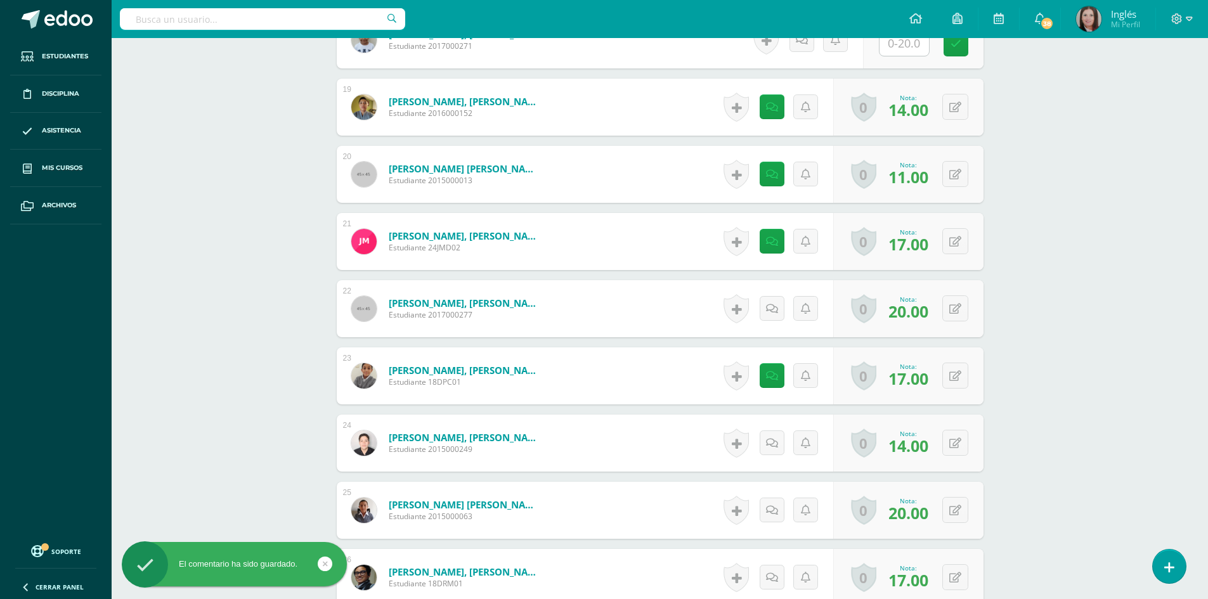
scroll to position [1699, 0]
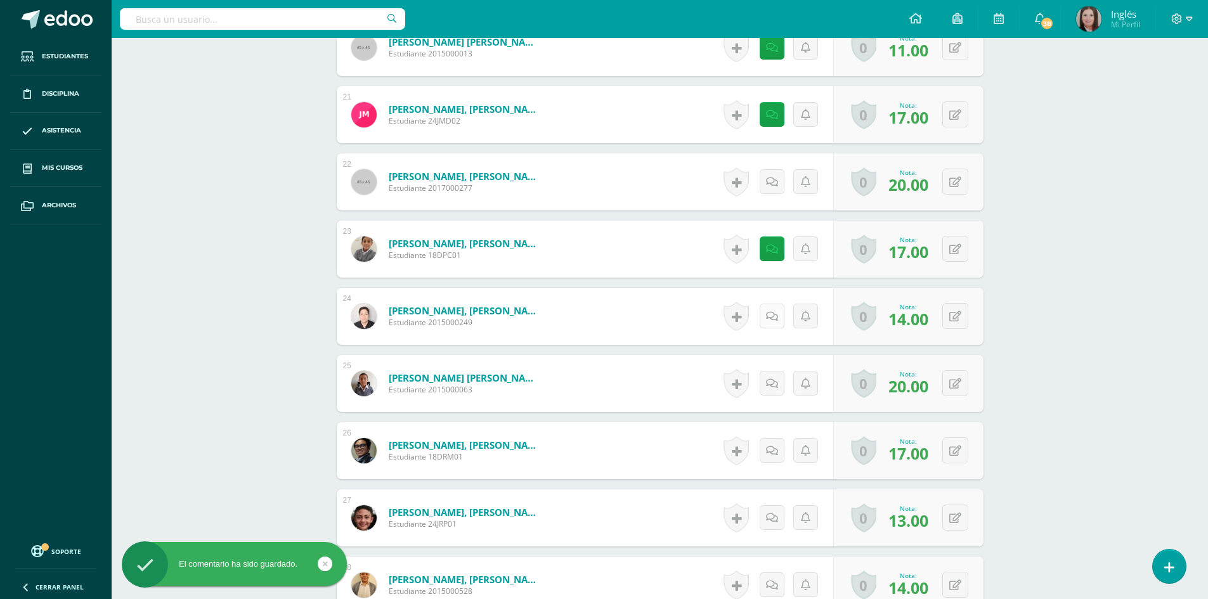
click at [772, 320] on icon at bounding box center [772, 316] width 12 height 11
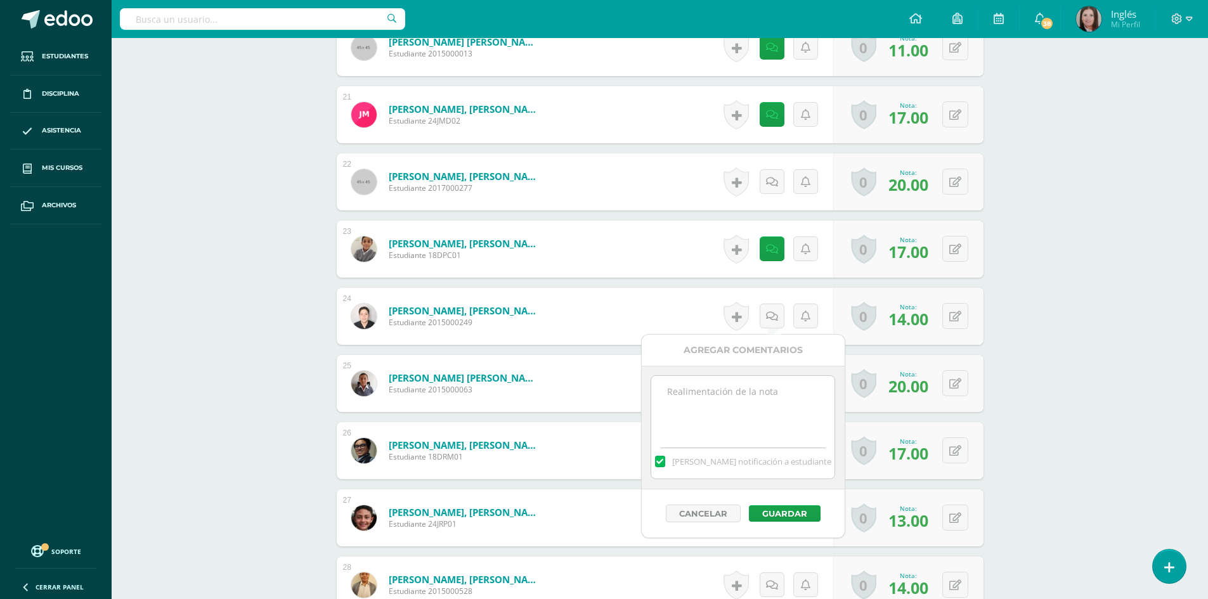
click at [765, 399] on textarea at bounding box center [742, 407] width 183 height 63
type textarea "d"
type textarea "Didn´t work on the vocabularies."
click at [779, 514] on button "Guardar" at bounding box center [785, 513] width 72 height 16
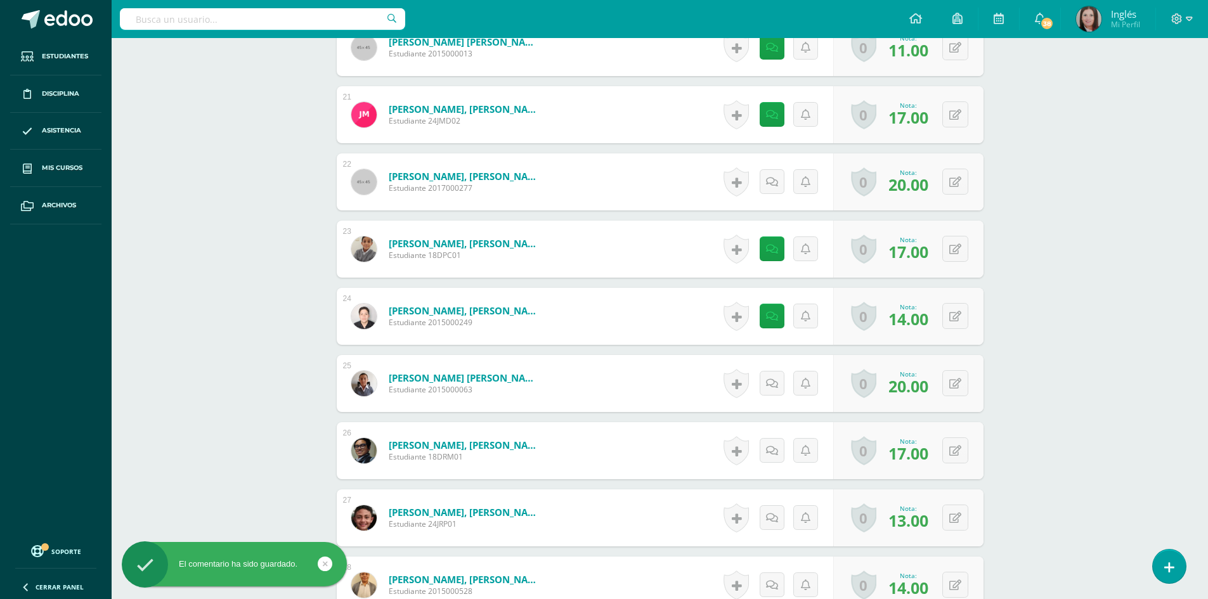
scroll to position [1826, 0]
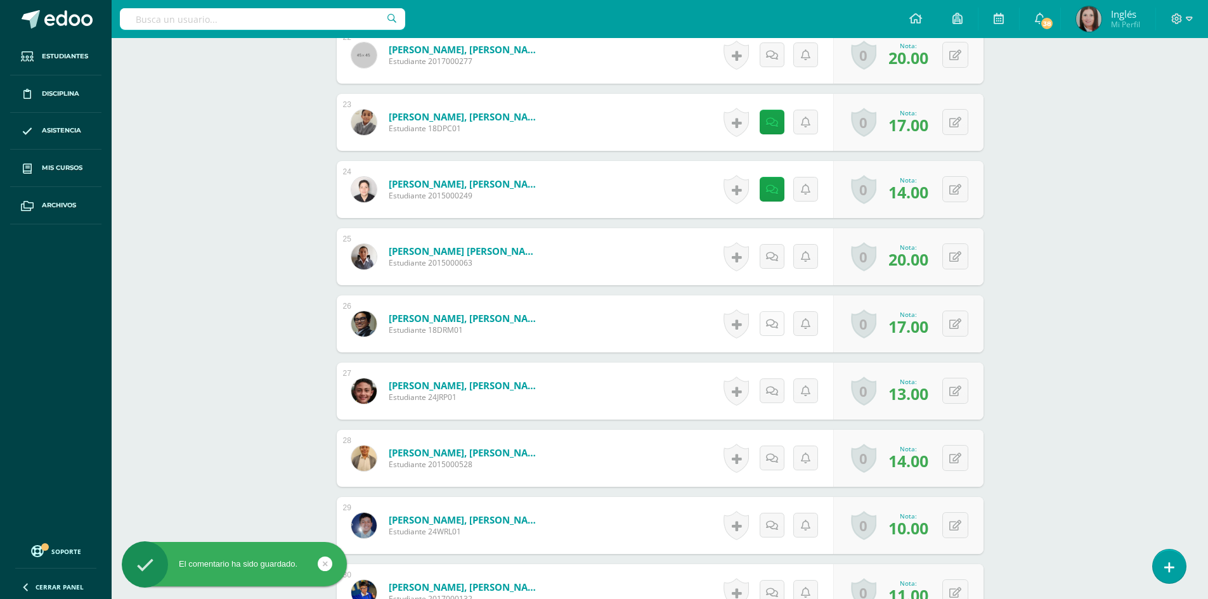
click at [769, 323] on icon at bounding box center [772, 324] width 12 height 11
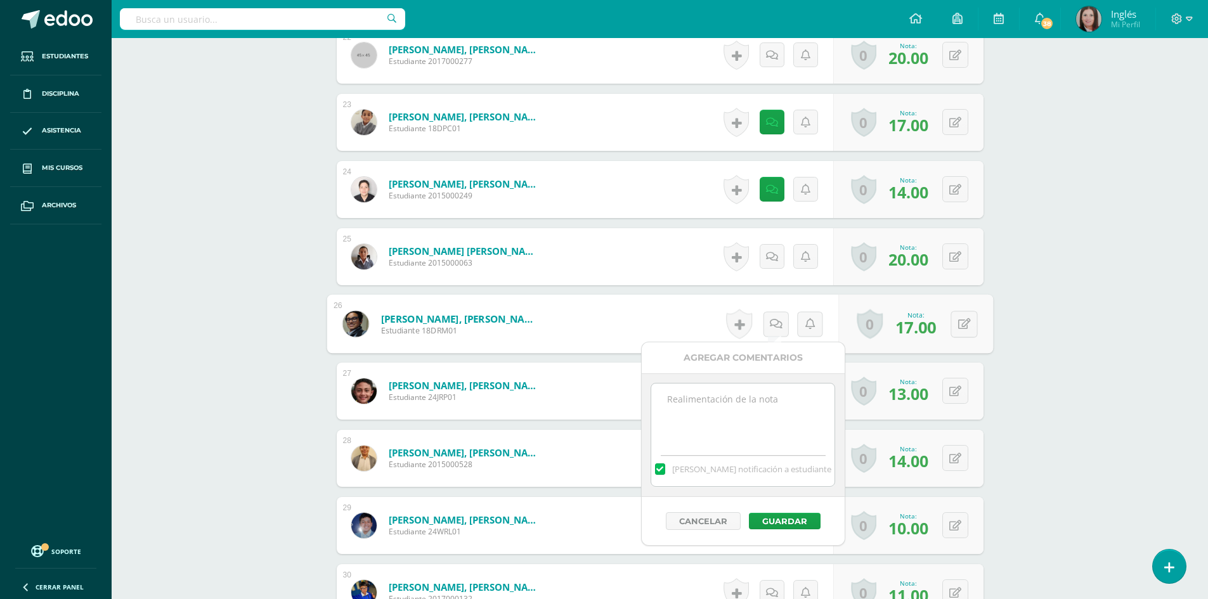
click at [696, 398] on textarea at bounding box center [742, 415] width 183 height 63
paste textarea "Thank you very much for delivering your guide on time and for your effort"
type textarea "Thank you very much for delivering your guide on time and for your effort"
click at [794, 523] on button "Guardar" at bounding box center [785, 521] width 72 height 16
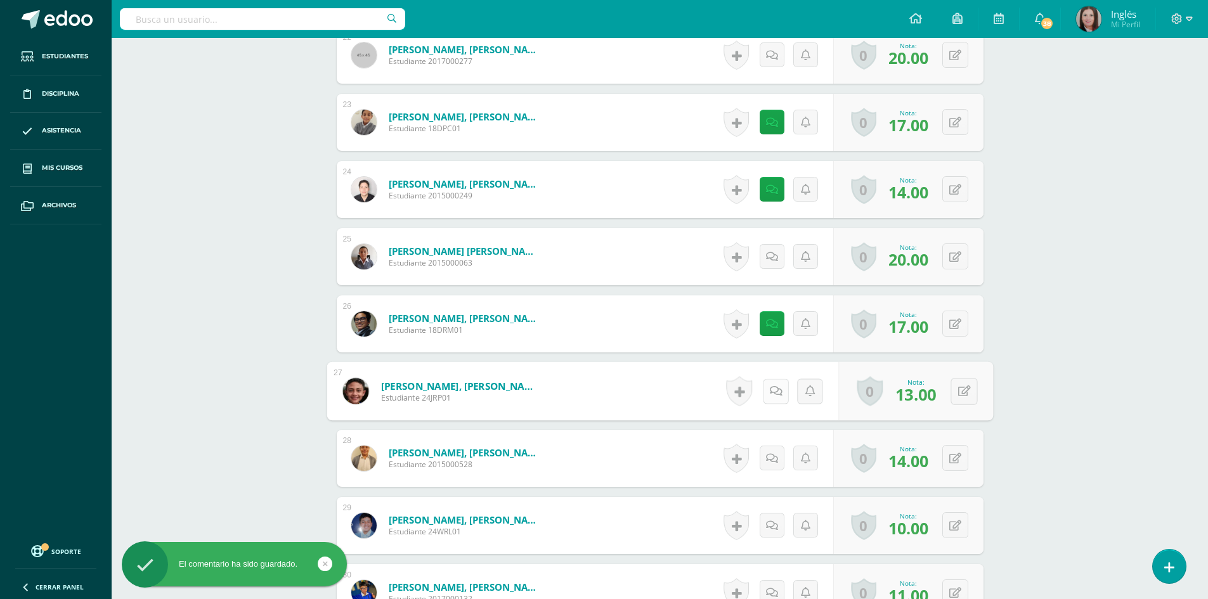
click at [772, 392] on icon at bounding box center [775, 391] width 13 height 11
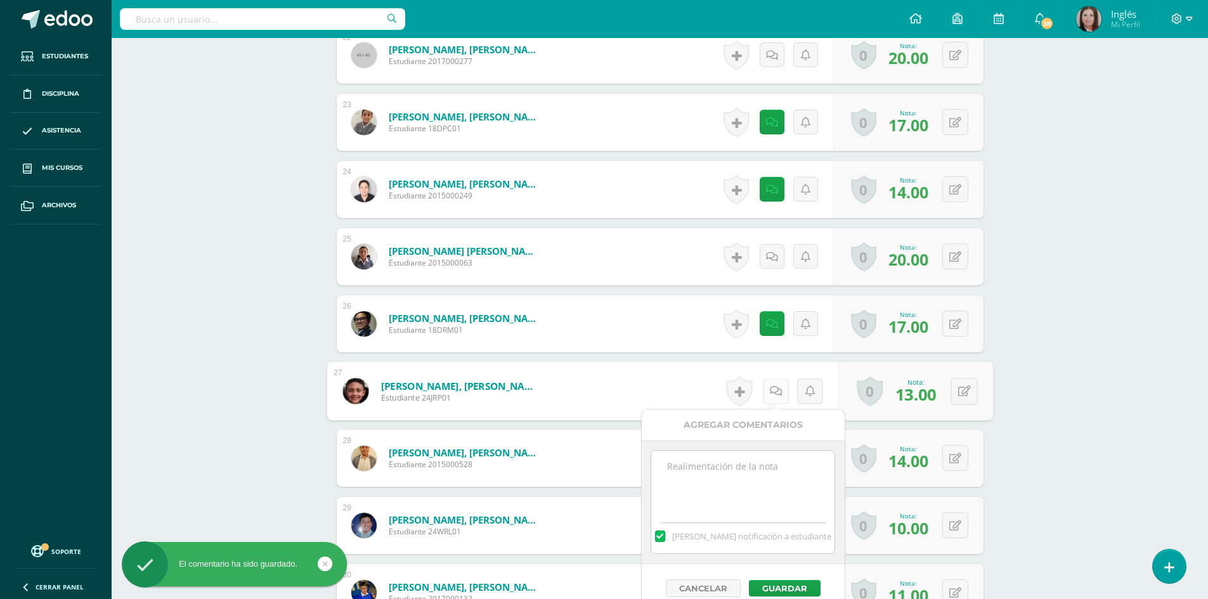
scroll to position [1953, 0]
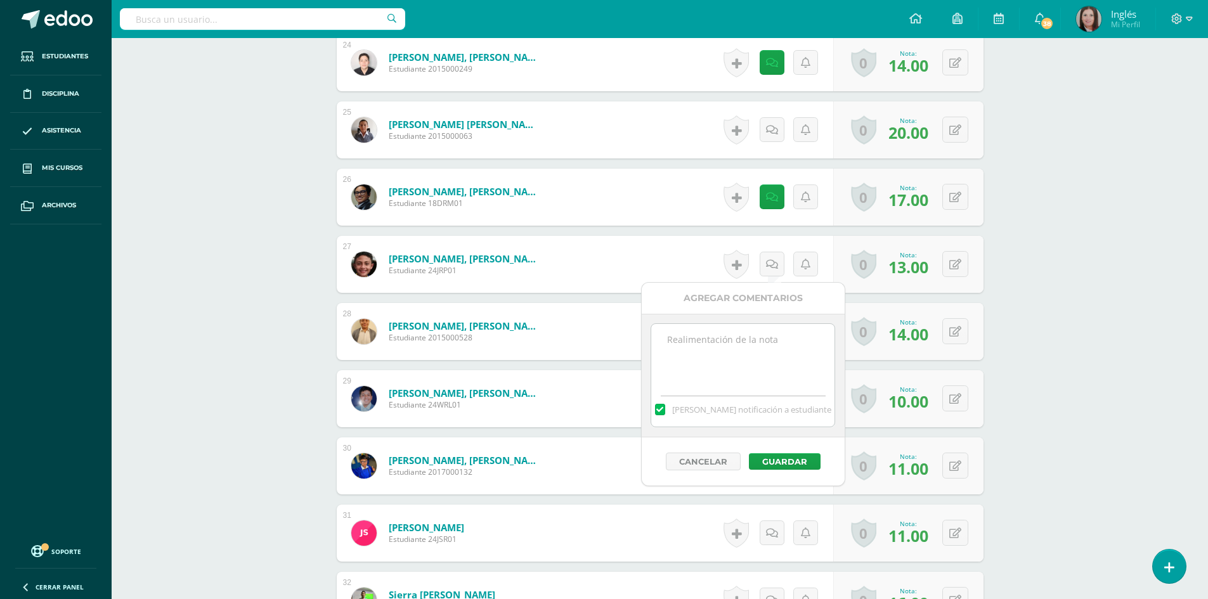
click at [695, 332] on textarea at bounding box center [742, 355] width 183 height 63
paste textarea "Thank you very much for delivering your guide on time and for your effort. The …"
type textarea "Thank you very much for delivering your guide on time and for your effort. The …"
click at [785, 460] on button "Guardar" at bounding box center [785, 461] width 72 height 16
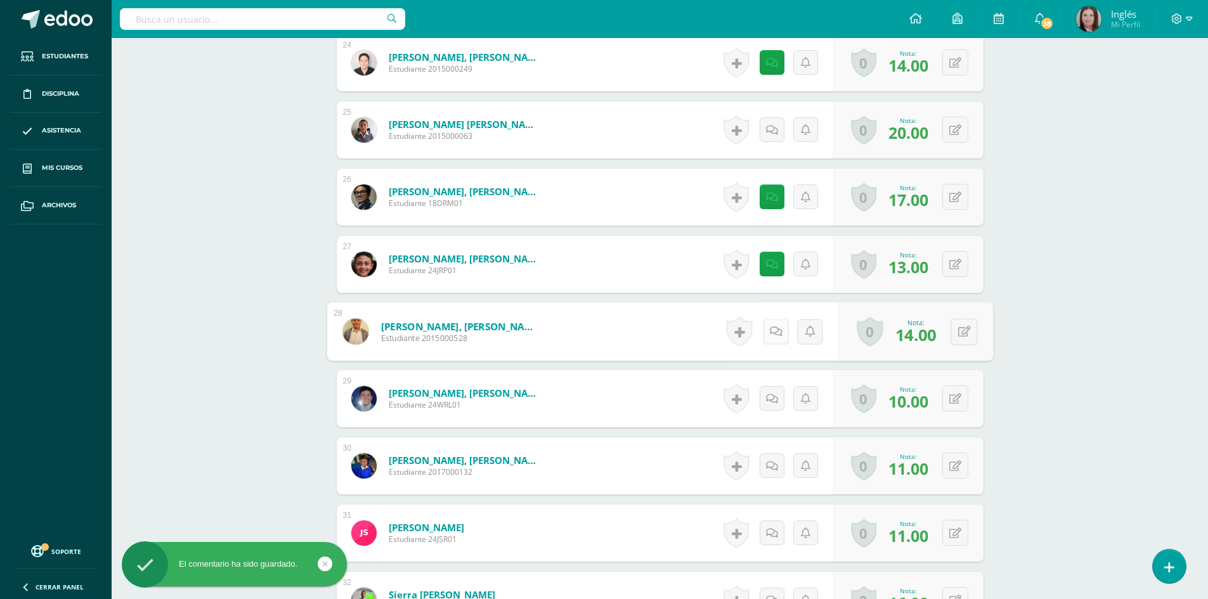
click at [764, 335] on link at bounding box center [775, 331] width 25 height 25
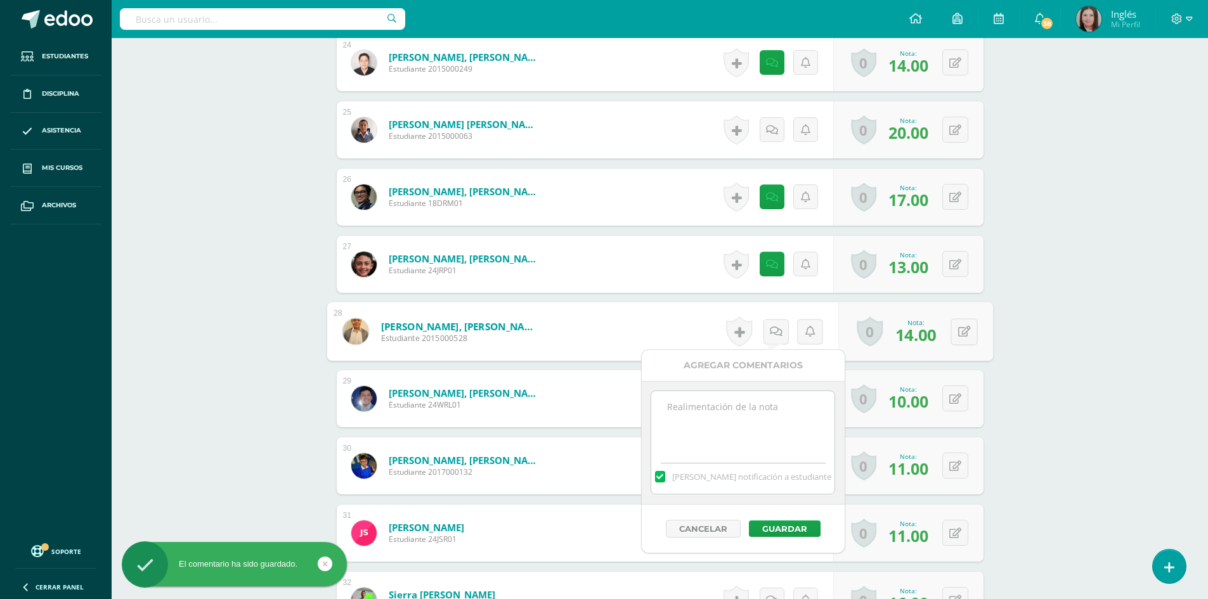
click at [715, 430] on textarea at bounding box center [742, 422] width 183 height 63
paste textarea "Thank you very much for delivering your guide on time and for your effort. The …"
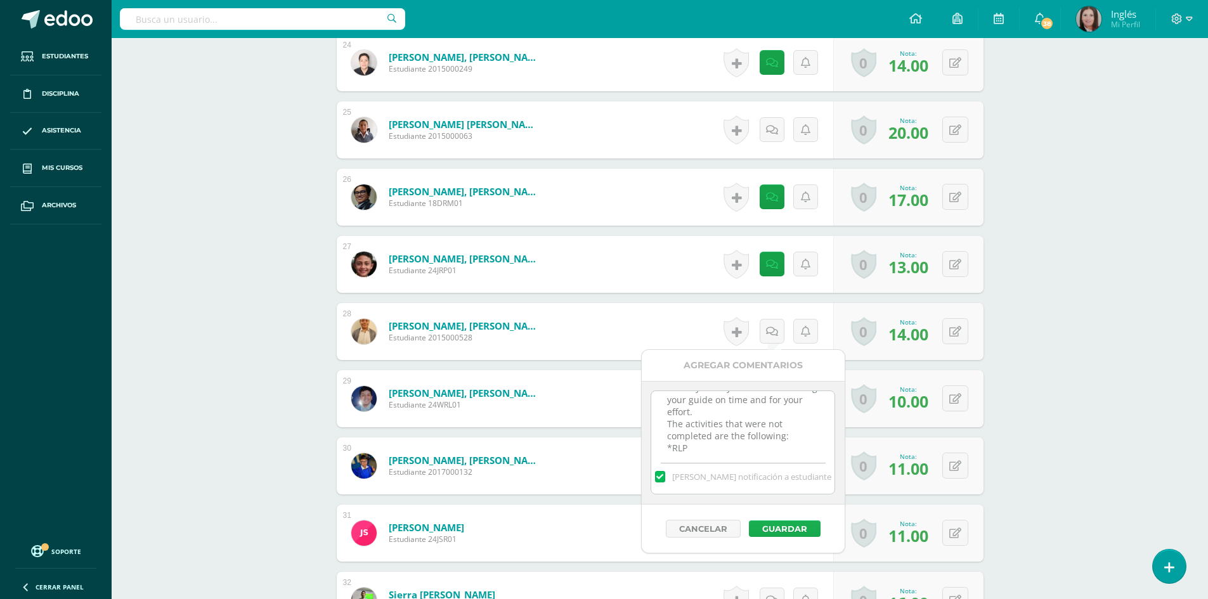
type textarea "Thank you very much for delivering your guide on time and for your effort. The …"
click at [776, 530] on button "Guardar" at bounding box center [785, 529] width 72 height 16
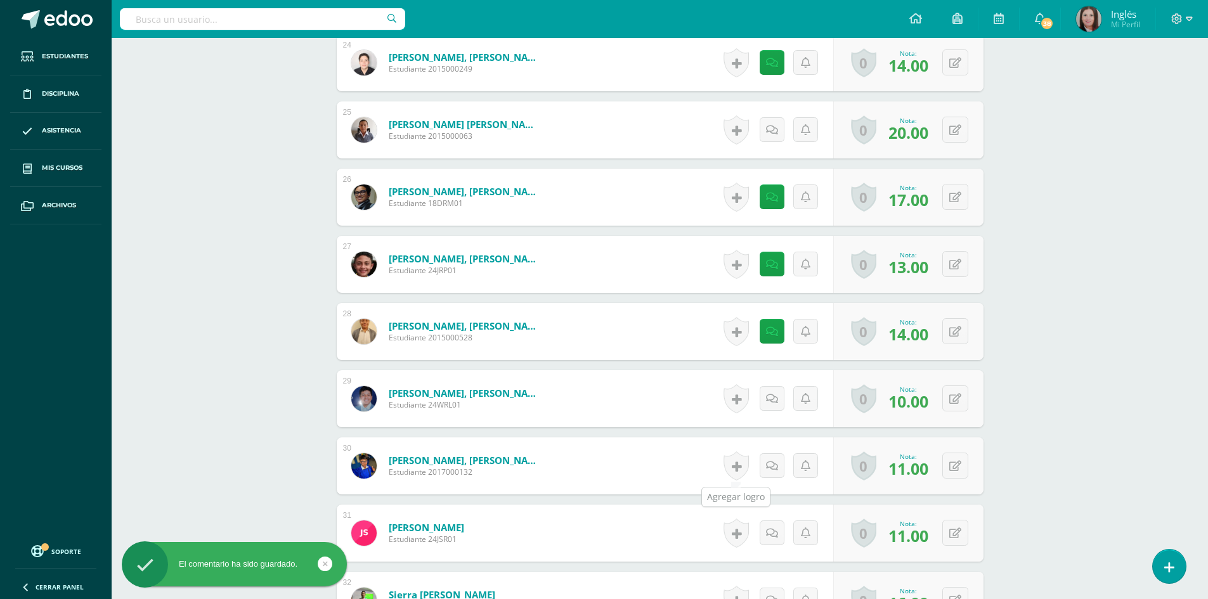
scroll to position [2143, 0]
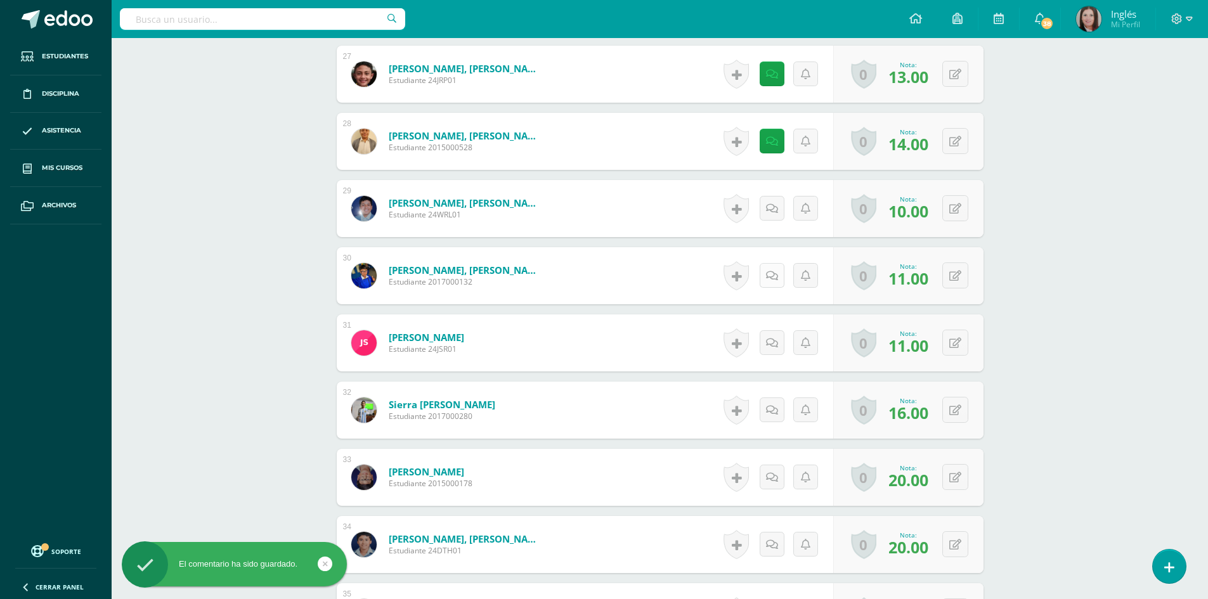
click at [769, 275] on icon at bounding box center [772, 276] width 12 height 11
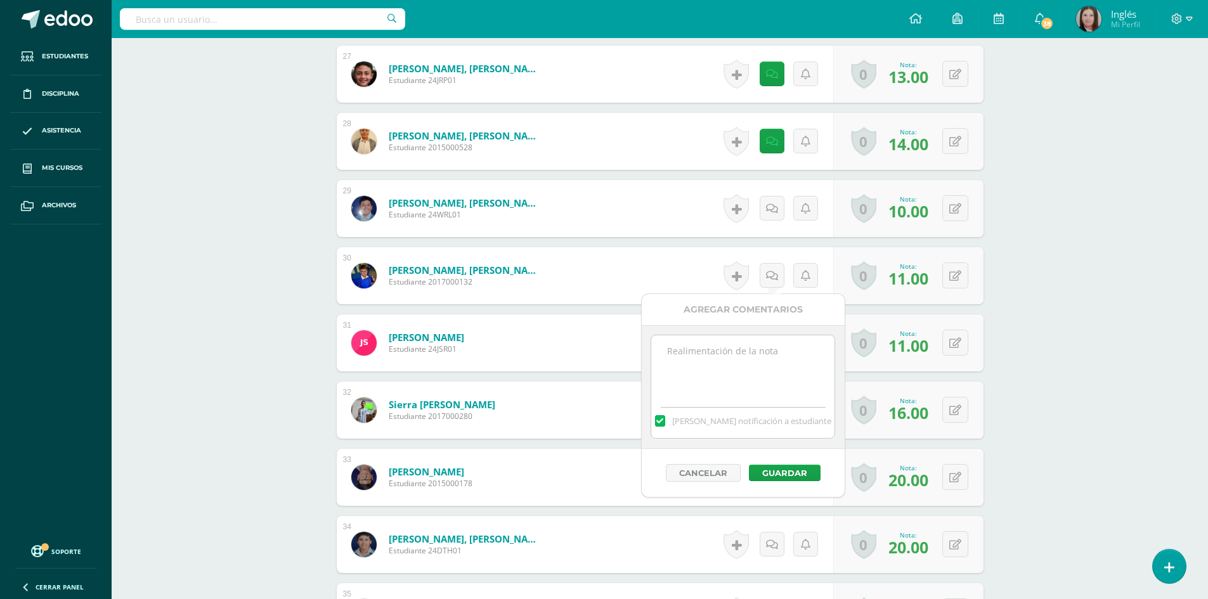
click at [675, 357] on textarea at bounding box center [742, 366] width 183 height 63
type textarea "l"
type textarea "Low score in RLP, Reading Comprehension, and vocabularies."
click at [763, 474] on button "Guardar" at bounding box center [785, 473] width 72 height 16
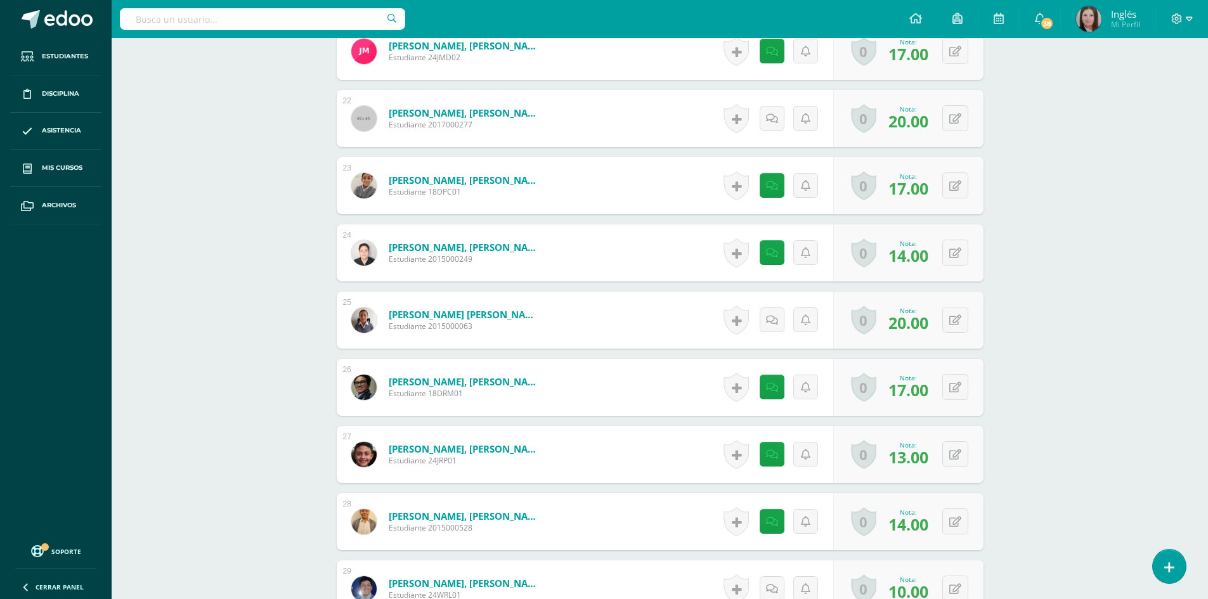
scroll to position [1509, 0]
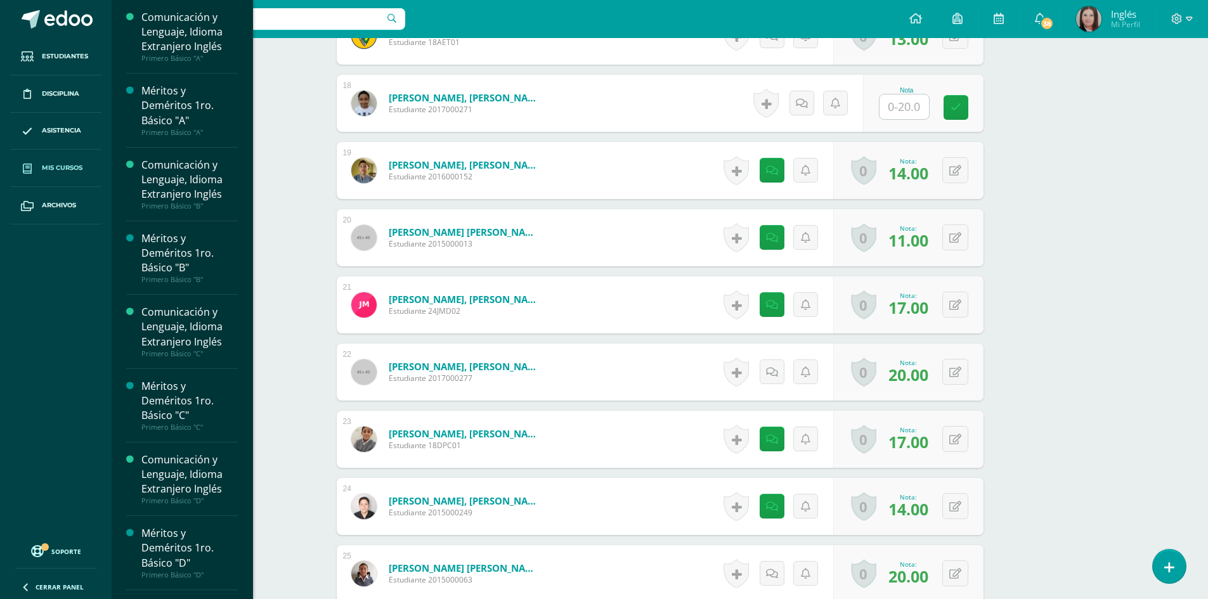
click at [86, 167] on link "Mis cursos" at bounding box center [55, 168] width 91 height 37
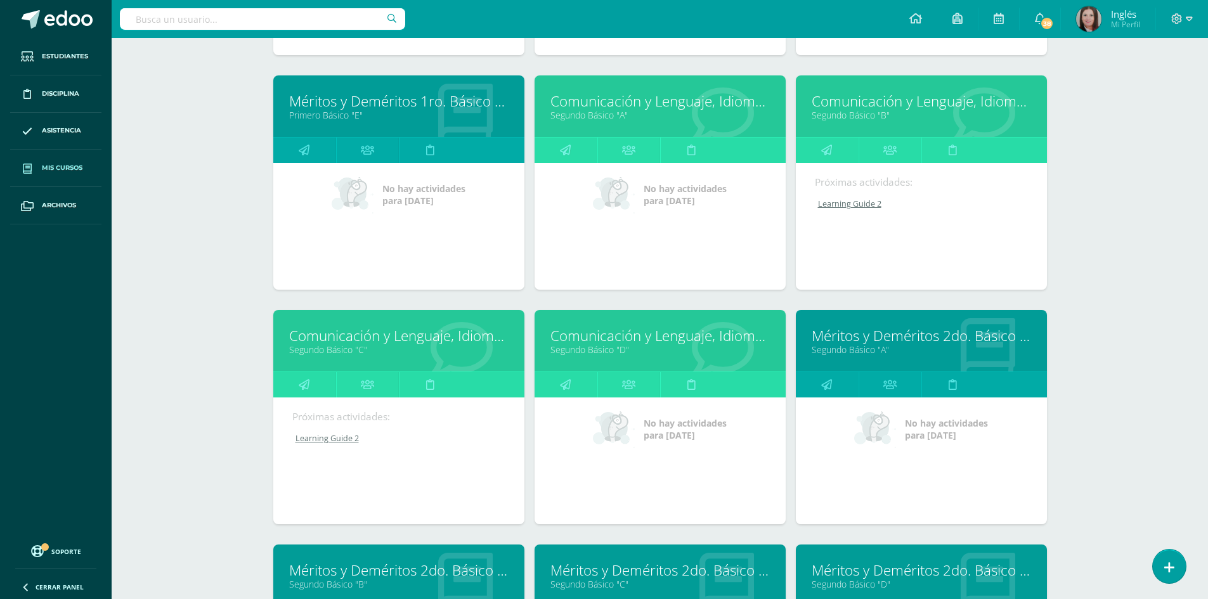
scroll to position [738, 0]
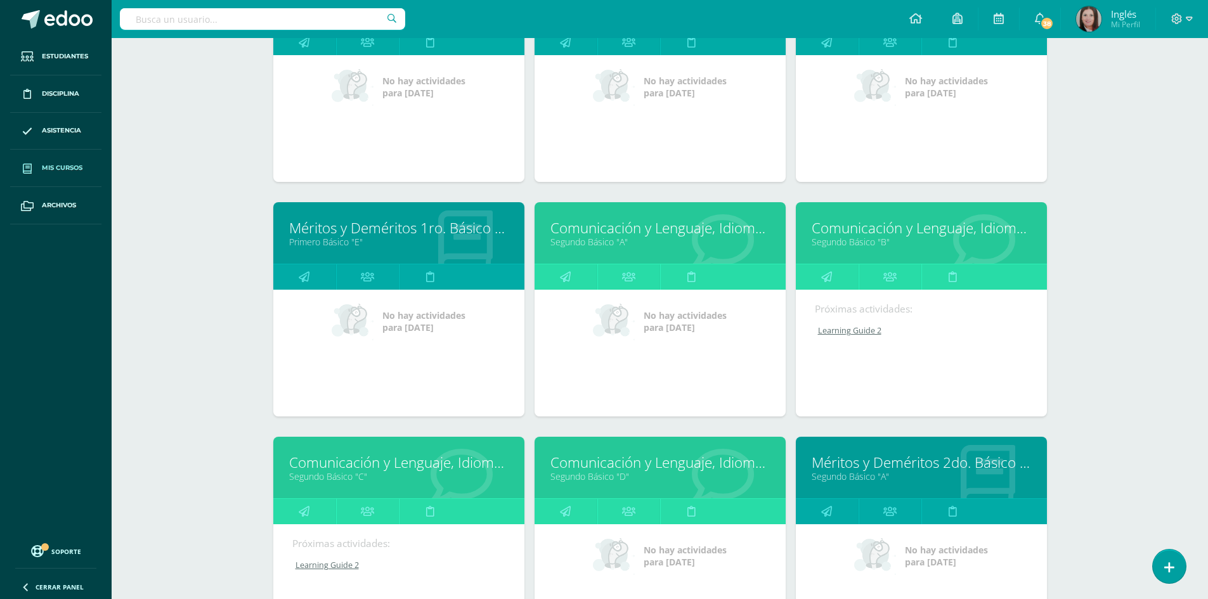
click at [852, 225] on link "Comunicación y Lenguaje, Idioma Extranjero Inglés" at bounding box center [921, 228] width 219 height 20
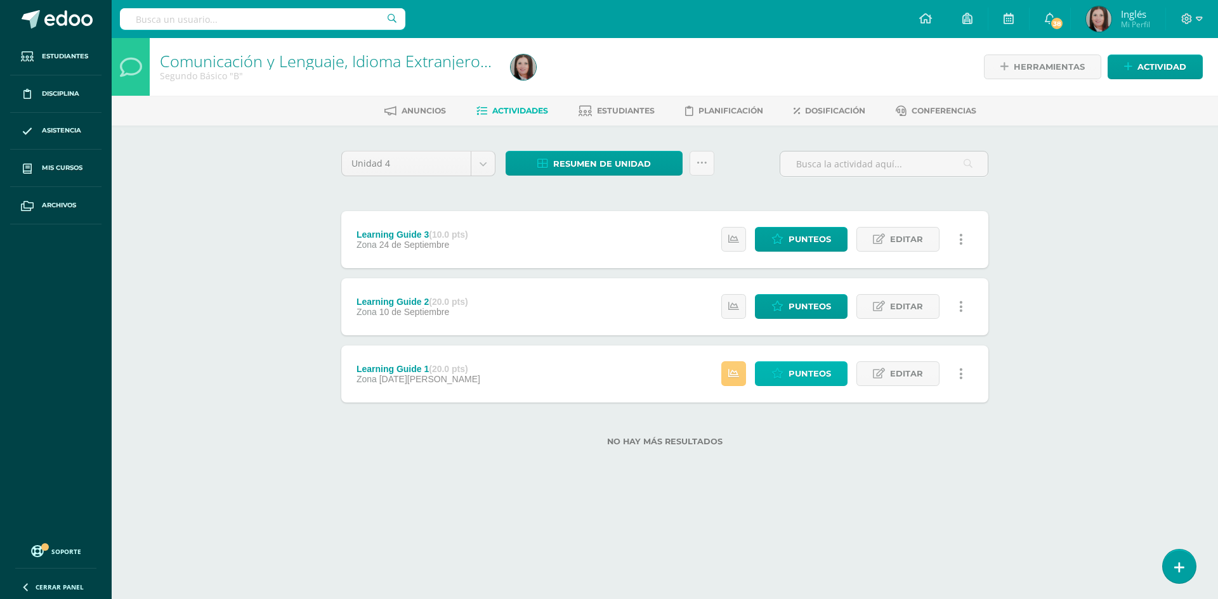
click at [764, 373] on link "Punteos" at bounding box center [801, 373] width 93 height 25
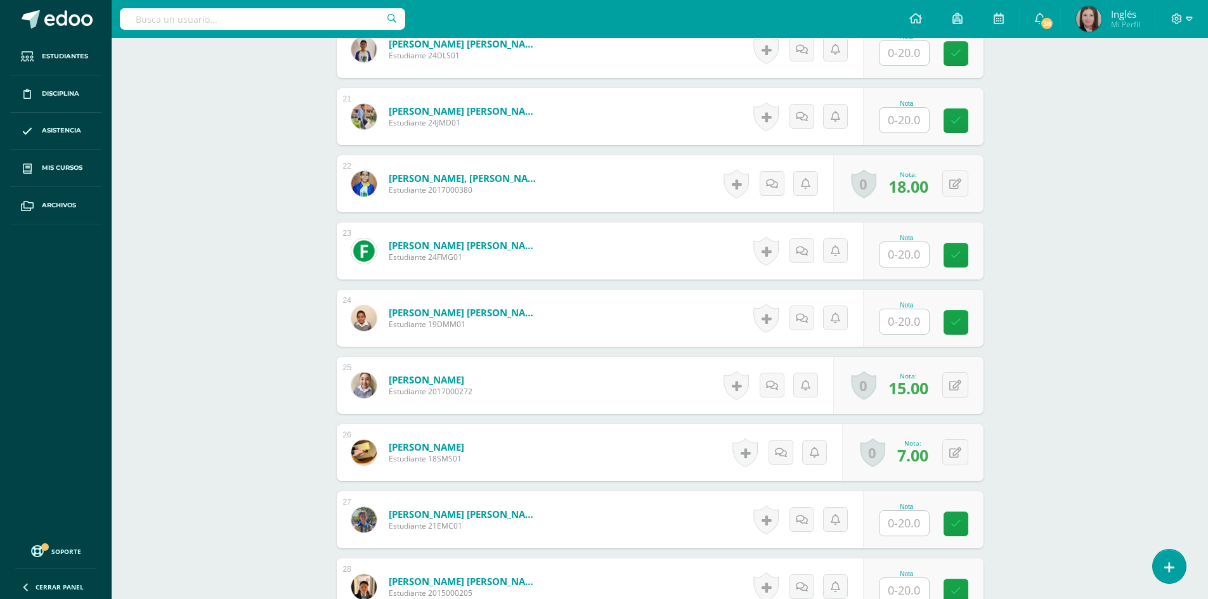
scroll to position [1912, 0]
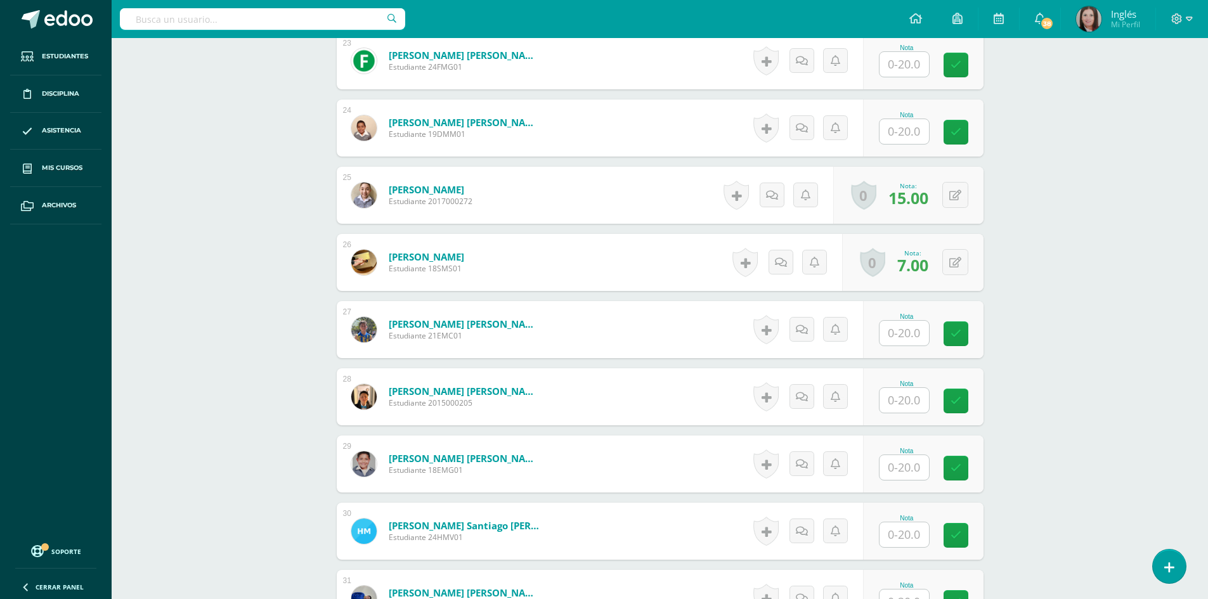
click at [899, 467] on input "text" at bounding box center [904, 467] width 49 height 25
type input "17"
click at [804, 462] on icon at bounding box center [806, 464] width 12 height 11
click at [732, 540] on textarea at bounding box center [778, 555] width 183 height 63
paste textarea "Thank you very much for delivering your guide on time and for your effort. The …"
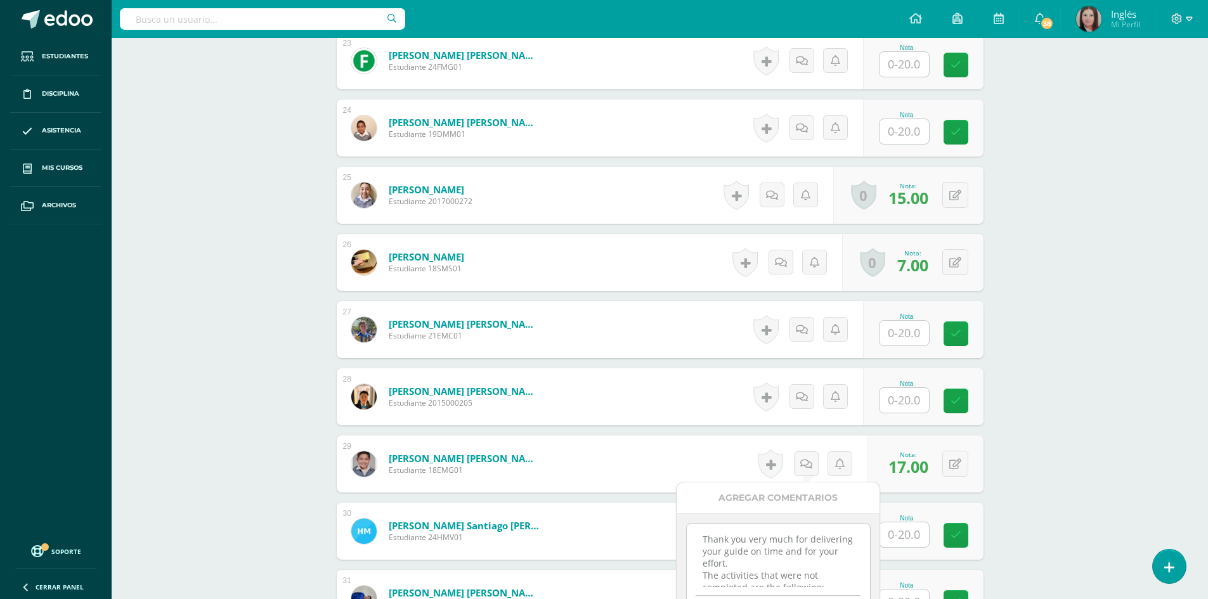
scroll to position [19, 0]
drag, startPoint x: 830, startPoint y: 572, endPoint x: 701, endPoint y: 558, distance: 130.1
click at [701, 558] on textarea "Thank you very much for delivering your guide on time and for your effort. The …" at bounding box center [778, 555] width 183 height 63
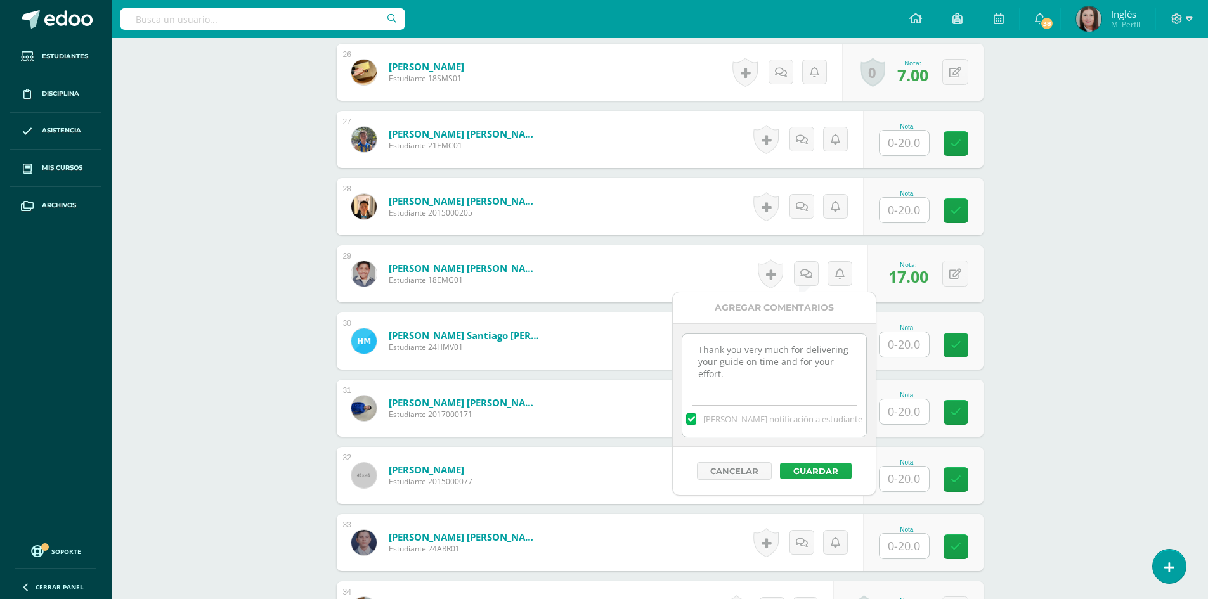
type textarea "Thank you very much for delivering your guide on time and for your effort."
click at [801, 471] on button "Guardar" at bounding box center [816, 471] width 72 height 16
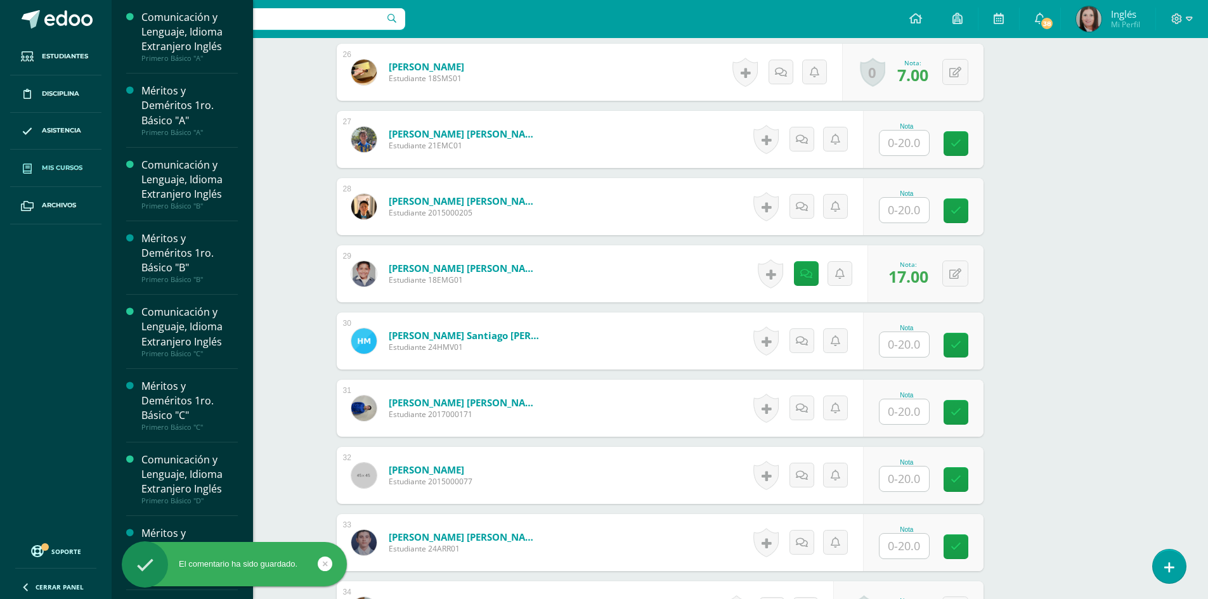
click at [62, 167] on span "Mis cursos" at bounding box center [62, 168] width 41 height 10
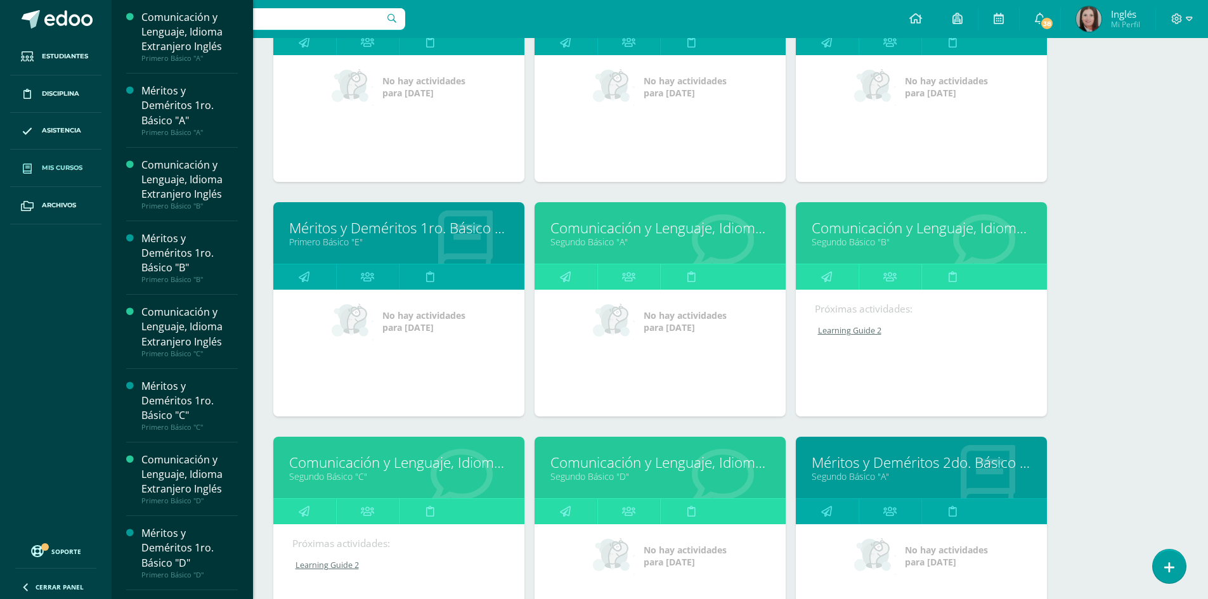
scroll to position [991, 0]
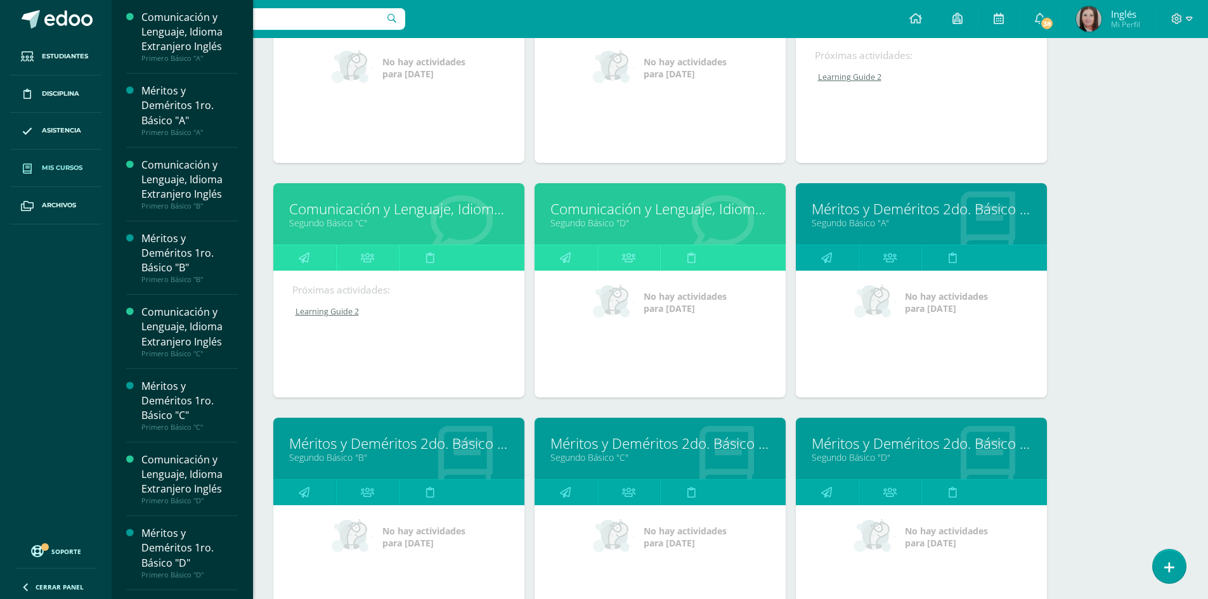
click at [323, 214] on link "Comunicación y Lenguaje, Idioma Extranjero Inglés" at bounding box center [398, 209] width 219 height 20
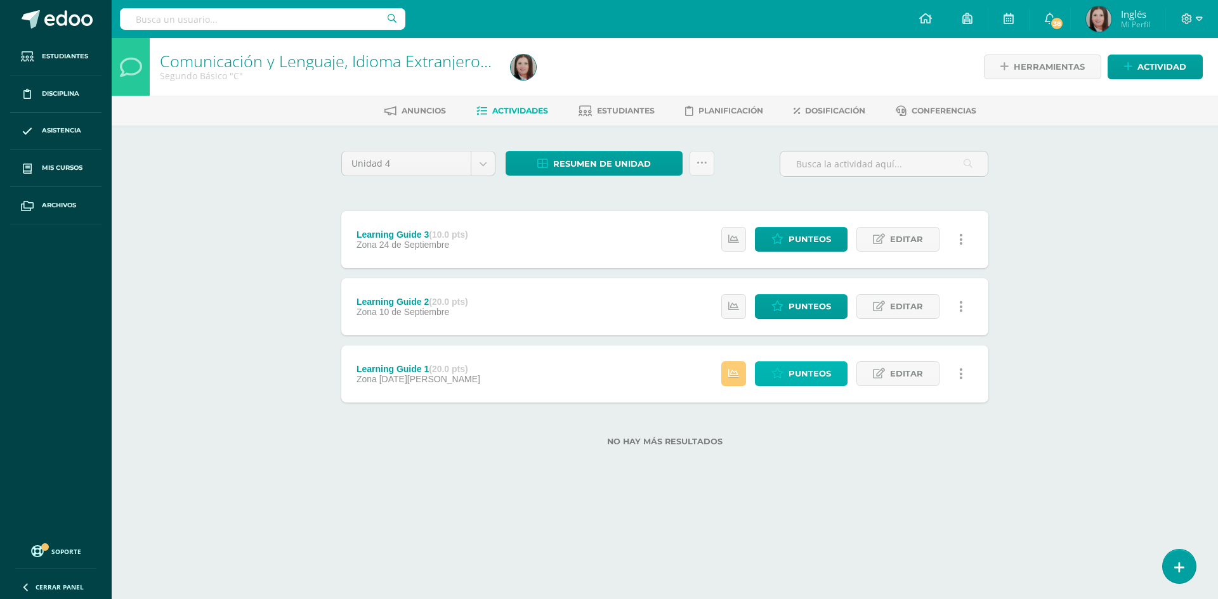
click at [788, 368] on link "Punteos" at bounding box center [801, 373] width 93 height 25
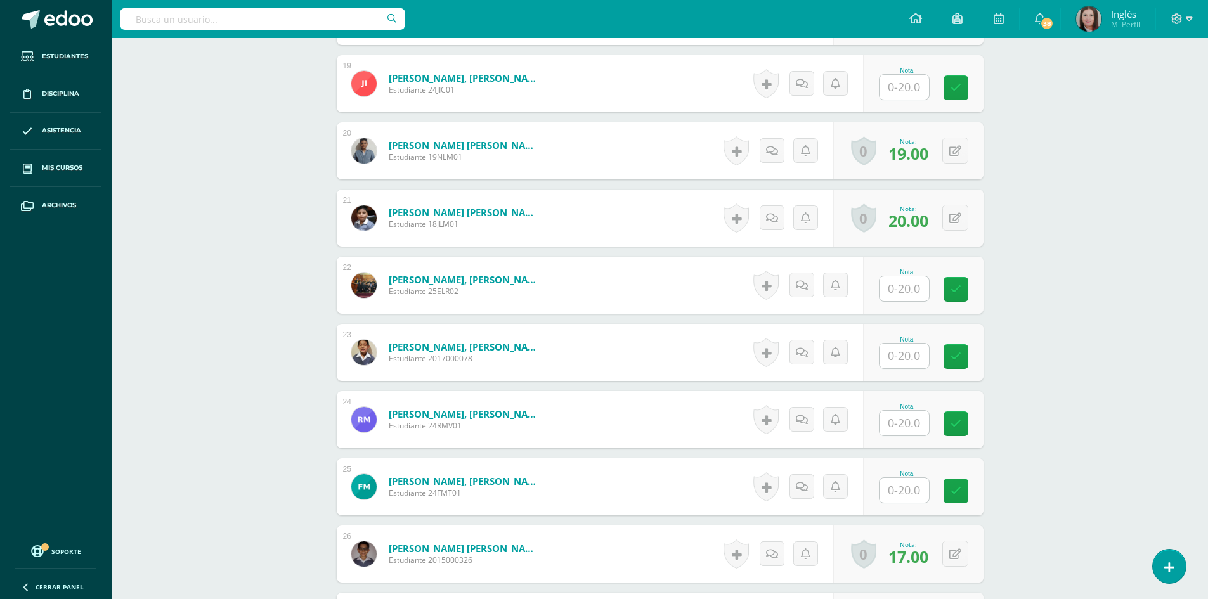
scroll to position [1786, 0]
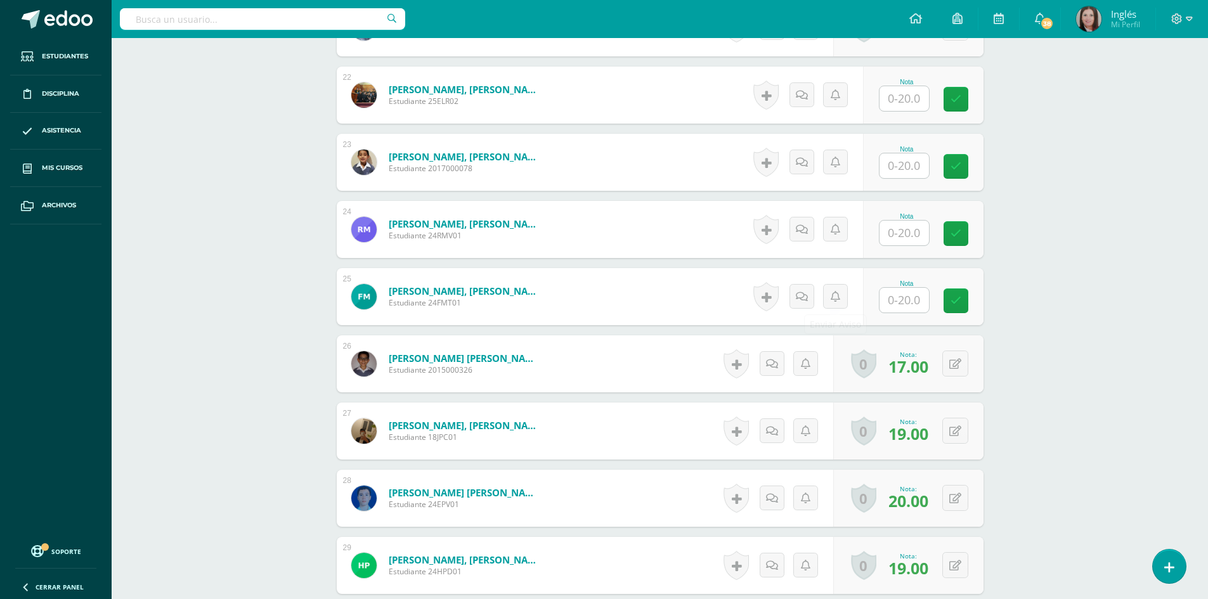
click at [887, 298] on input "text" at bounding box center [904, 300] width 49 height 25
type input "8"
click at [811, 292] on link at bounding box center [819, 296] width 25 height 25
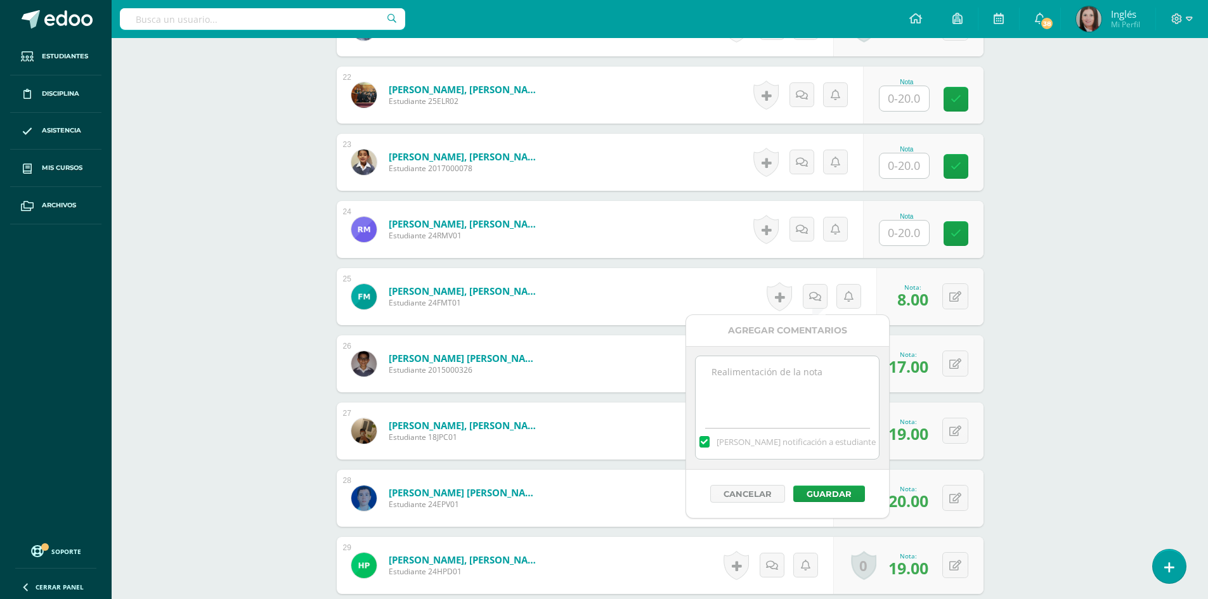
drag, startPoint x: 745, startPoint y: 346, endPoint x: 708, endPoint y: 386, distance: 53.8
click at [739, 355] on div "[PERSON_NAME] notificación a estudiante" at bounding box center [787, 408] width 203 height 124
click at [708, 385] on textarea at bounding box center [787, 387] width 183 height 63
paste textarea "Thank you very much for delivering your guide on time and for your effort. The …"
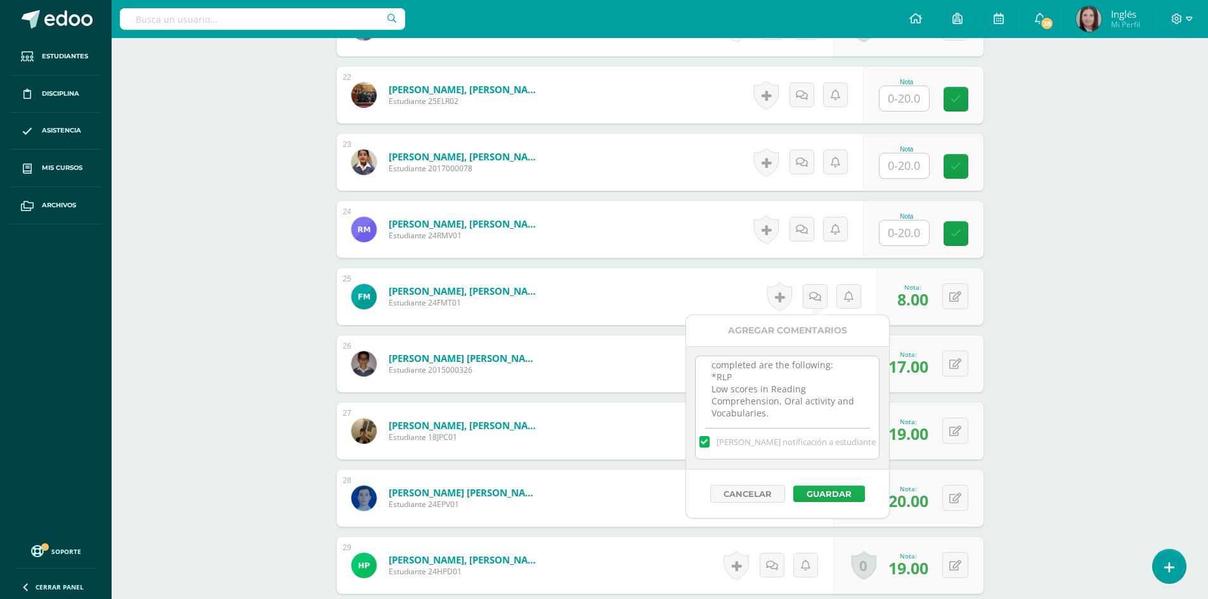
type textarea "Thank you very much for delivering your guide on time and for your effort. The …"
click at [816, 496] on button "Guardar" at bounding box center [829, 494] width 72 height 16
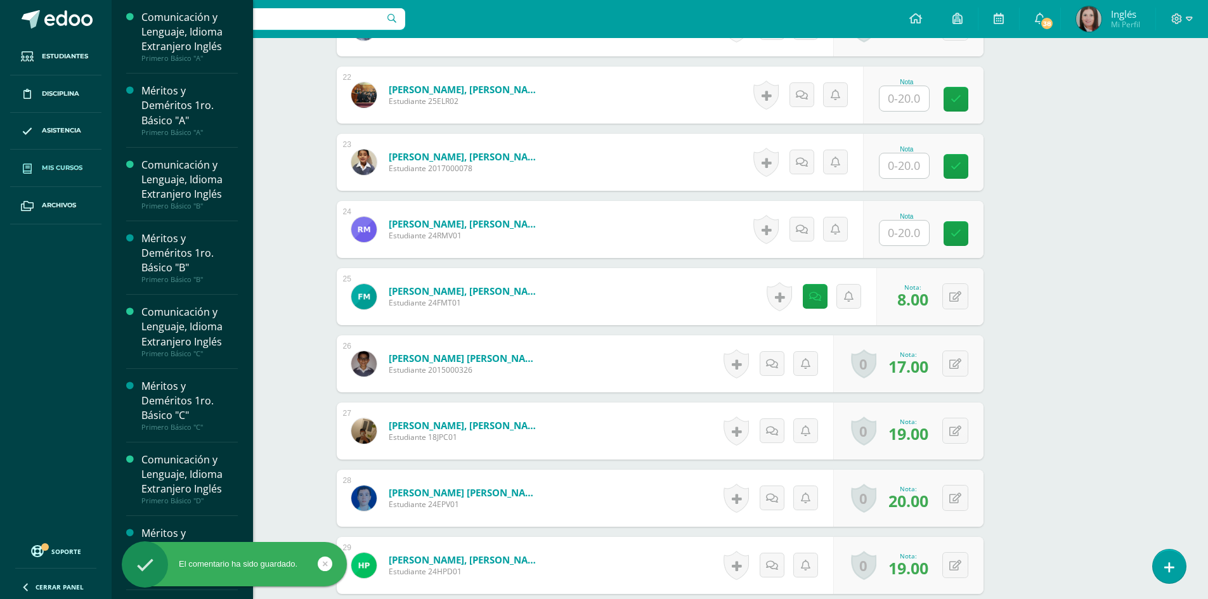
click at [51, 171] on span "Mis cursos" at bounding box center [62, 168] width 41 height 10
